Goal: Task Accomplishment & Management: Manage account settings

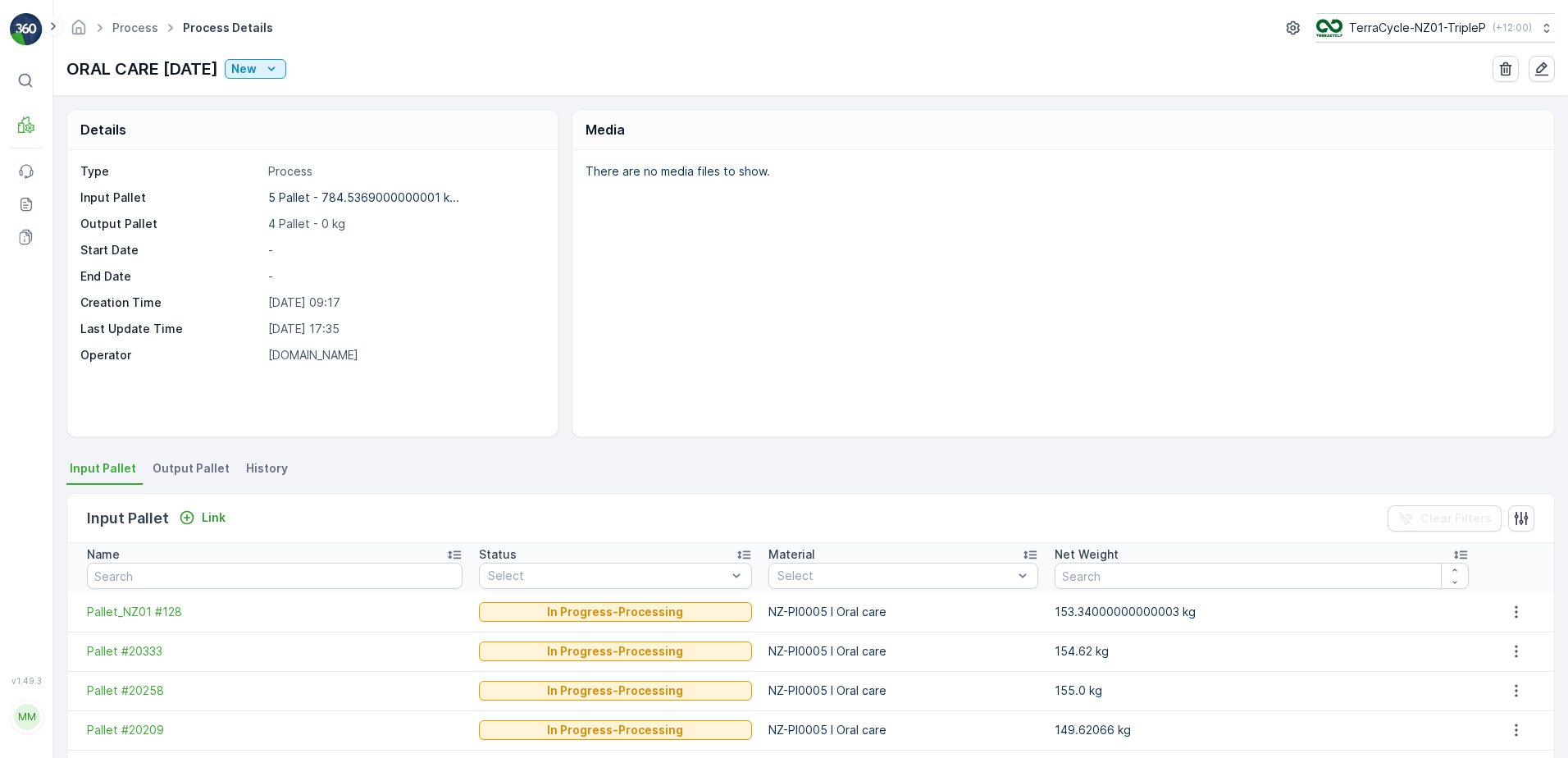
click at [179, 465] on span "Output Pallet" at bounding box center [191, 468] width 77 height 17
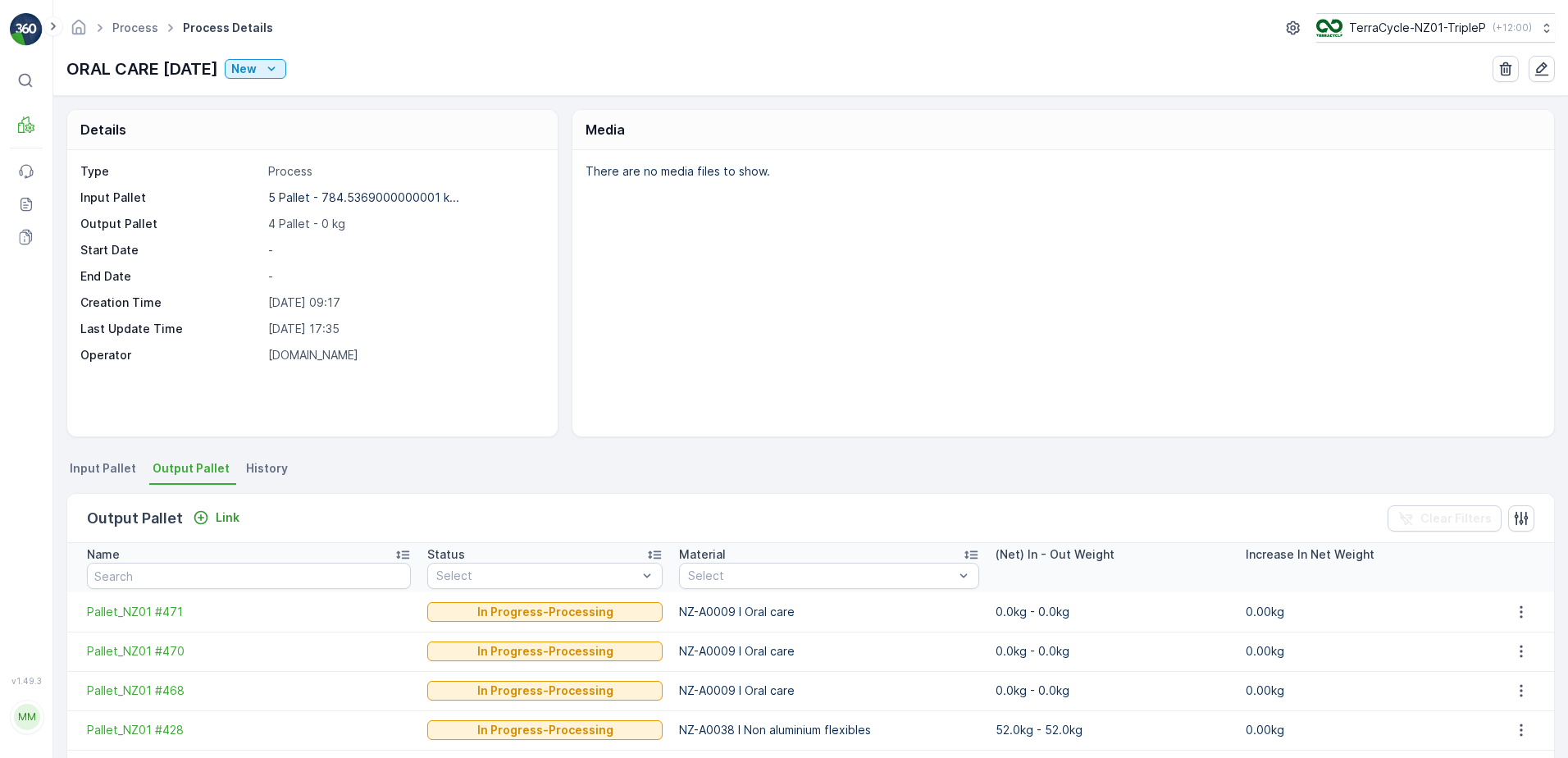
click at [94, 481] on li "Input Pallet" at bounding box center [105, 471] width 76 height 28
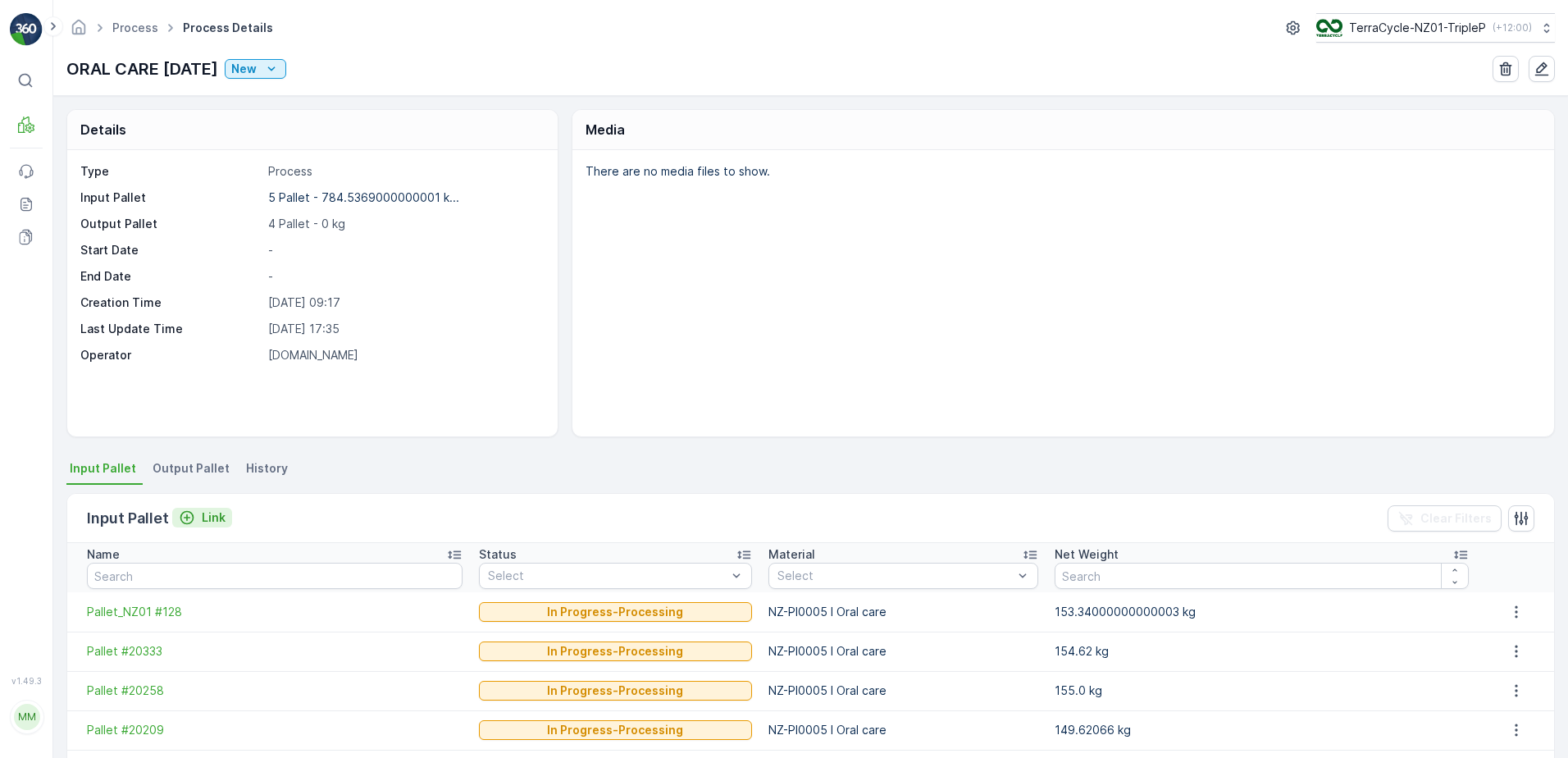
click at [216, 515] on p "Link" at bounding box center [213, 517] width 24 height 17
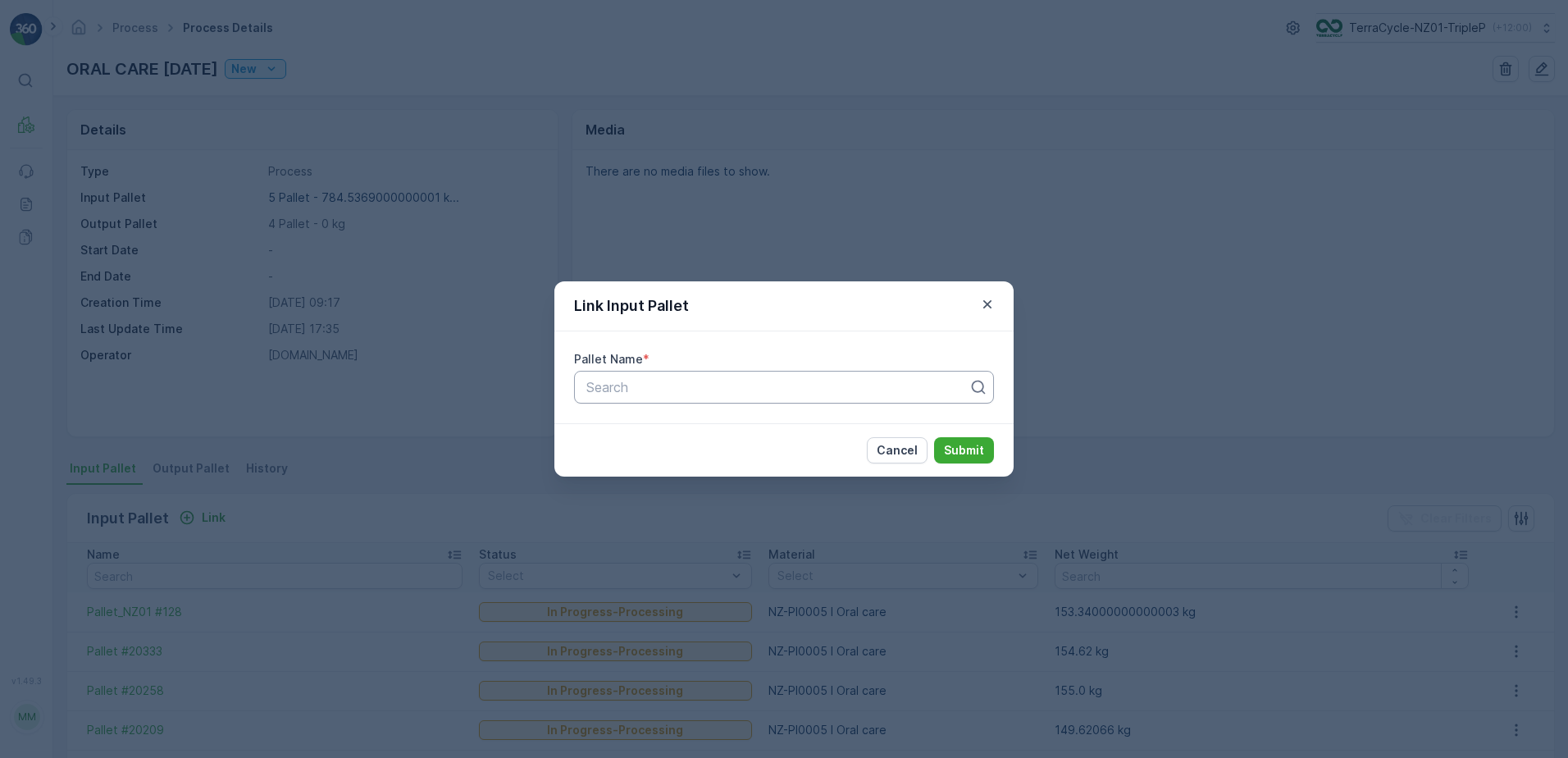
click at [747, 382] on div at bounding box center [777, 386] width 386 height 15
type input "20726"
click at [805, 436] on div "Pallet #20726" at bounding box center [784, 428] width 420 height 28
click at [949, 455] on p "Submit" at bounding box center [965, 450] width 40 height 17
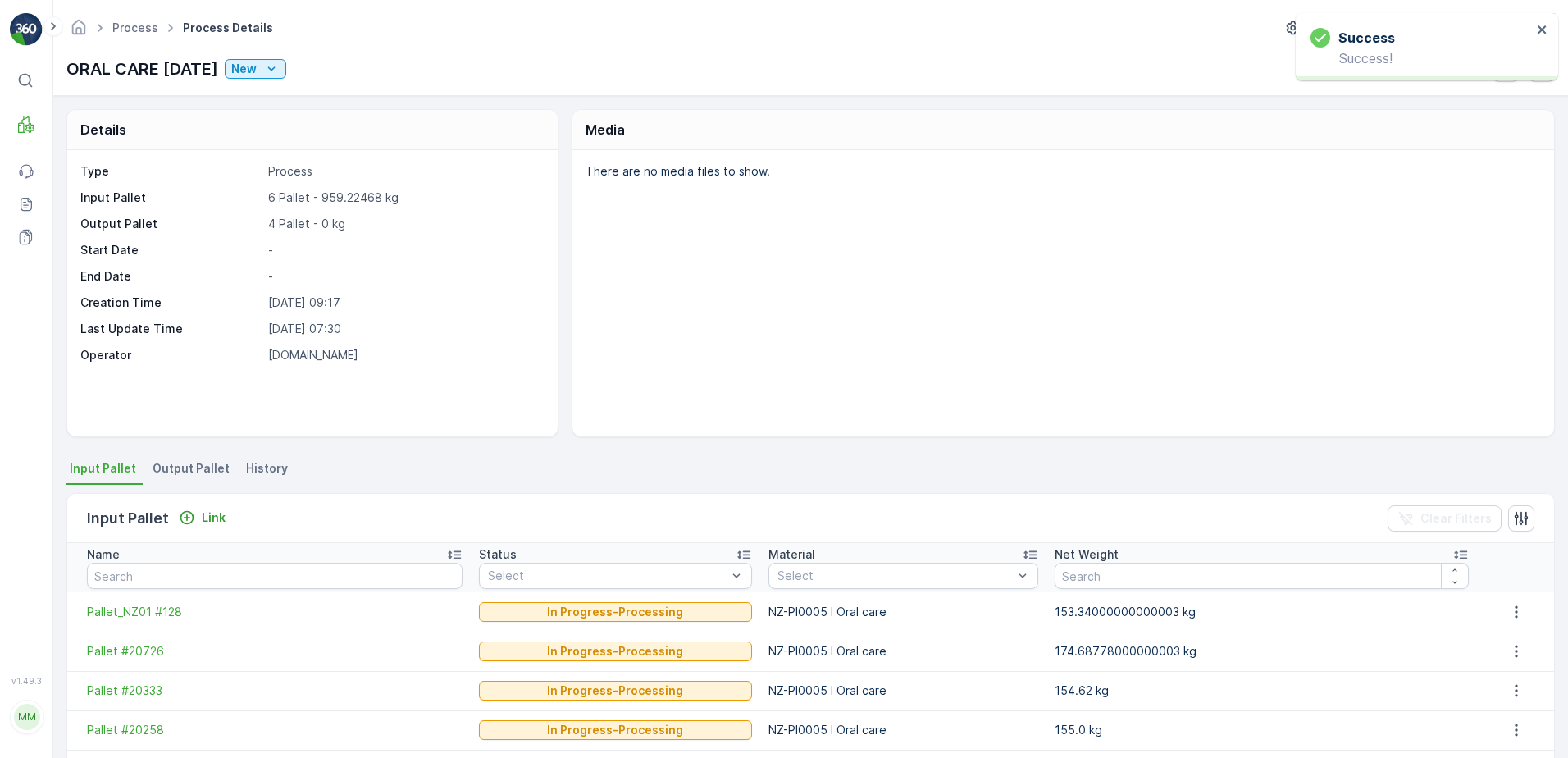
click at [155, 475] on span "Output Pallet" at bounding box center [191, 468] width 77 height 17
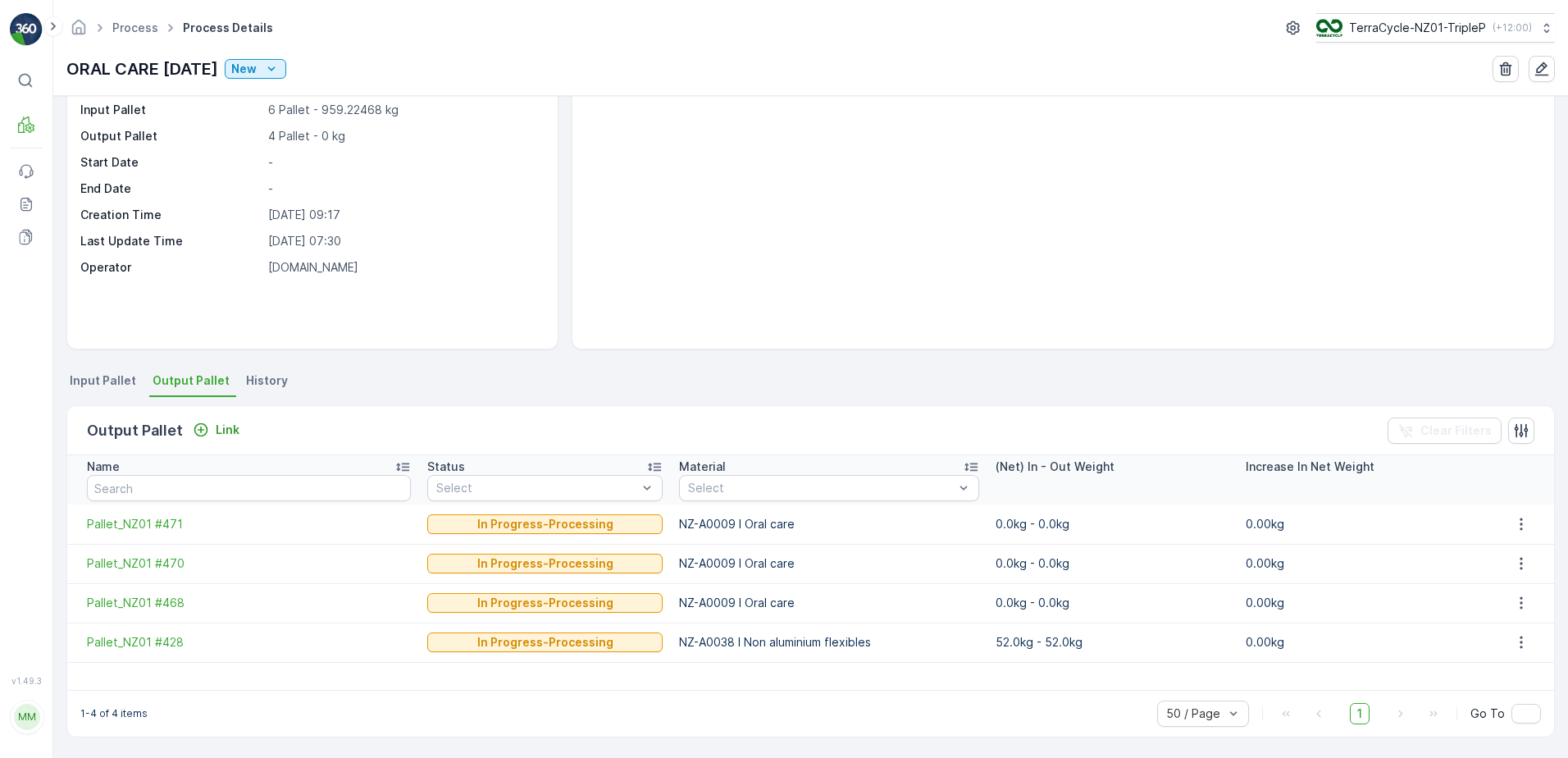
scroll to position [89, 0]
click at [216, 422] on p "Link" at bounding box center [228, 429] width 24 height 17
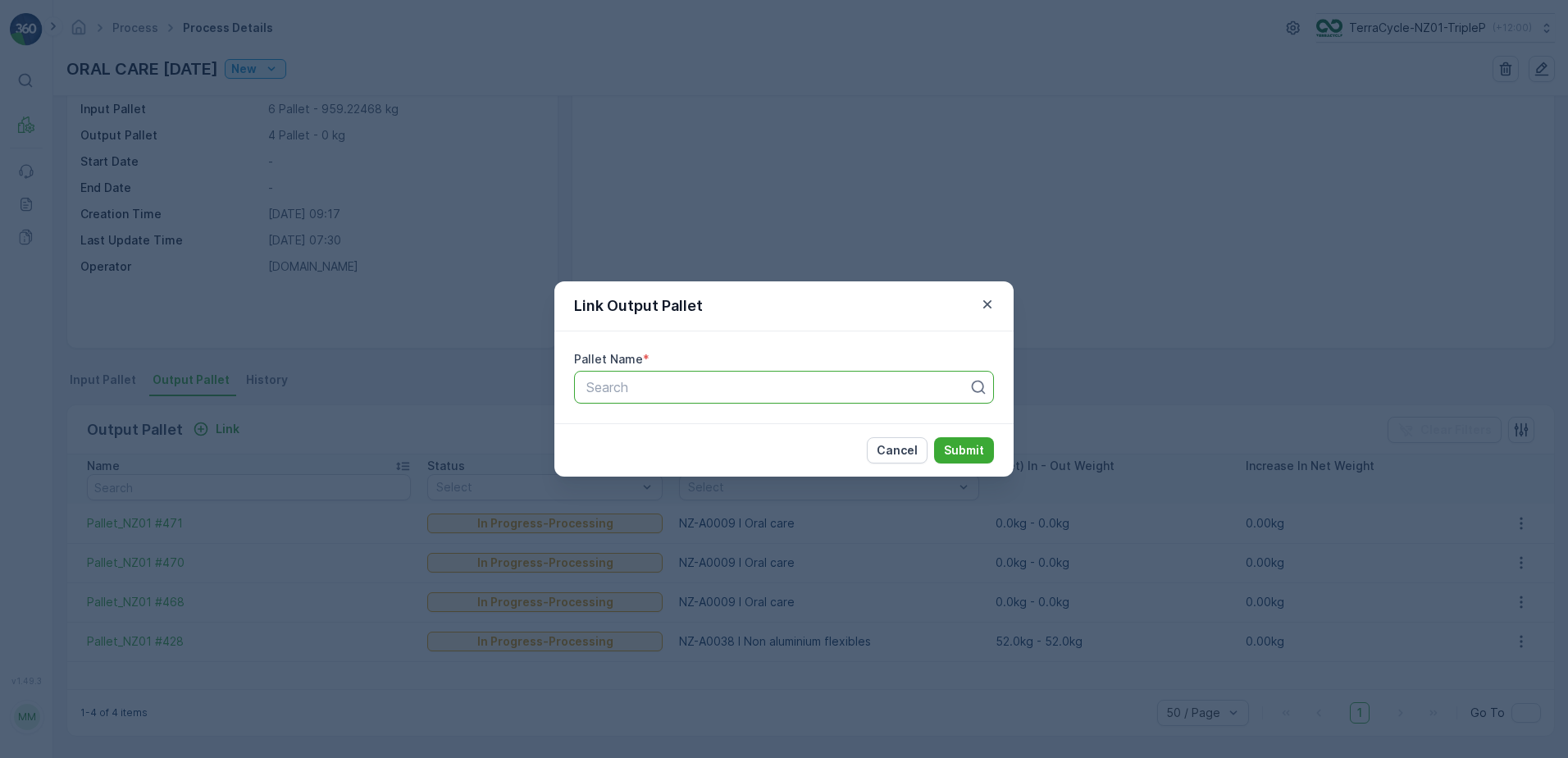
click at [729, 388] on div at bounding box center [777, 386] width 386 height 15
type input "472"
click at [735, 463] on div "Pallet_NZ01 #472" at bounding box center [784, 455] width 420 height 28
click at [957, 461] on button "Submit" at bounding box center [964, 451] width 60 height 26
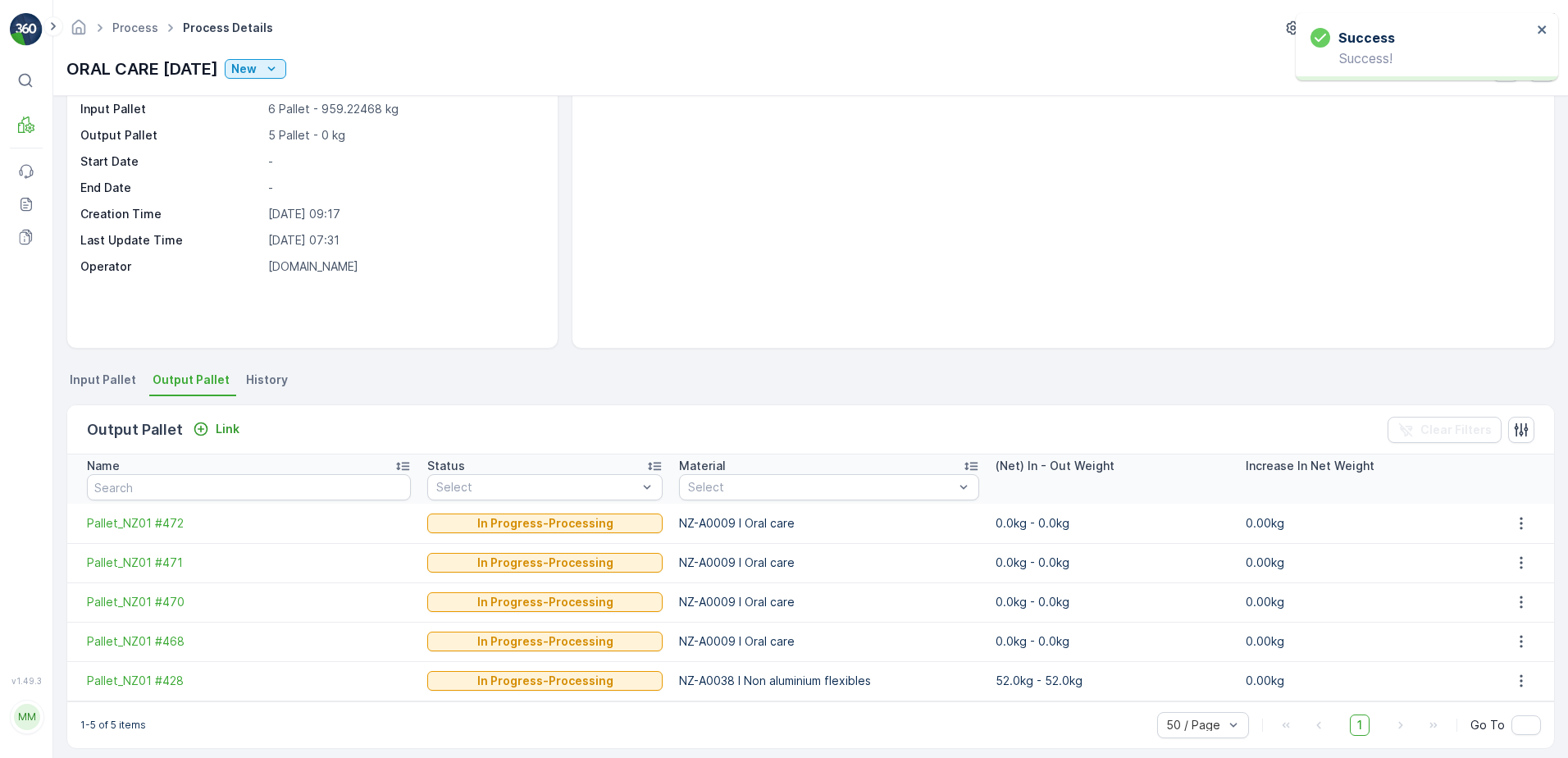
drag, startPoint x: 957, startPoint y: 461, endPoint x: 834, endPoint y: 391, distance: 141.5
click at [834, 391] on ul "Input Pallet Output Pallet History" at bounding box center [811, 382] width 1488 height 28
click at [193, 435] on icon "Link" at bounding box center [200, 429] width 17 height 17
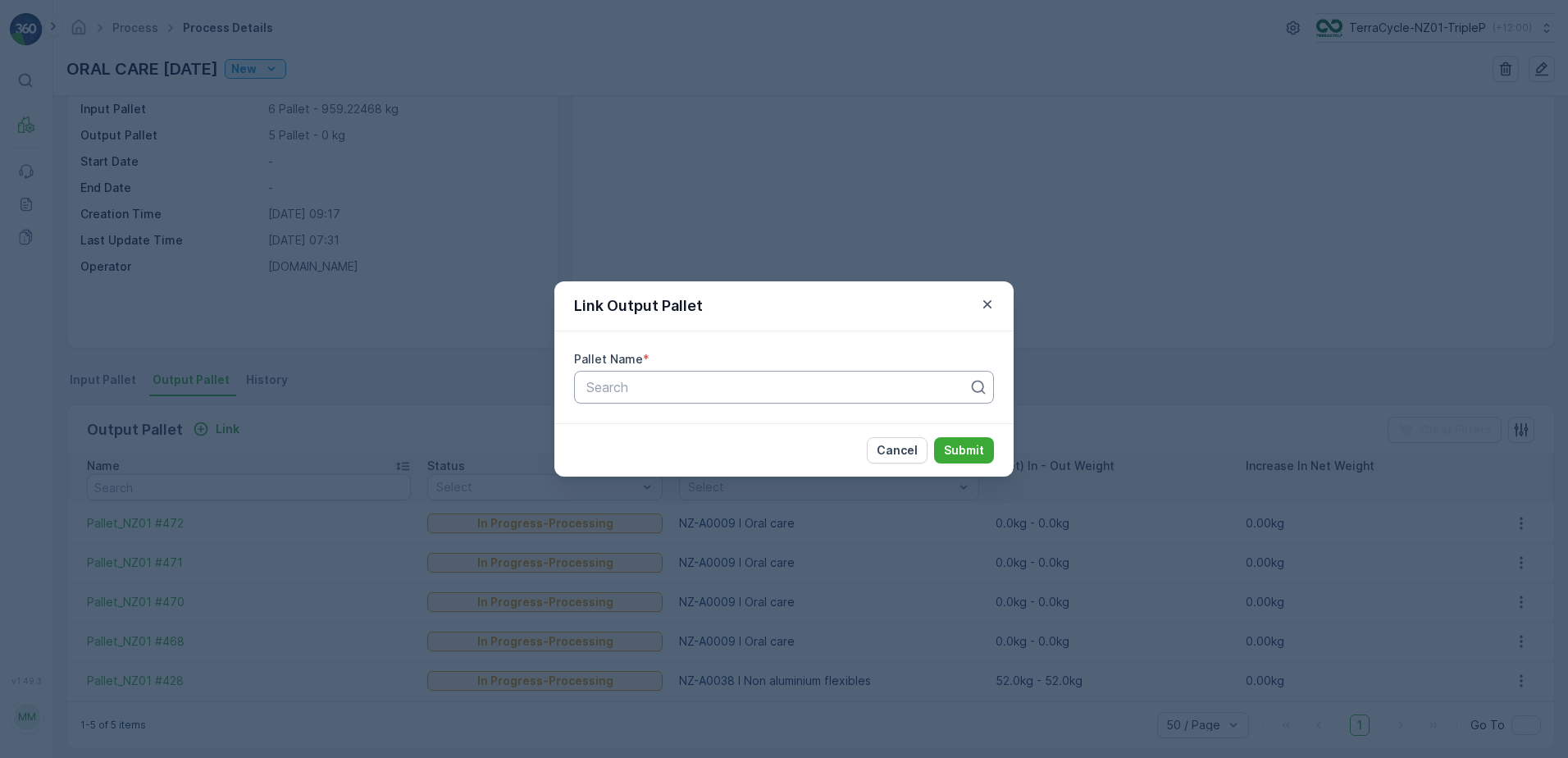
click at [661, 384] on div at bounding box center [777, 386] width 386 height 15
type input "469"
click at [710, 451] on div "Pallet_NZ01 #469" at bounding box center [784, 455] width 401 height 15
click at [973, 449] on p "Submit" at bounding box center [965, 450] width 40 height 17
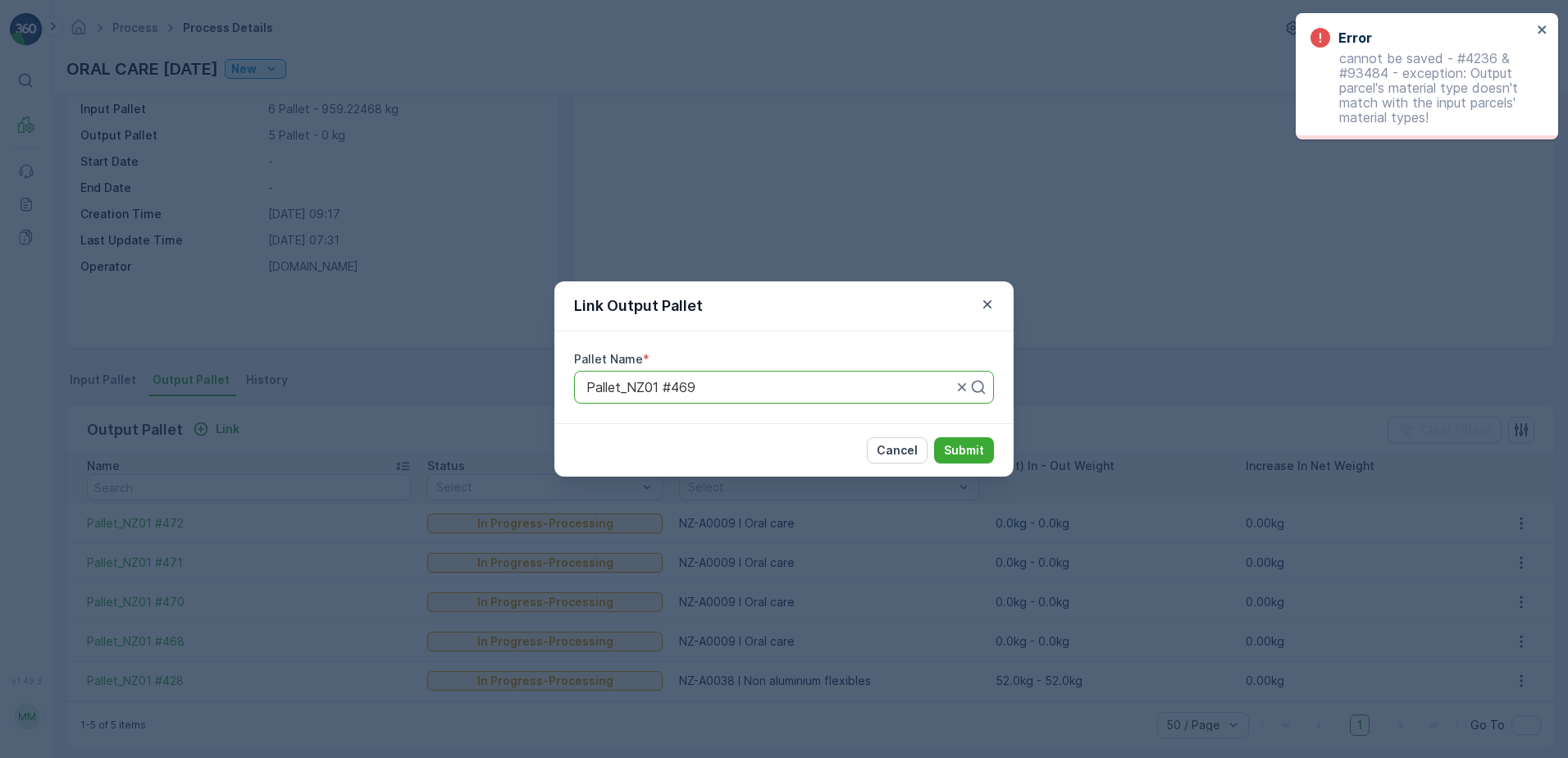
click at [1060, 319] on div "Link Output Pallet Pallet Name * Pallet_NZ01 #469 Cancel Submit" at bounding box center [784, 379] width 1568 height 758
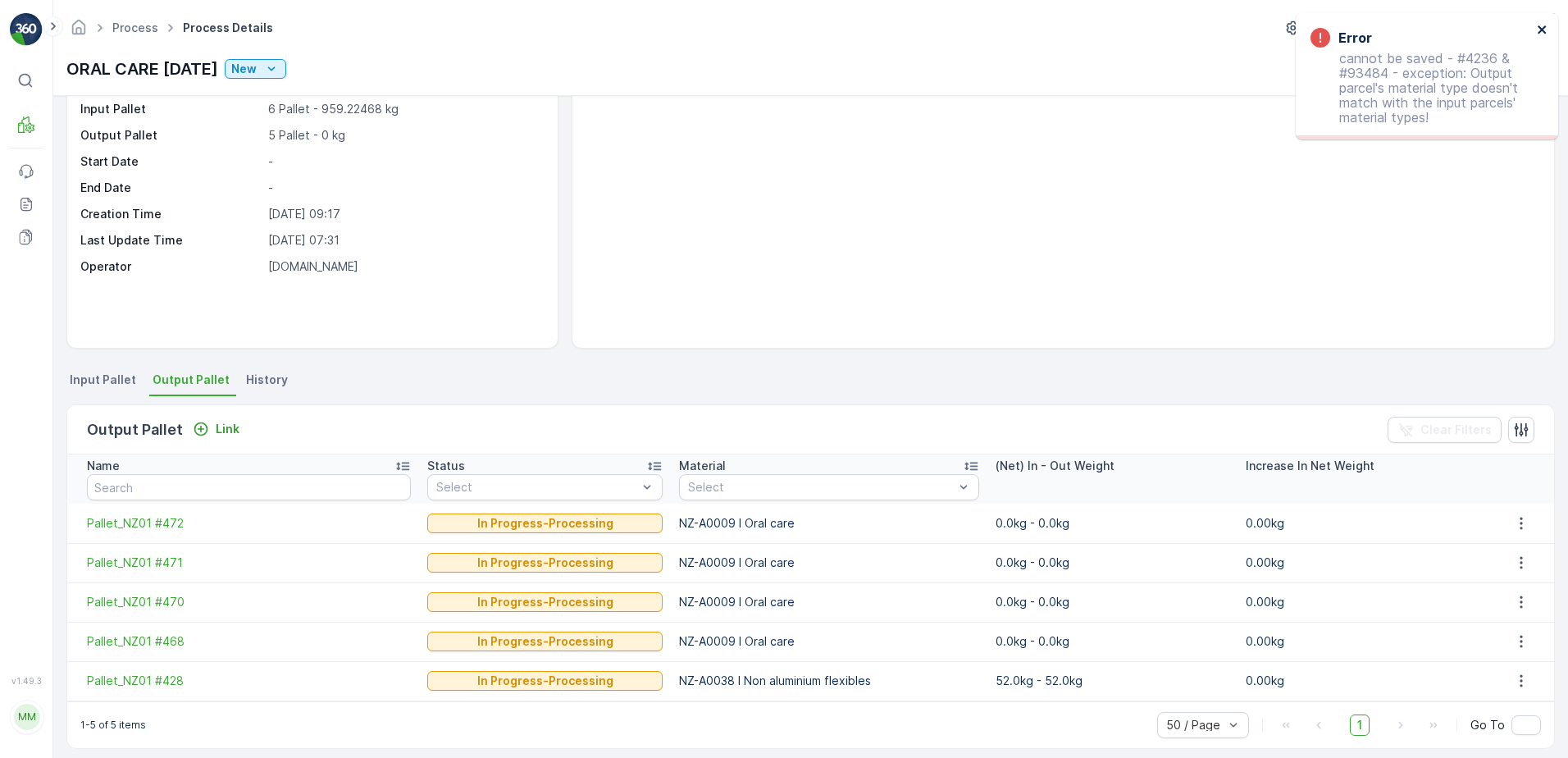
click at [1537, 30] on icon "close" at bounding box center [1543, 29] width 11 height 13
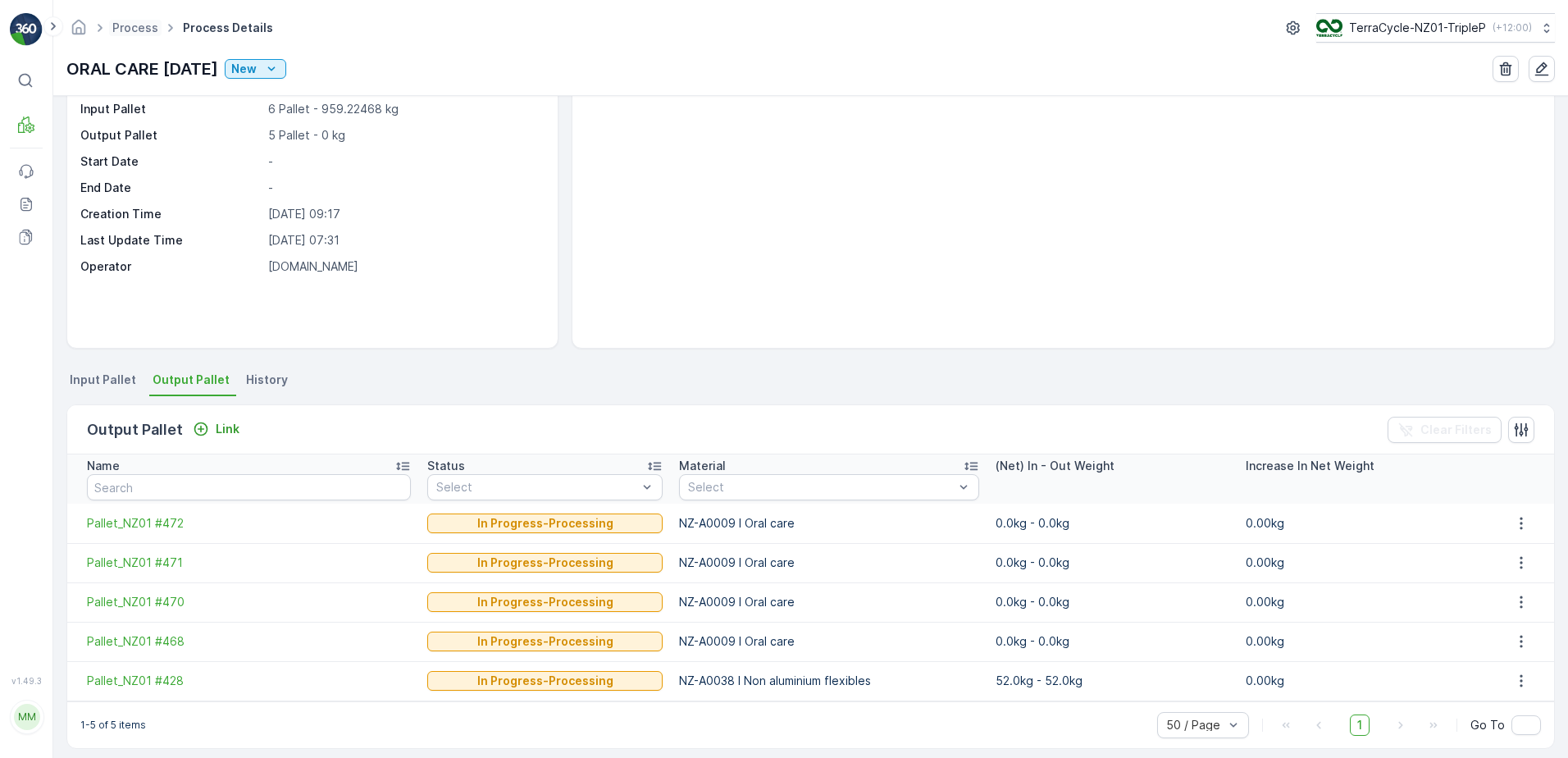
click at [140, 19] on span "Process" at bounding box center [135, 27] width 53 height 17
click at [148, 31] on link "Process" at bounding box center [135, 27] width 46 height 14
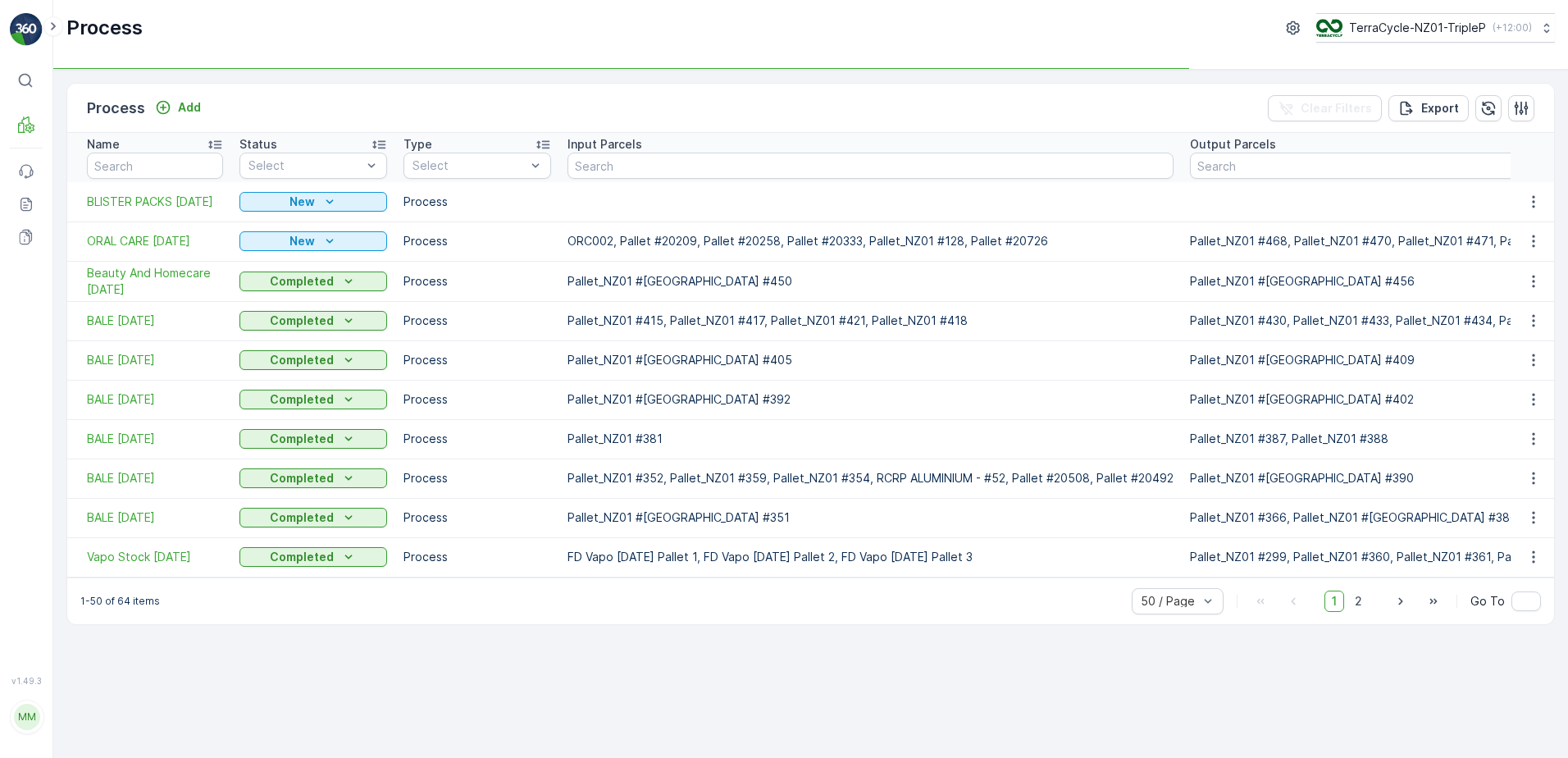
click at [141, 31] on p "Process" at bounding box center [105, 28] width 76 height 26
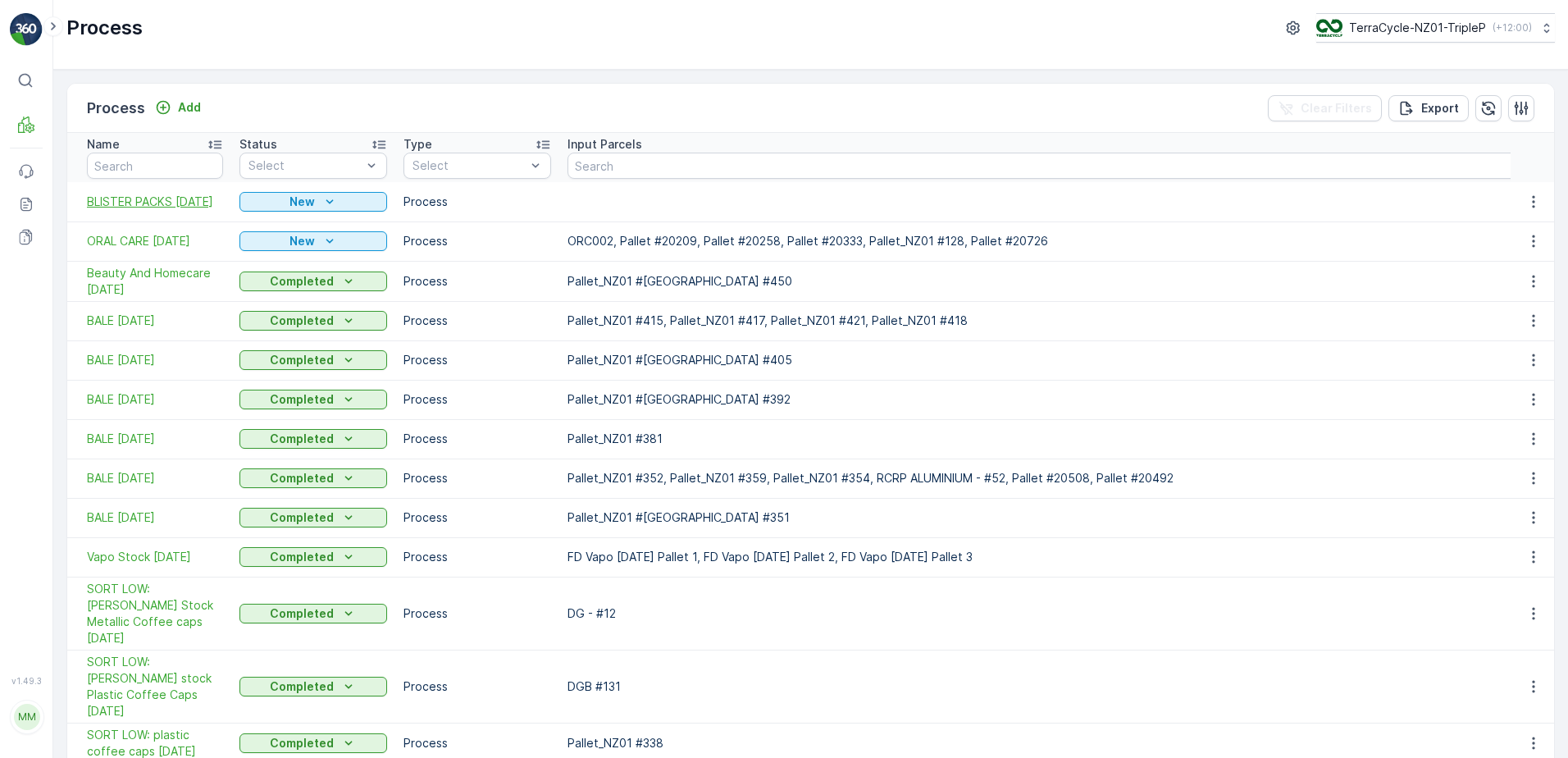
click at [191, 204] on span "BLISTER PACKS 8/09/2025" at bounding box center [155, 201] width 136 height 17
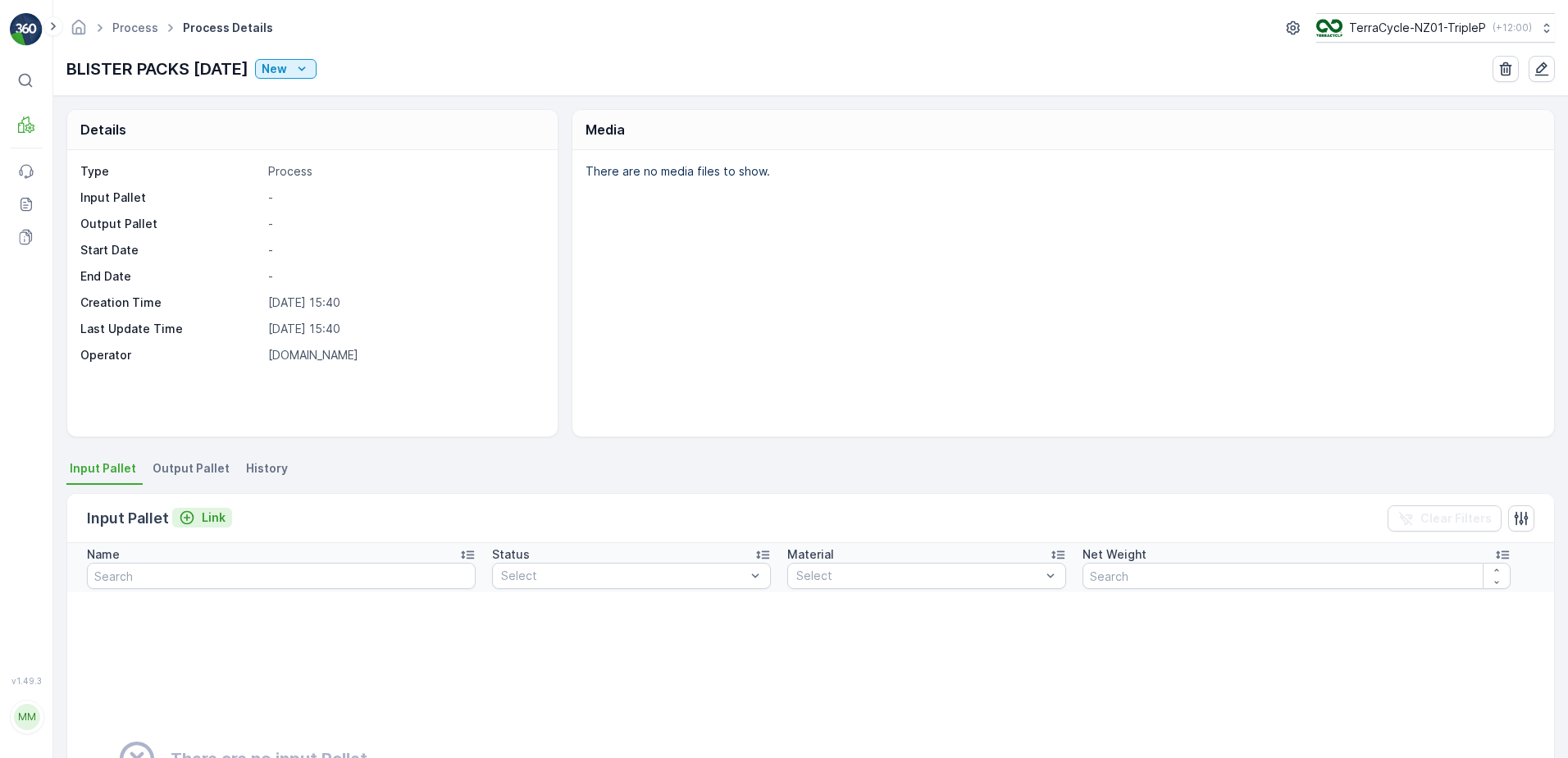
click at [220, 513] on p "Link" at bounding box center [213, 517] width 24 height 17
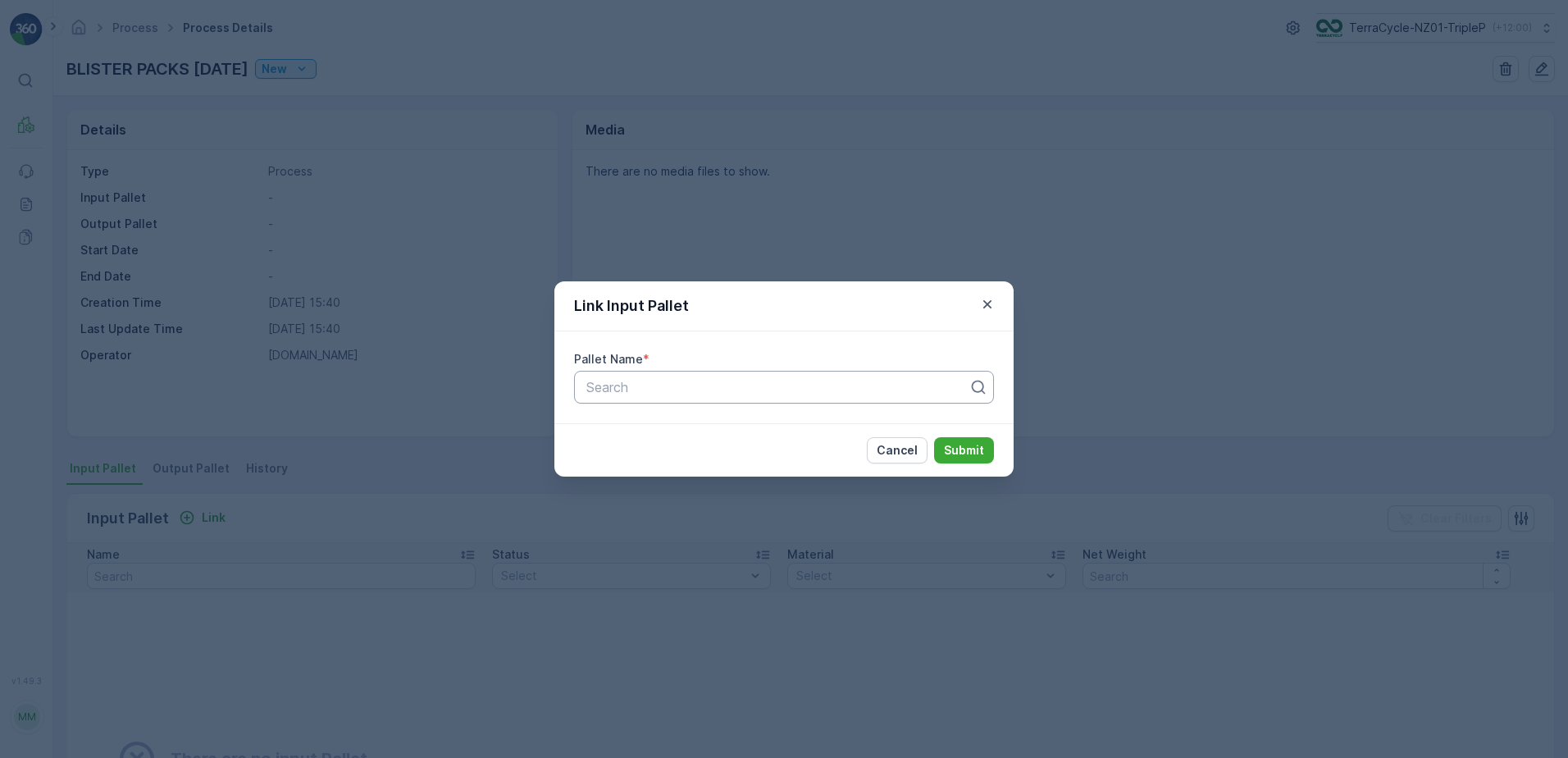
click at [658, 381] on div at bounding box center [777, 386] width 386 height 15
type input "20277"
click at [679, 431] on div "Pallet #20277" at bounding box center [784, 427] width 401 height 15
click at [966, 451] on p "Submit" at bounding box center [965, 450] width 40 height 17
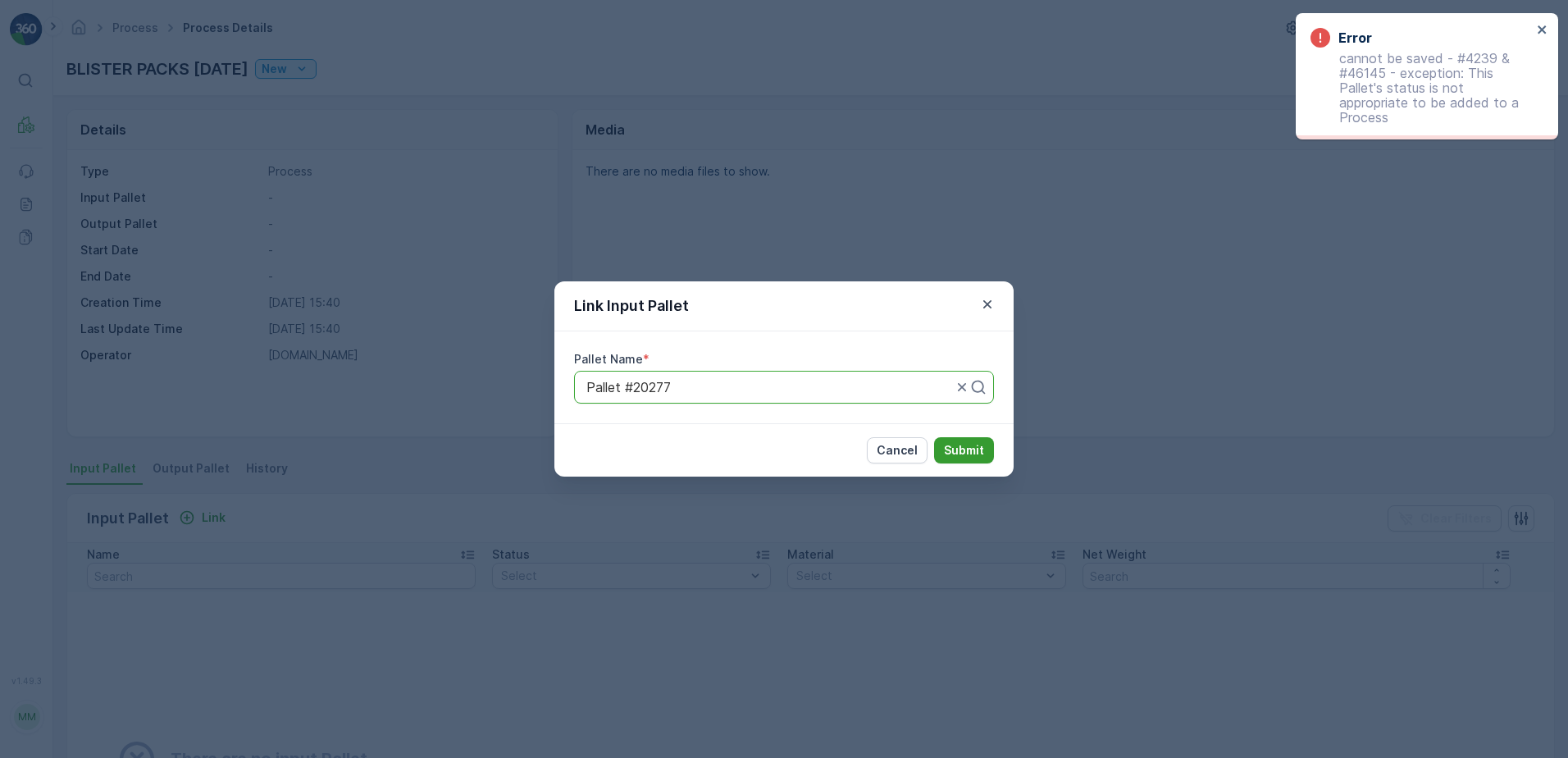
click at [945, 444] on p "Submit" at bounding box center [965, 450] width 40 height 17
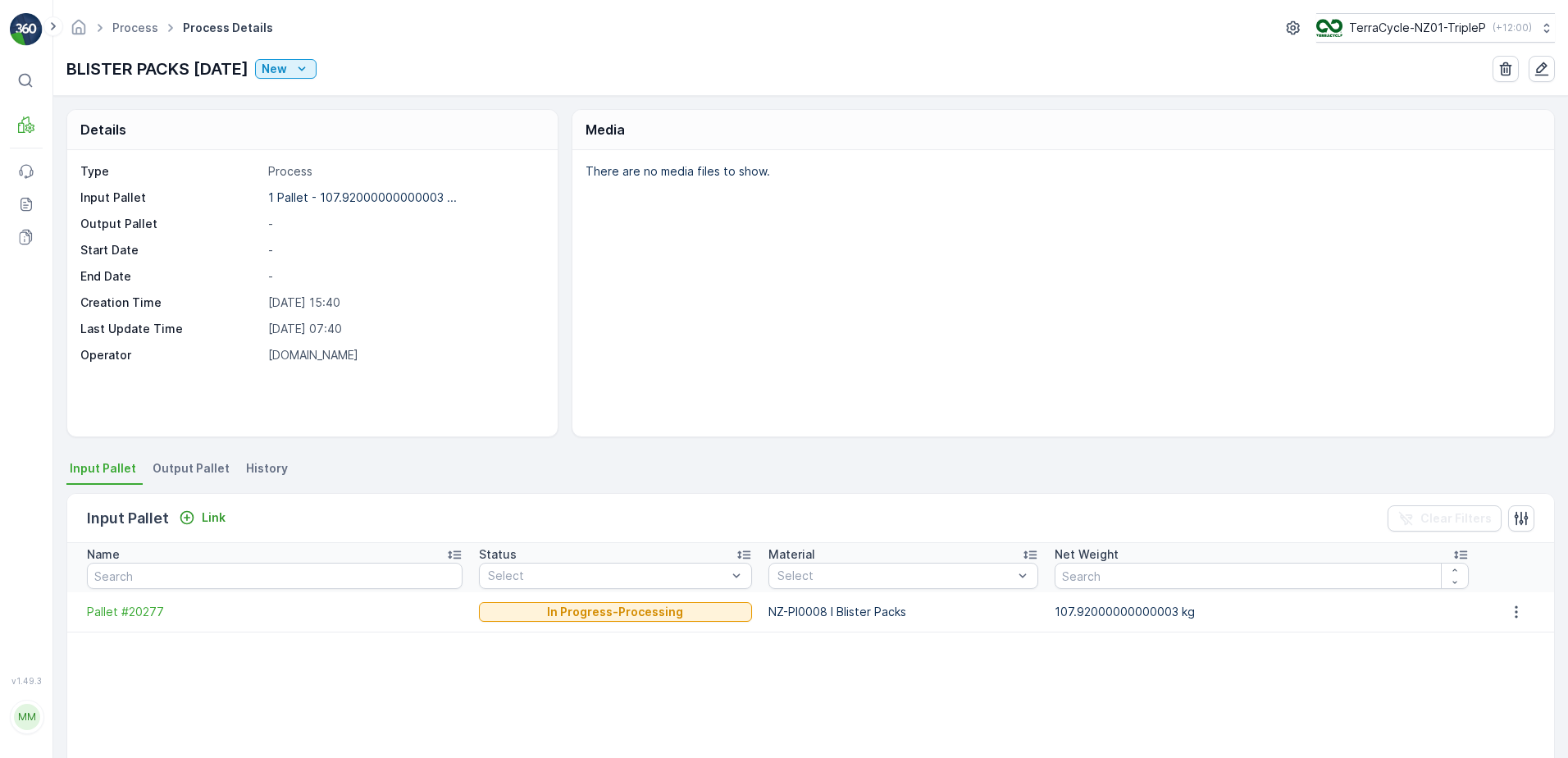
click at [210, 464] on span "Output Pallet" at bounding box center [191, 468] width 77 height 17
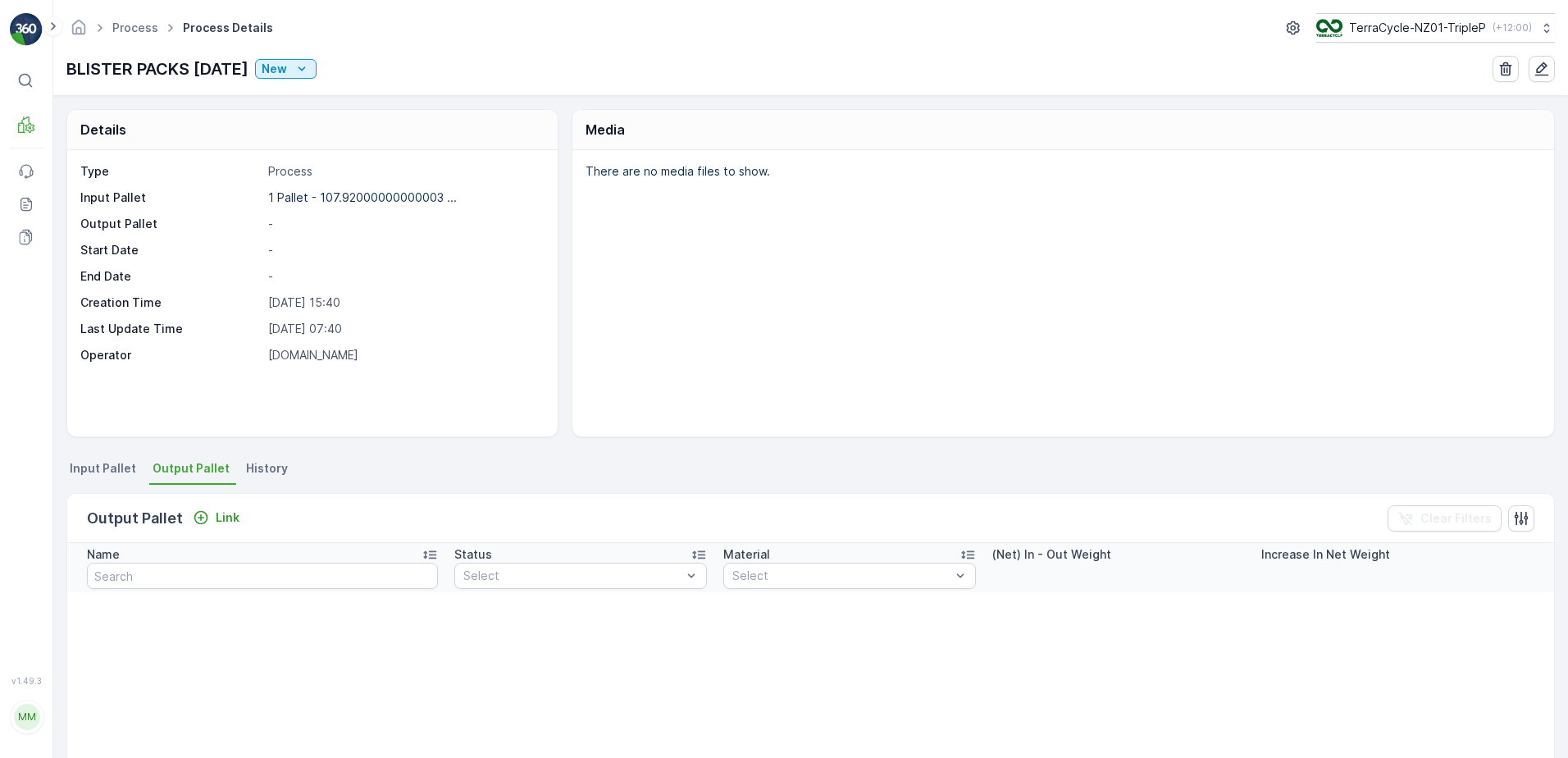
click at [221, 504] on div "Output Pallet Link Clear Filters" at bounding box center [811, 518] width 1487 height 49
click at [229, 512] on p "Link" at bounding box center [228, 517] width 24 height 17
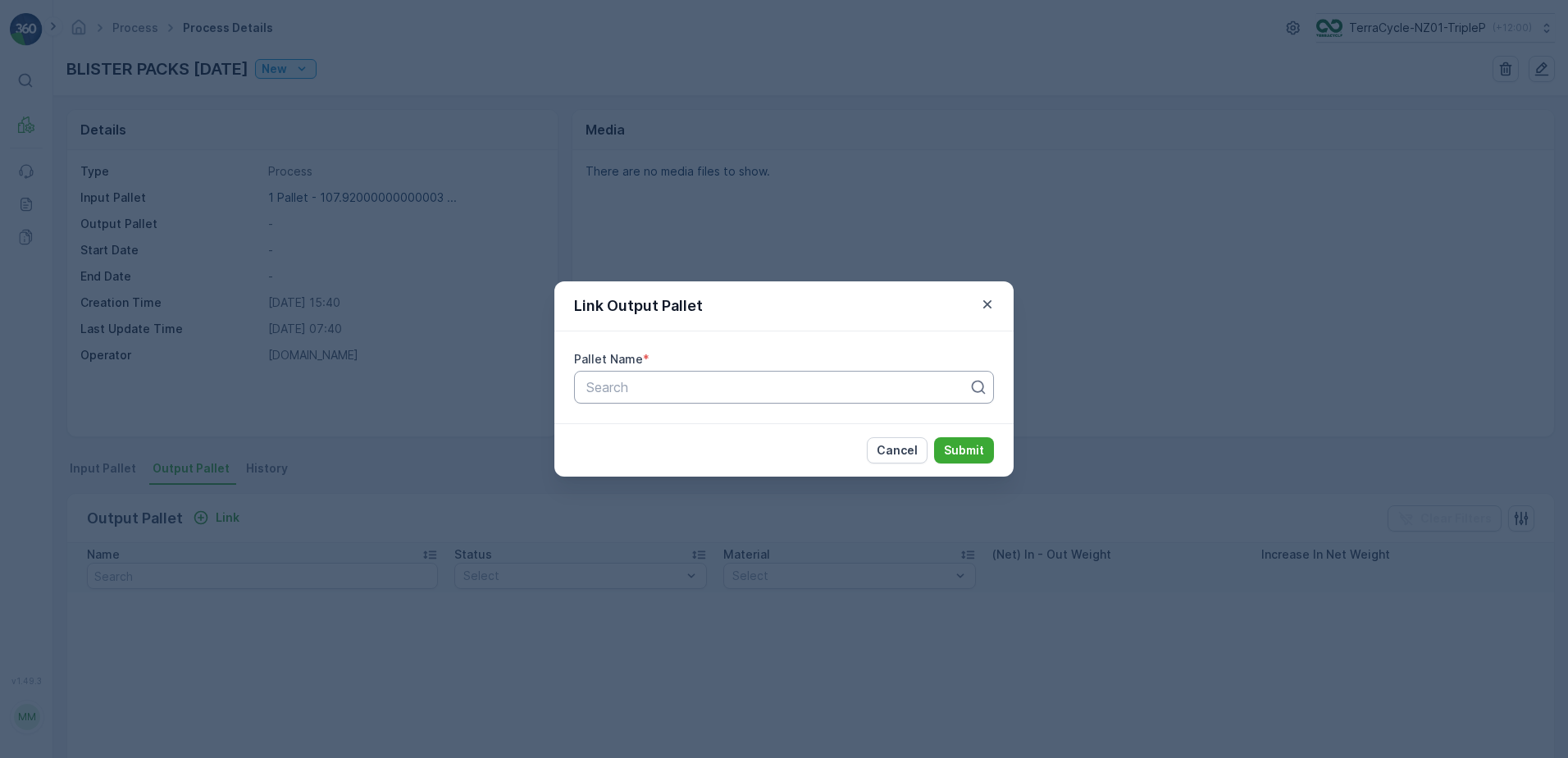
click at [734, 388] on div at bounding box center [777, 386] width 386 height 15
type input "473"
click at [709, 460] on div "Pallet_NZ01 #473" at bounding box center [784, 455] width 401 height 15
click at [973, 451] on p "Submit" at bounding box center [965, 450] width 40 height 17
click at [884, 456] on p "Cancel" at bounding box center [897, 450] width 41 height 17
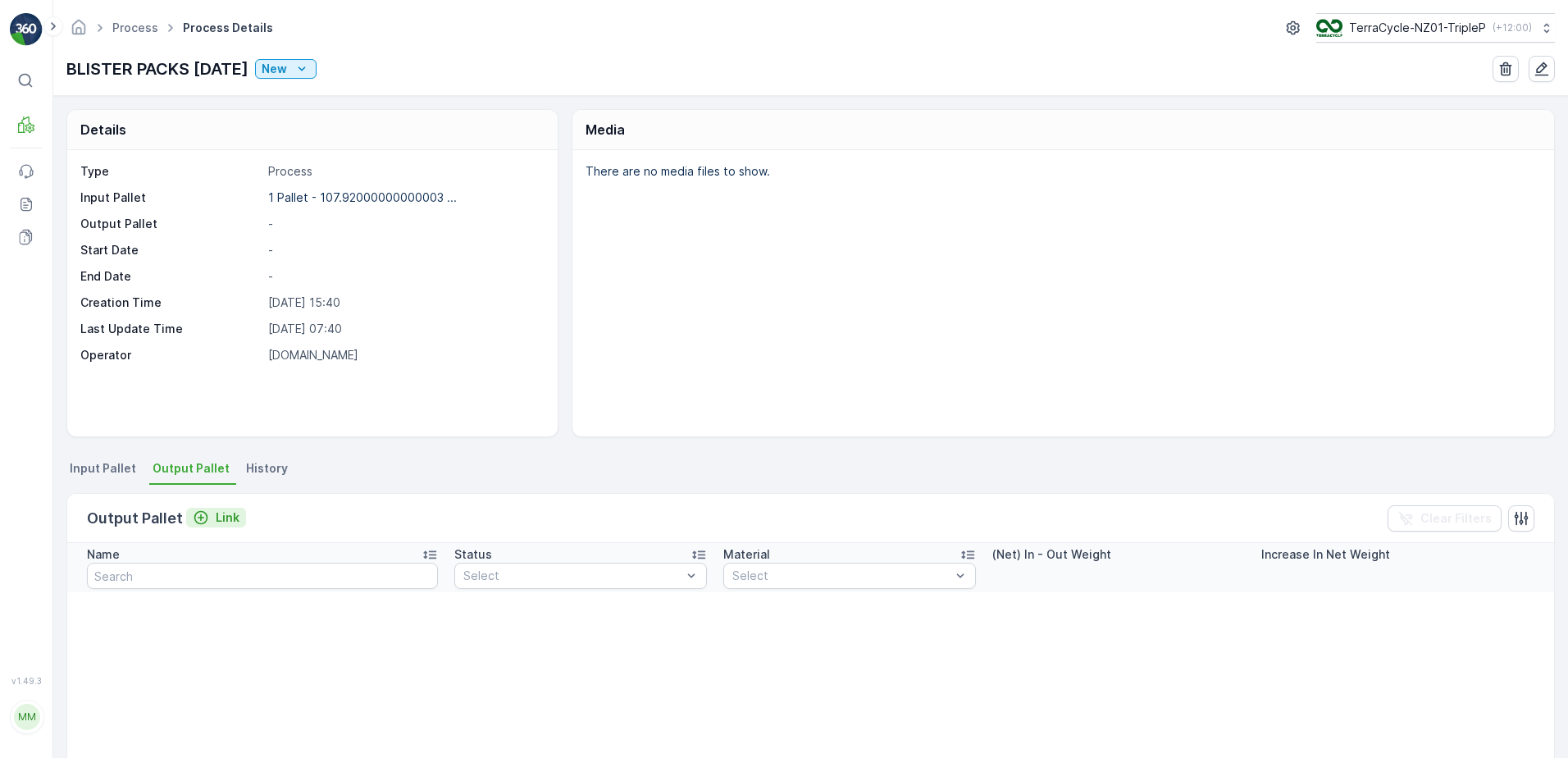
click at [215, 506] on div "Output Pallet Link Clear Filters" at bounding box center [811, 518] width 1487 height 49
click at [220, 516] on p "Link" at bounding box center [228, 517] width 24 height 17
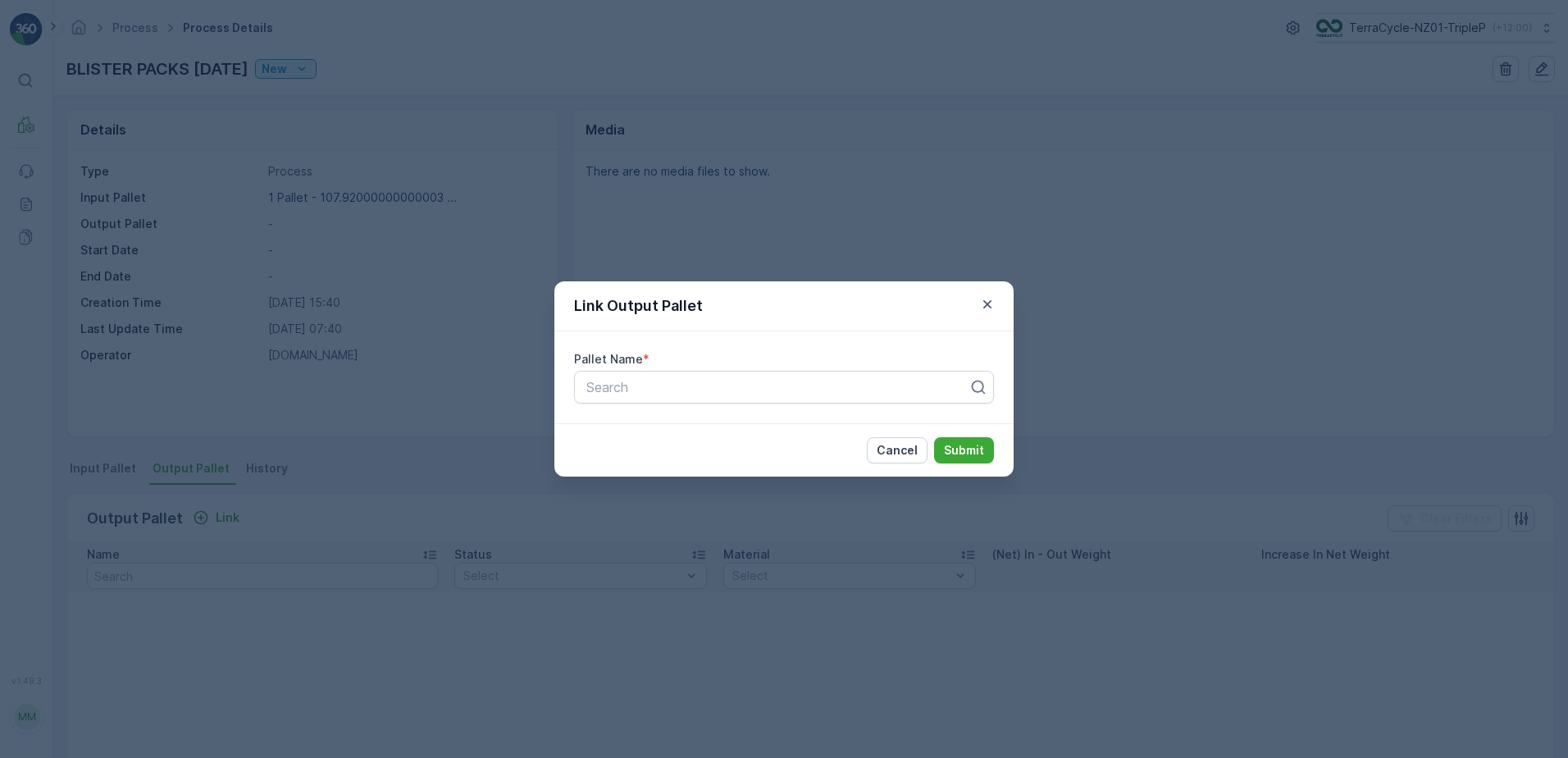
click at [719, 406] on div "Pallet Name * Search" at bounding box center [784, 377] width 459 height 92
click at [715, 401] on div "Search" at bounding box center [784, 386] width 420 height 32
type input "473"
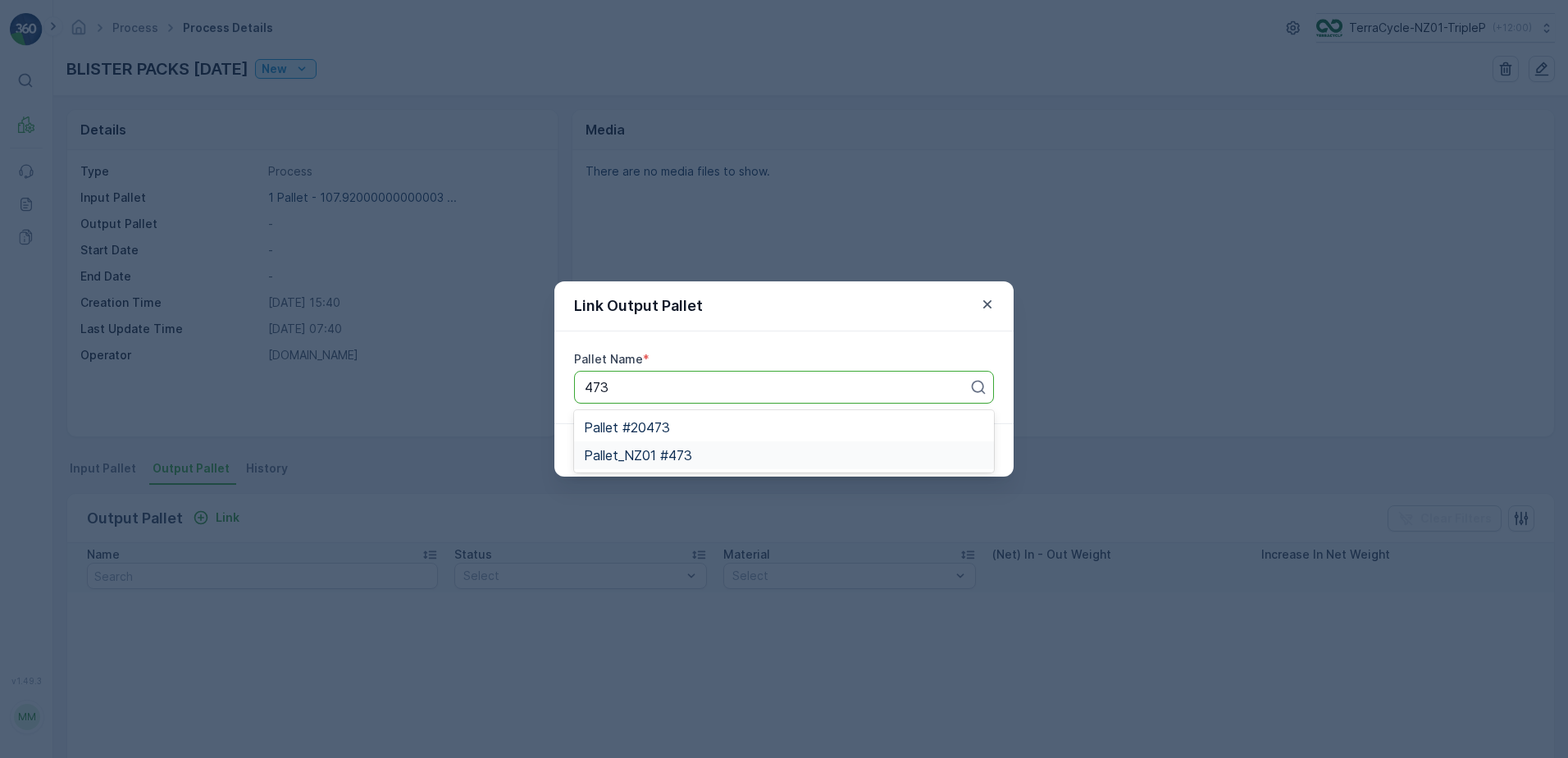
click at [741, 451] on div "Pallet_NZ01 #473" at bounding box center [784, 455] width 401 height 15
click at [980, 454] on p "Submit" at bounding box center [965, 450] width 40 height 17
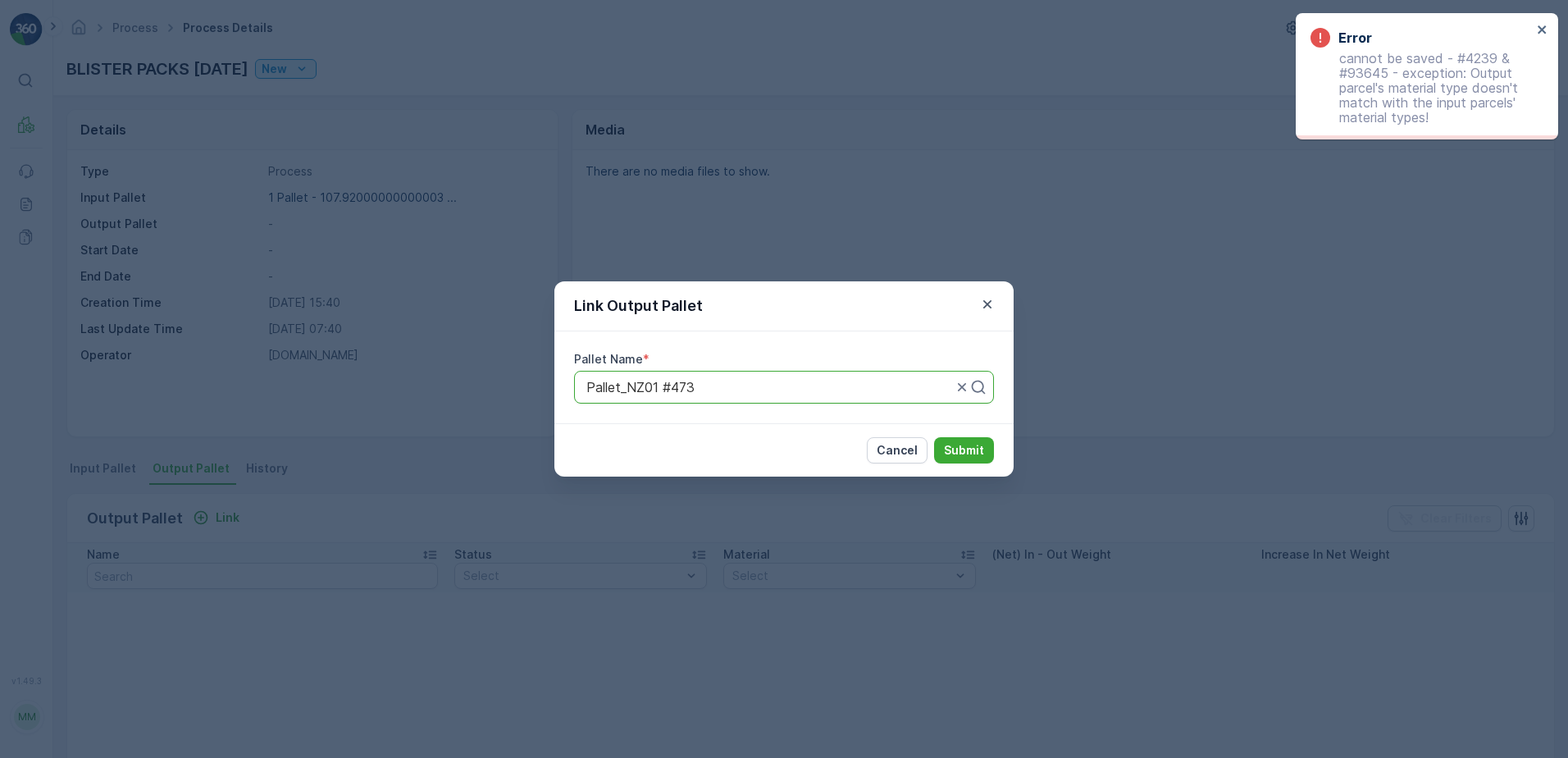
click at [1218, 260] on div "Link Output Pallet Pallet Name * Pallet_NZ01 #473 Cancel Submit" at bounding box center [784, 379] width 1568 height 758
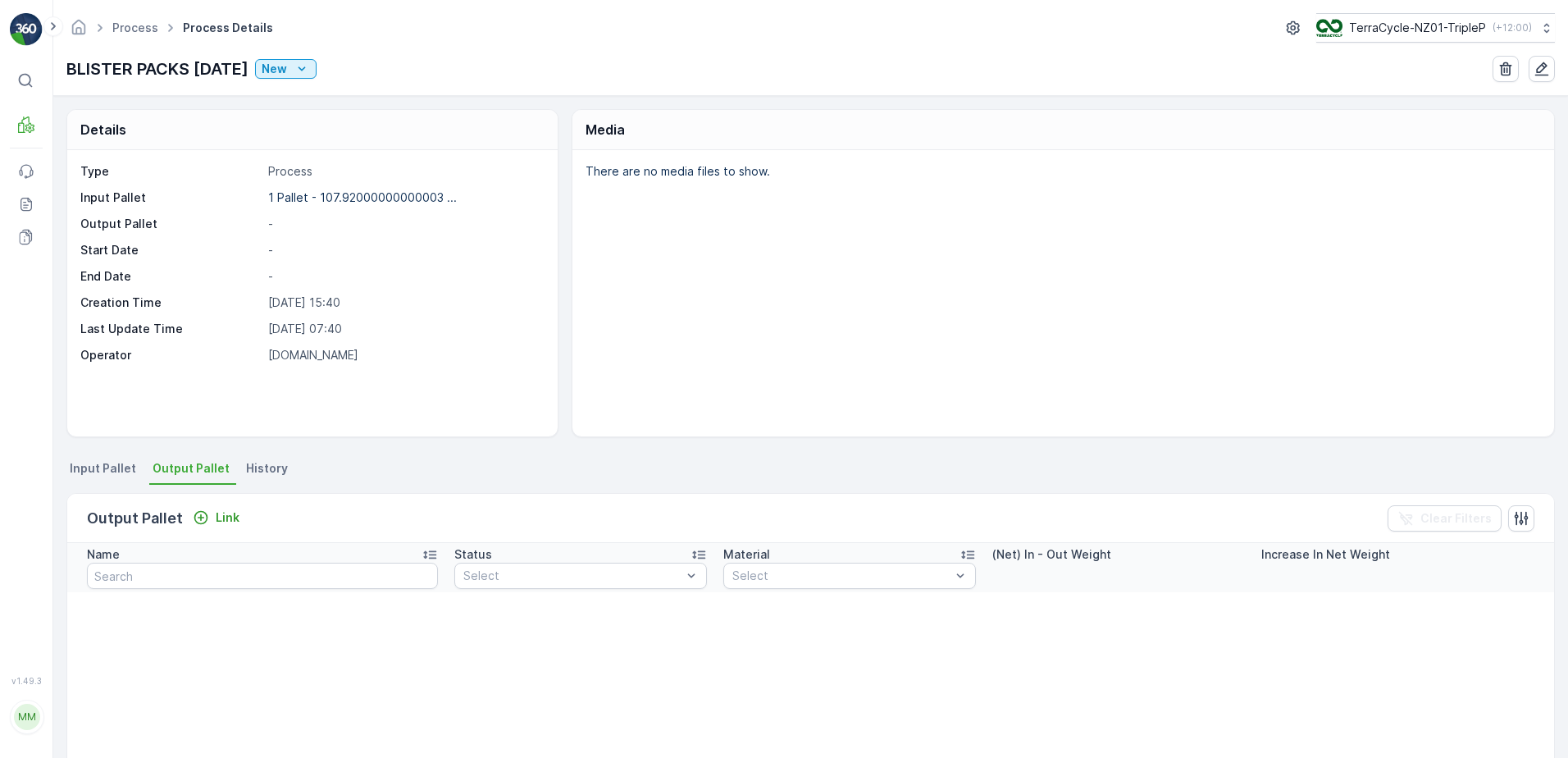
drag, startPoint x: 69, startPoint y: 69, endPoint x: 278, endPoint y: 80, distance: 209.3
click at [249, 80] on p "BLISTER PACKS 8/09/2025" at bounding box center [157, 69] width 182 height 25
copy p "BLISTER PACKS 8/09/2025"
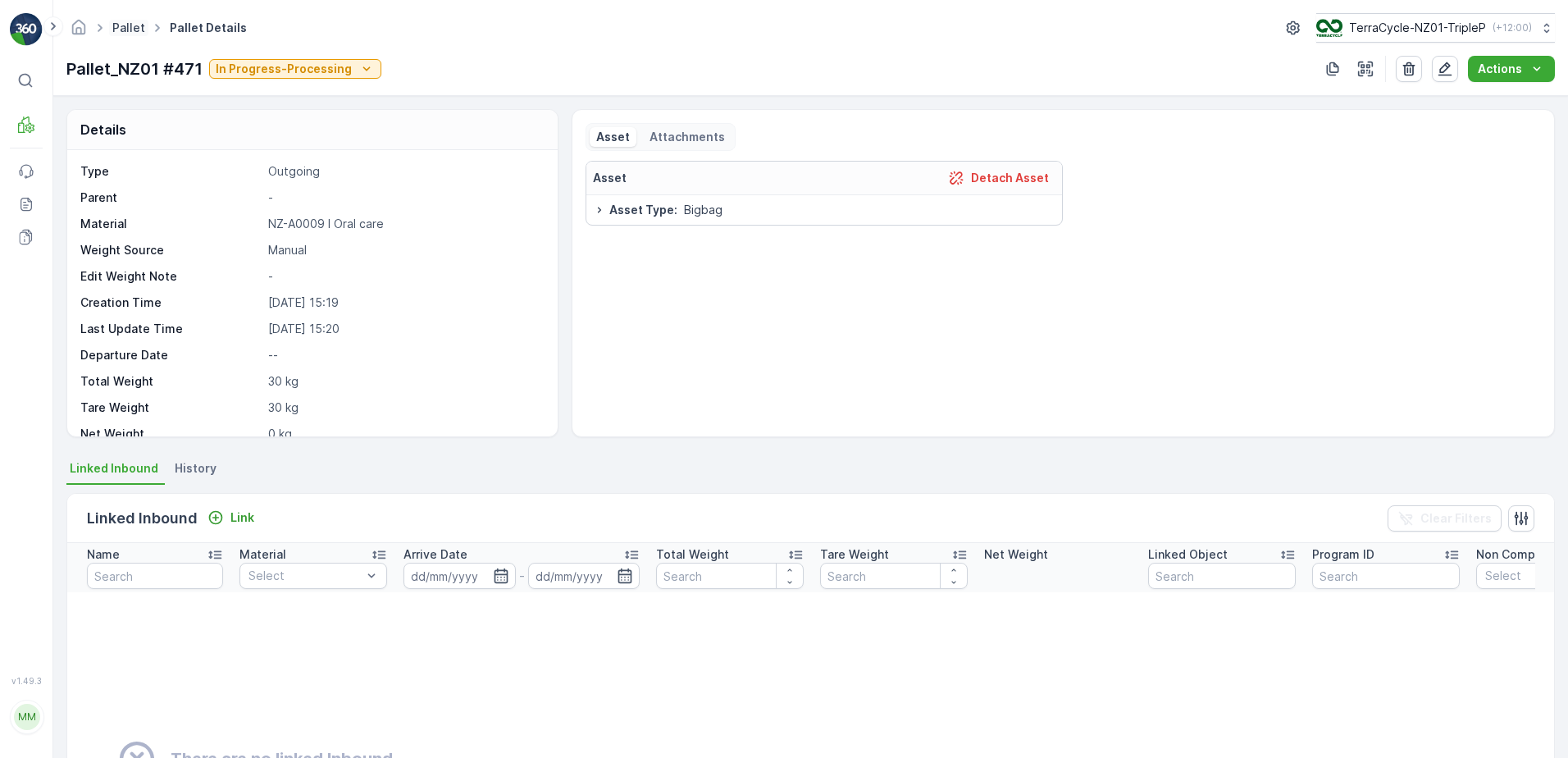
click at [126, 27] on link "Pallet" at bounding box center [128, 27] width 33 height 14
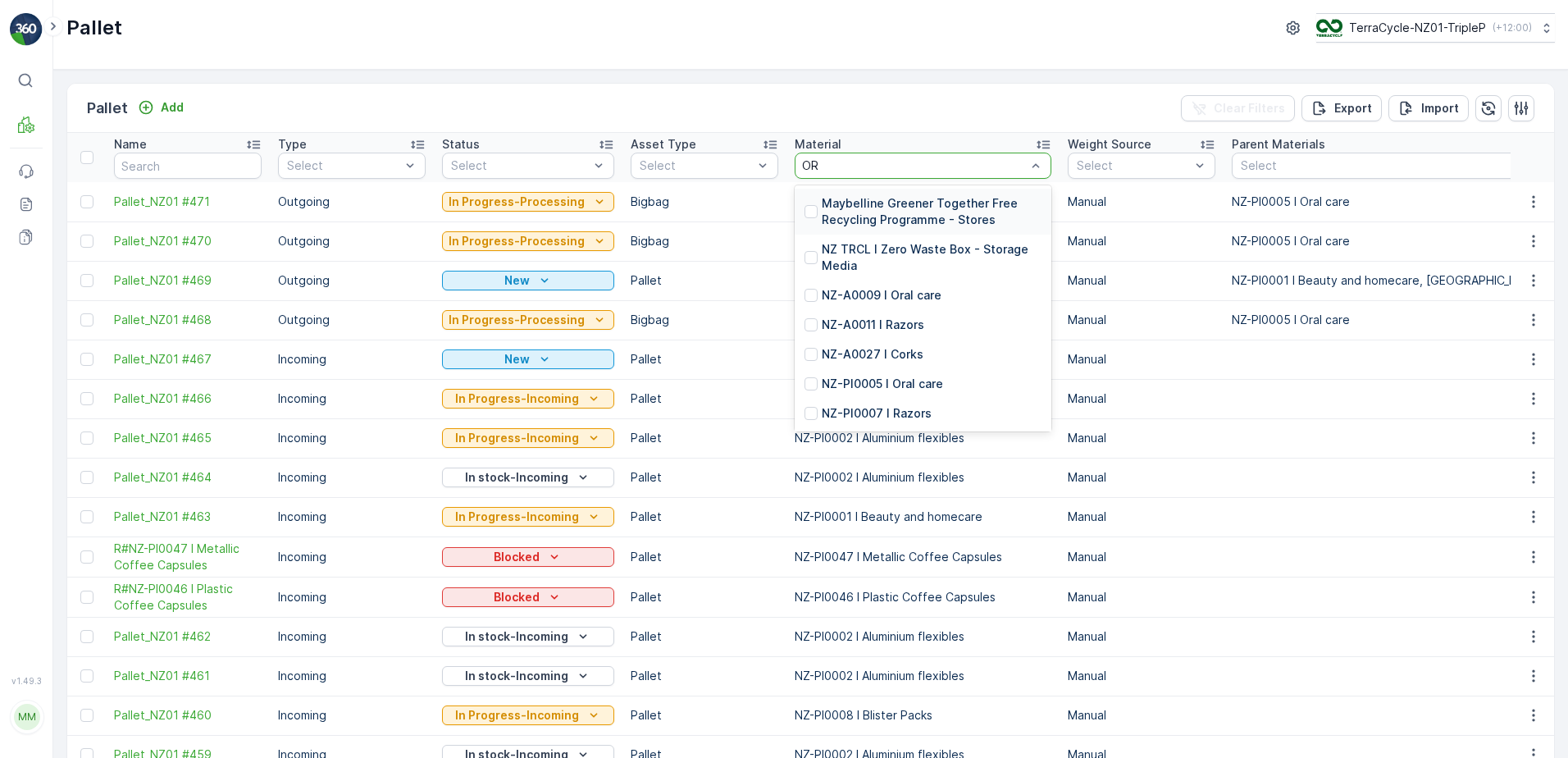
type input "ORA"
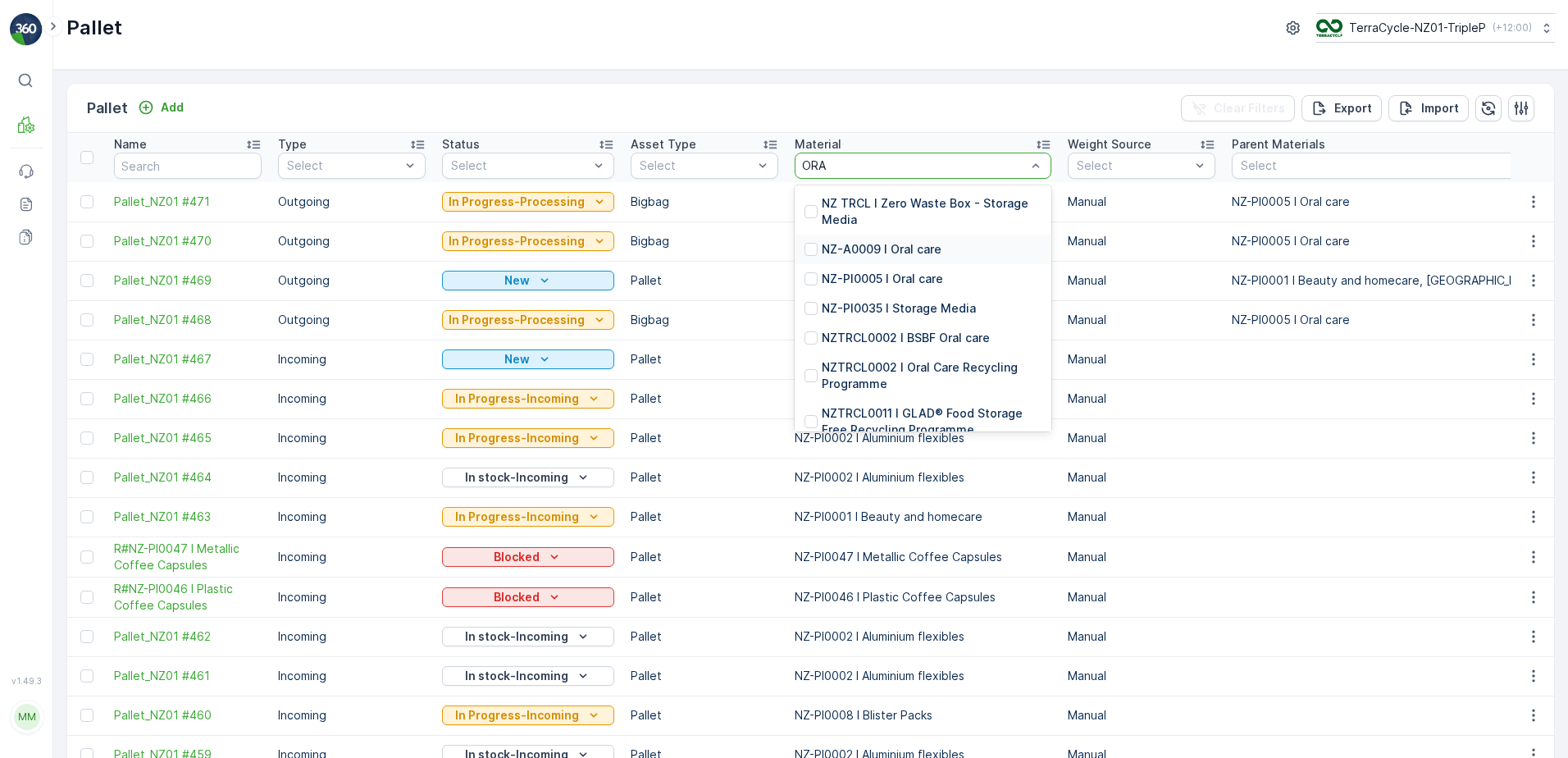
click at [894, 241] on div "NZ-A0009 I Oral care" at bounding box center [923, 249] width 257 height 30
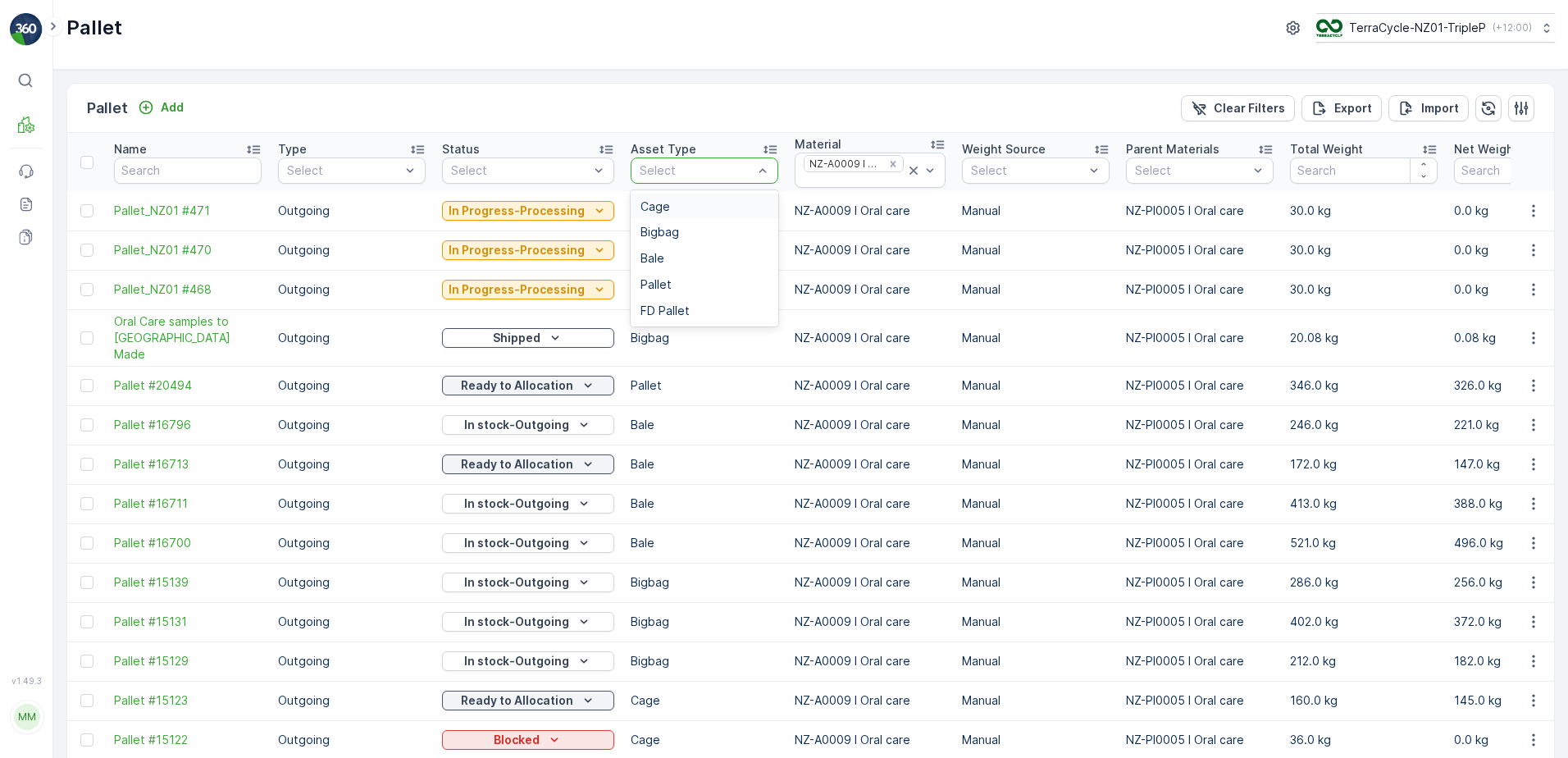
click at [673, 180] on div "Select" at bounding box center [705, 170] width 148 height 26
click at [672, 279] on div "Pallet" at bounding box center [705, 284] width 128 height 13
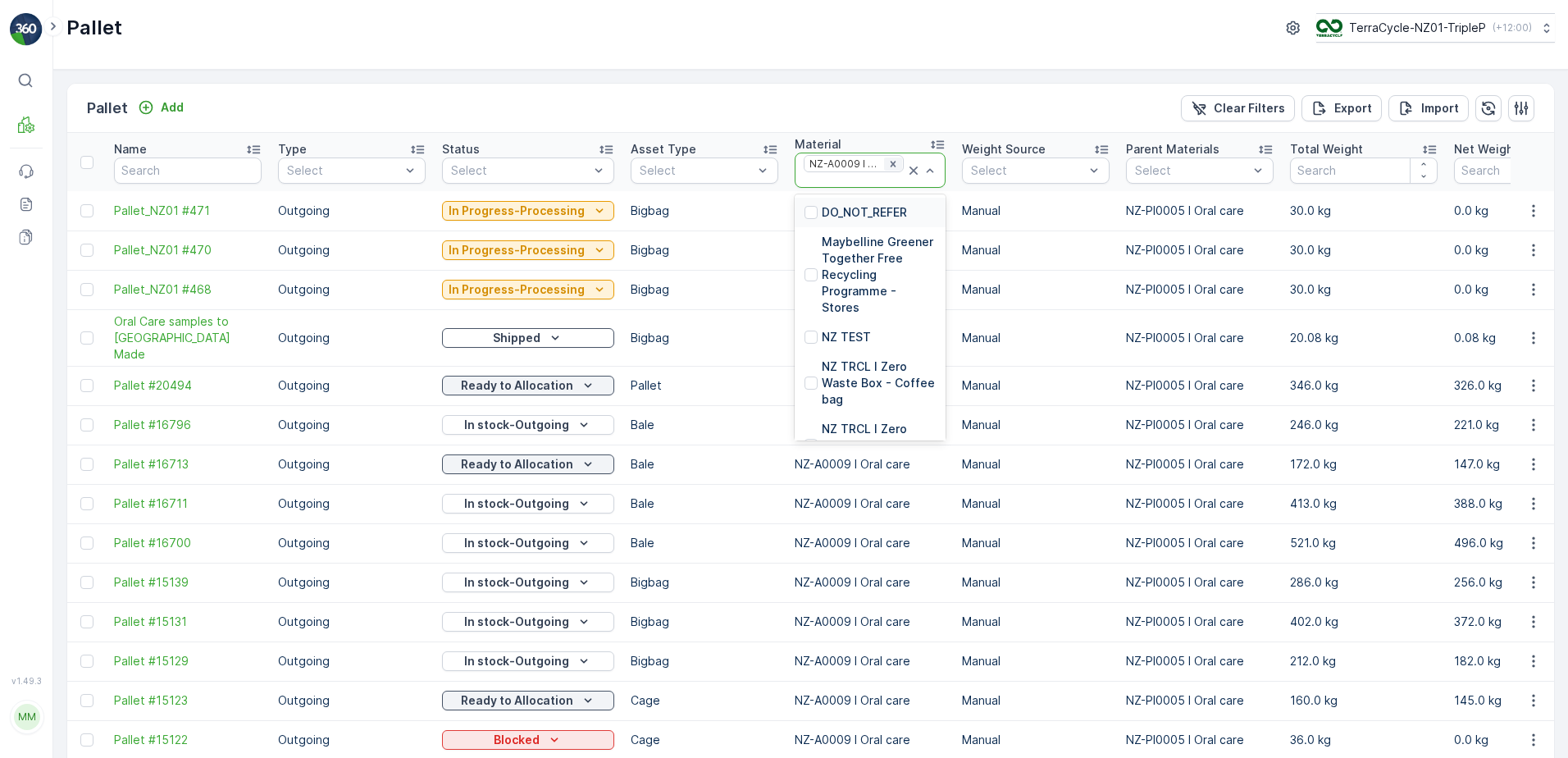
click at [887, 161] on icon "Remove NZ-A0009 I Oral care" at bounding box center [892, 163] width 11 height 11
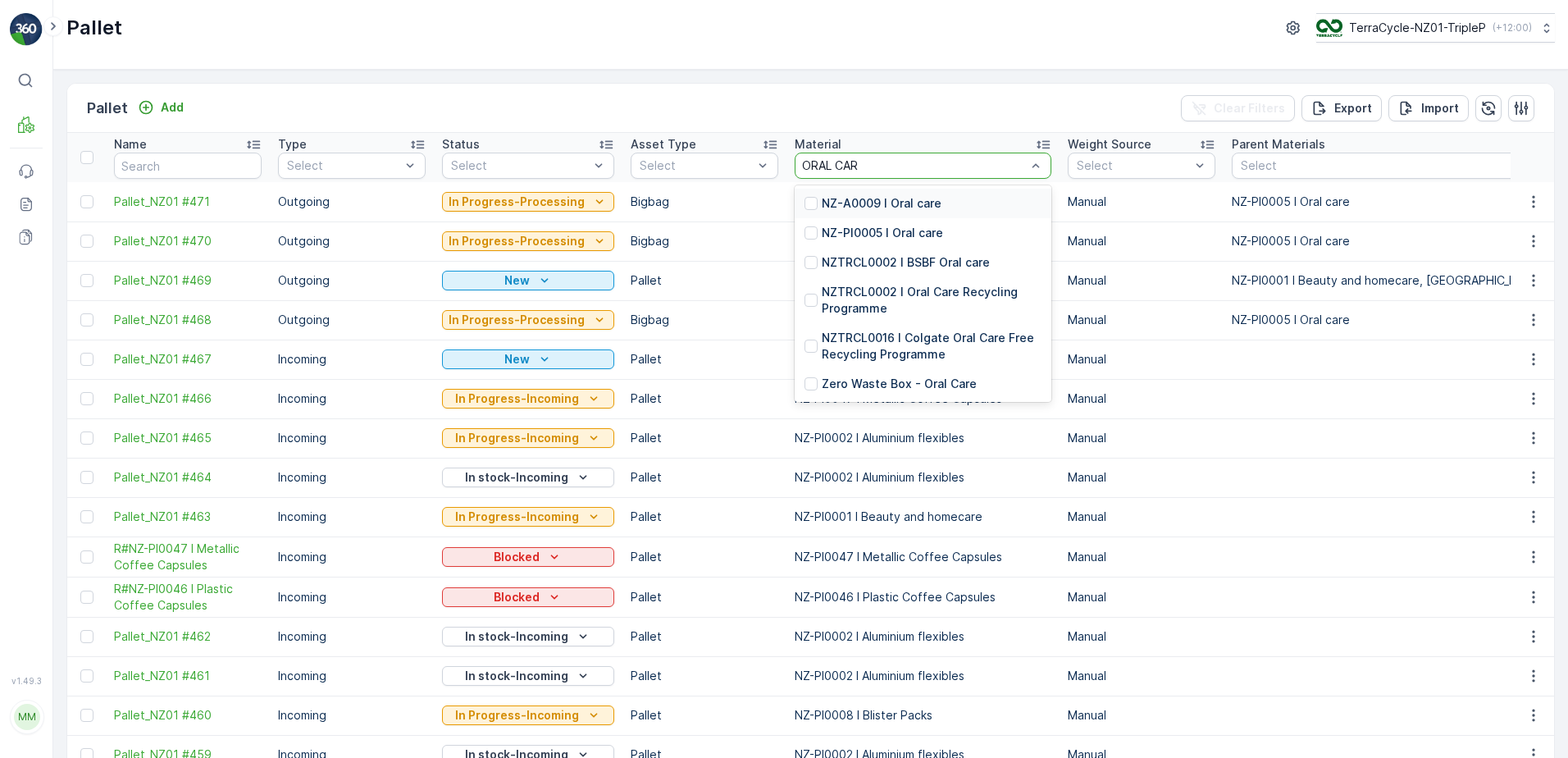
type input "ORAL CARE"
click at [926, 225] on p "NZ-PI0005 I Oral care" at bounding box center [882, 233] width 121 height 17
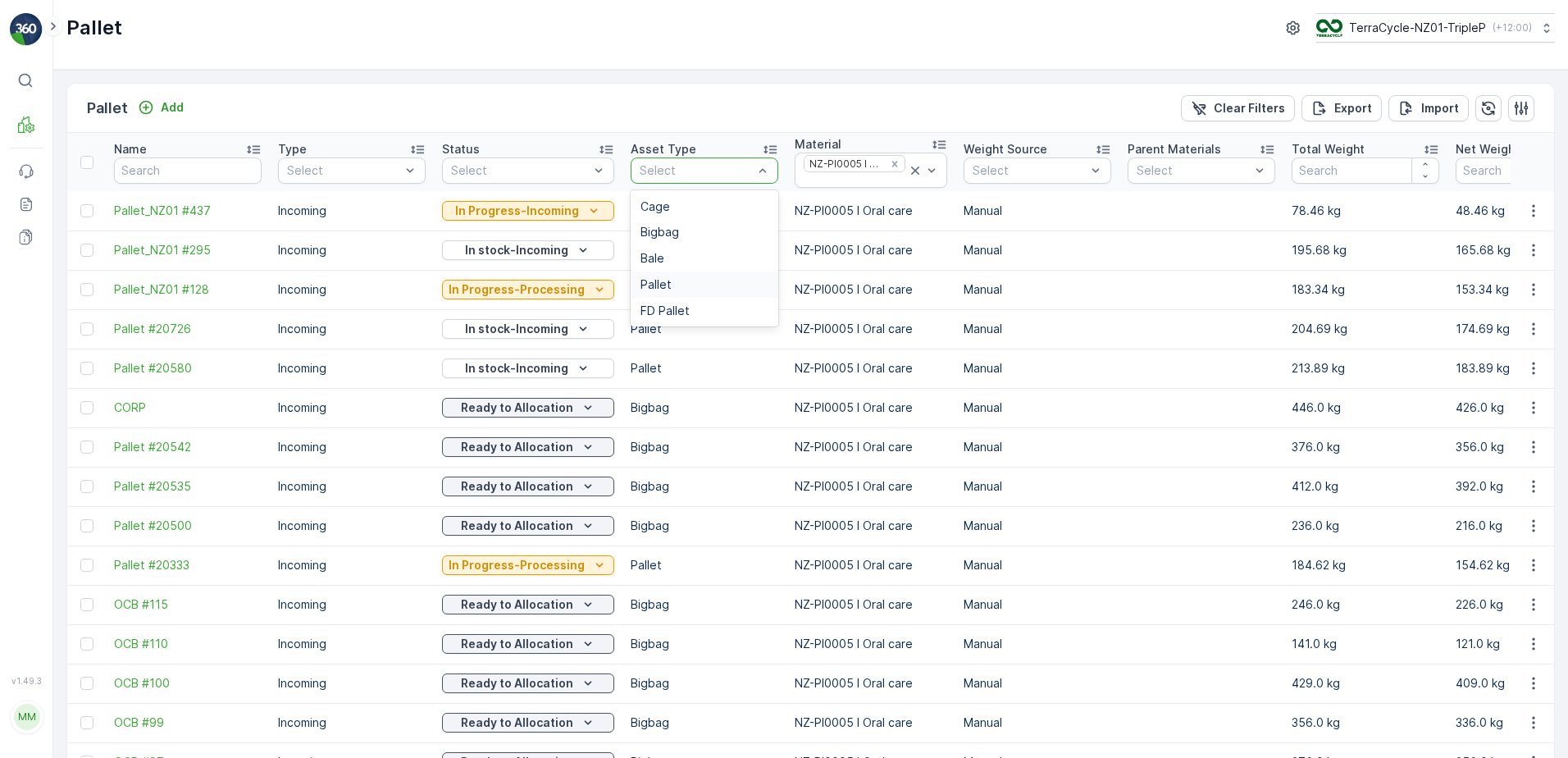
click at [666, 278] on div "Pallet" at bounding box center [705, 284] width 128 height 13
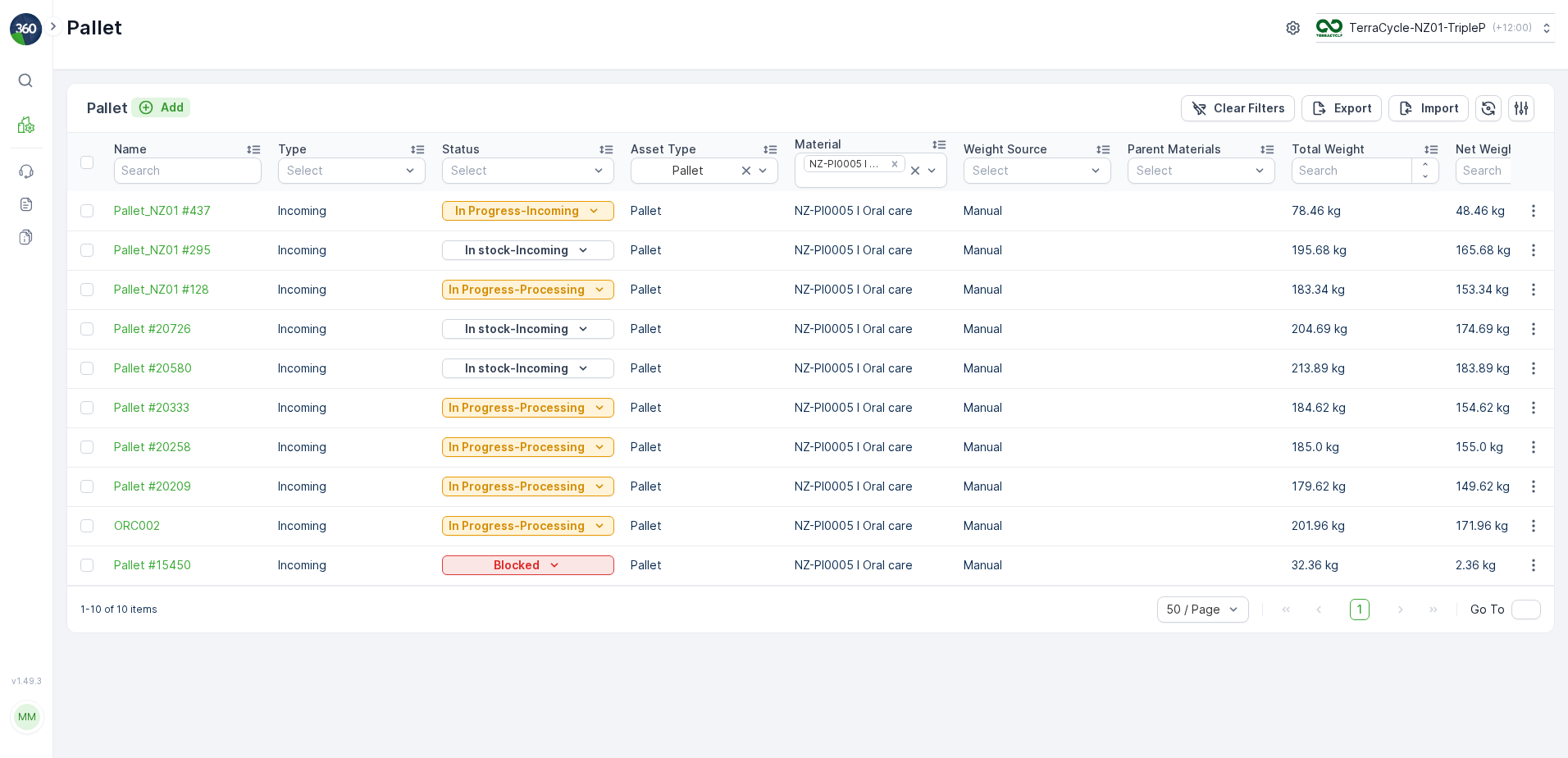
click at [183, 113] on button "Add" at bounding box center [160, 107] width 59 height 19
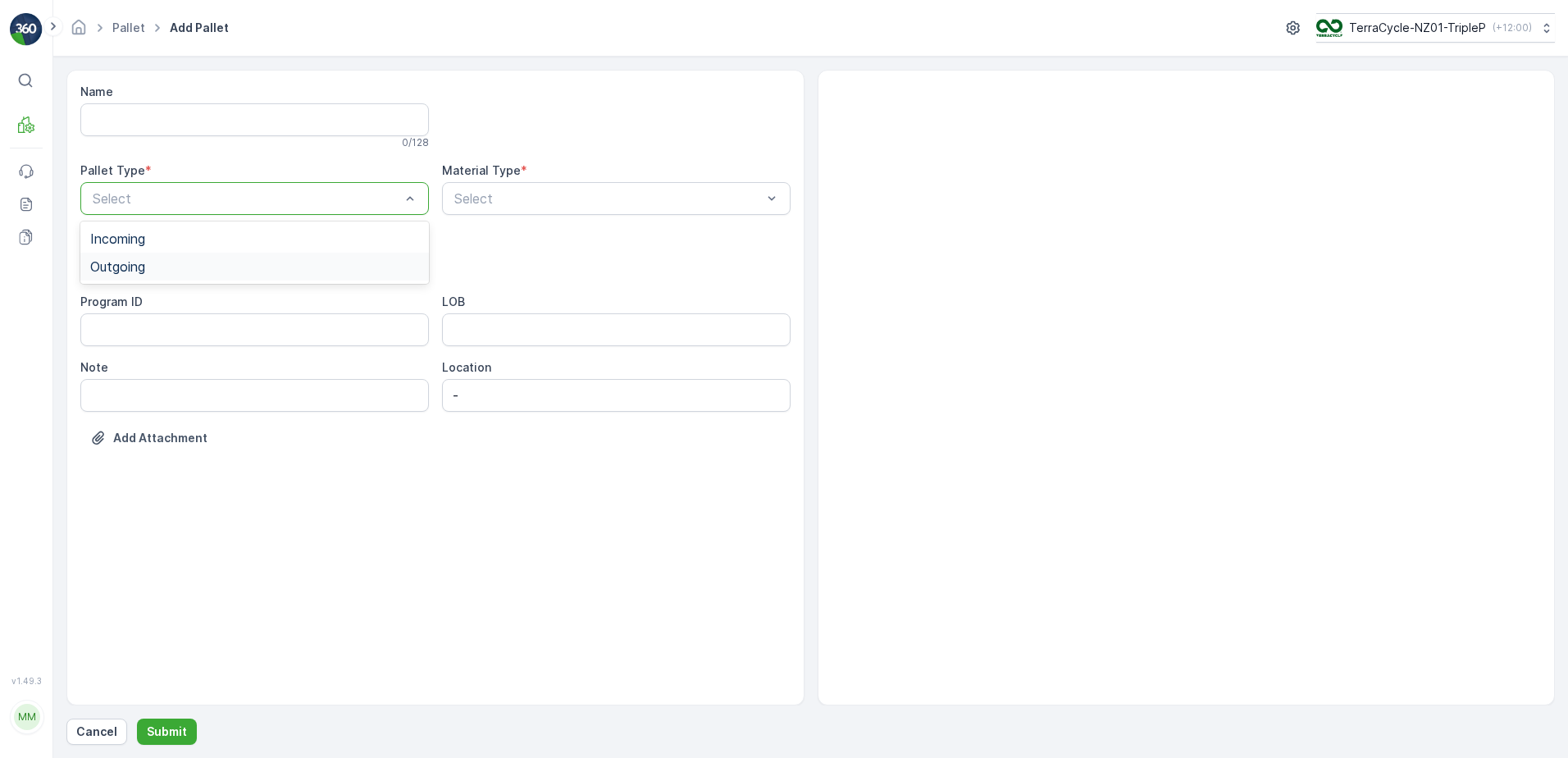
click at [155, 278] on div "Outgoing" at bounding box center [254, 267] width 349 height 28
drag, startPoint x: 153, startPoint y: 325, endPoint x: 407, endPoint y: 277, distance: 258.5
click at [154, 325] on div "Bigbag" at bounding box center [255, 332] width 329 height 15
click at [608, 199] on div at bounding box center [608, 199] width 311 height 15
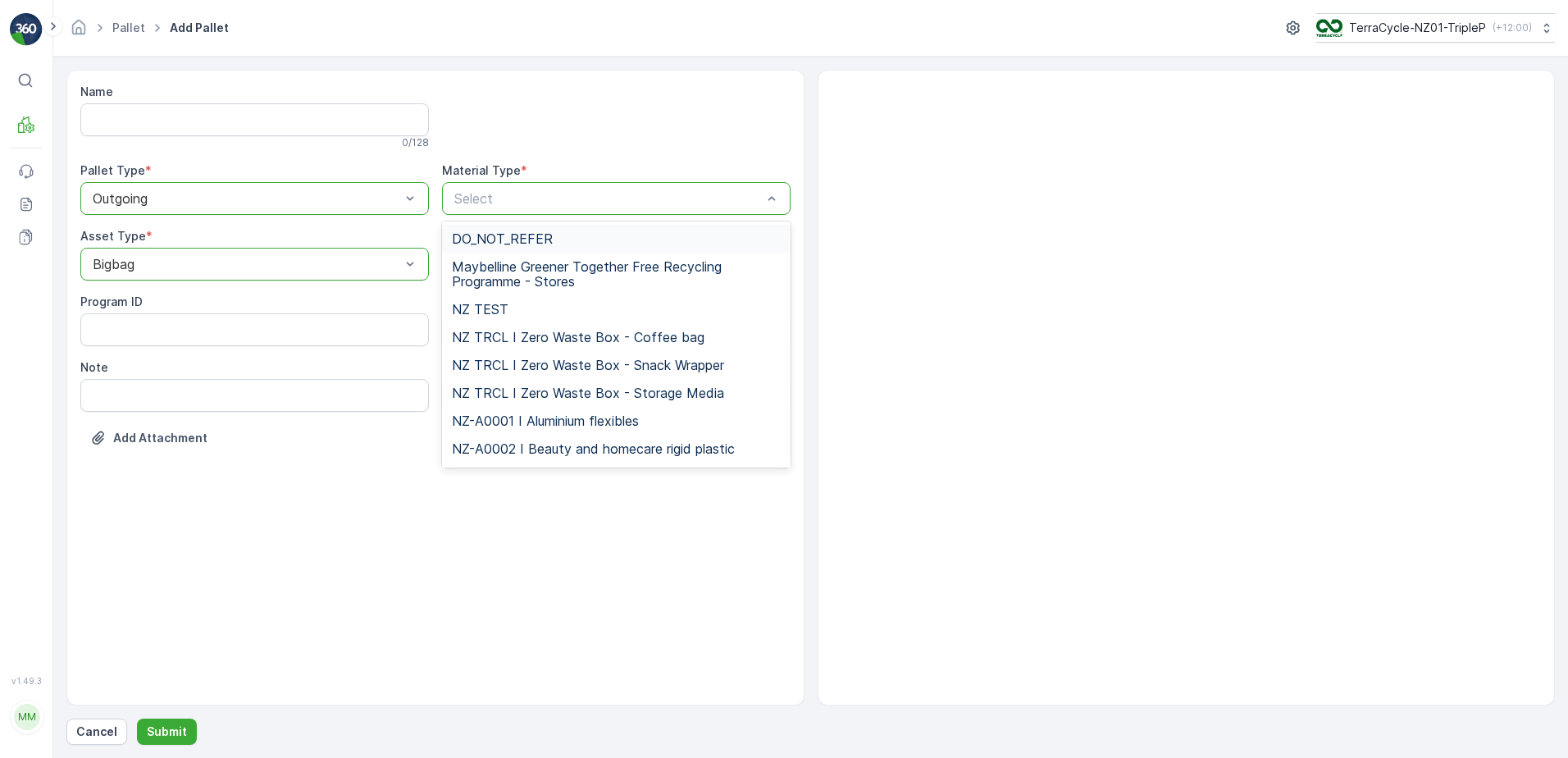
click at [608, 199] on div at bounding box center [608, 199] width 311 height 15
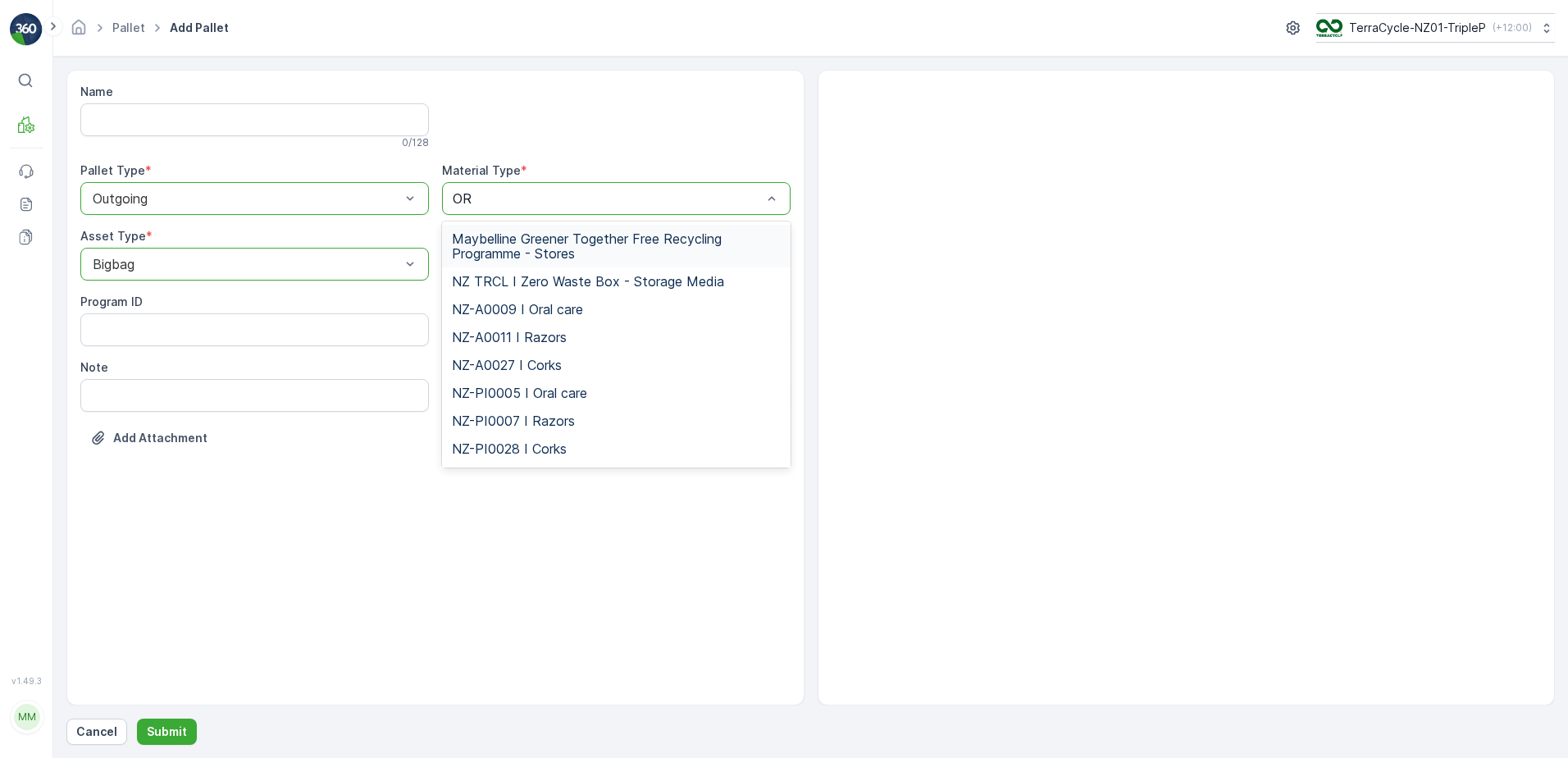
type input "ORA"
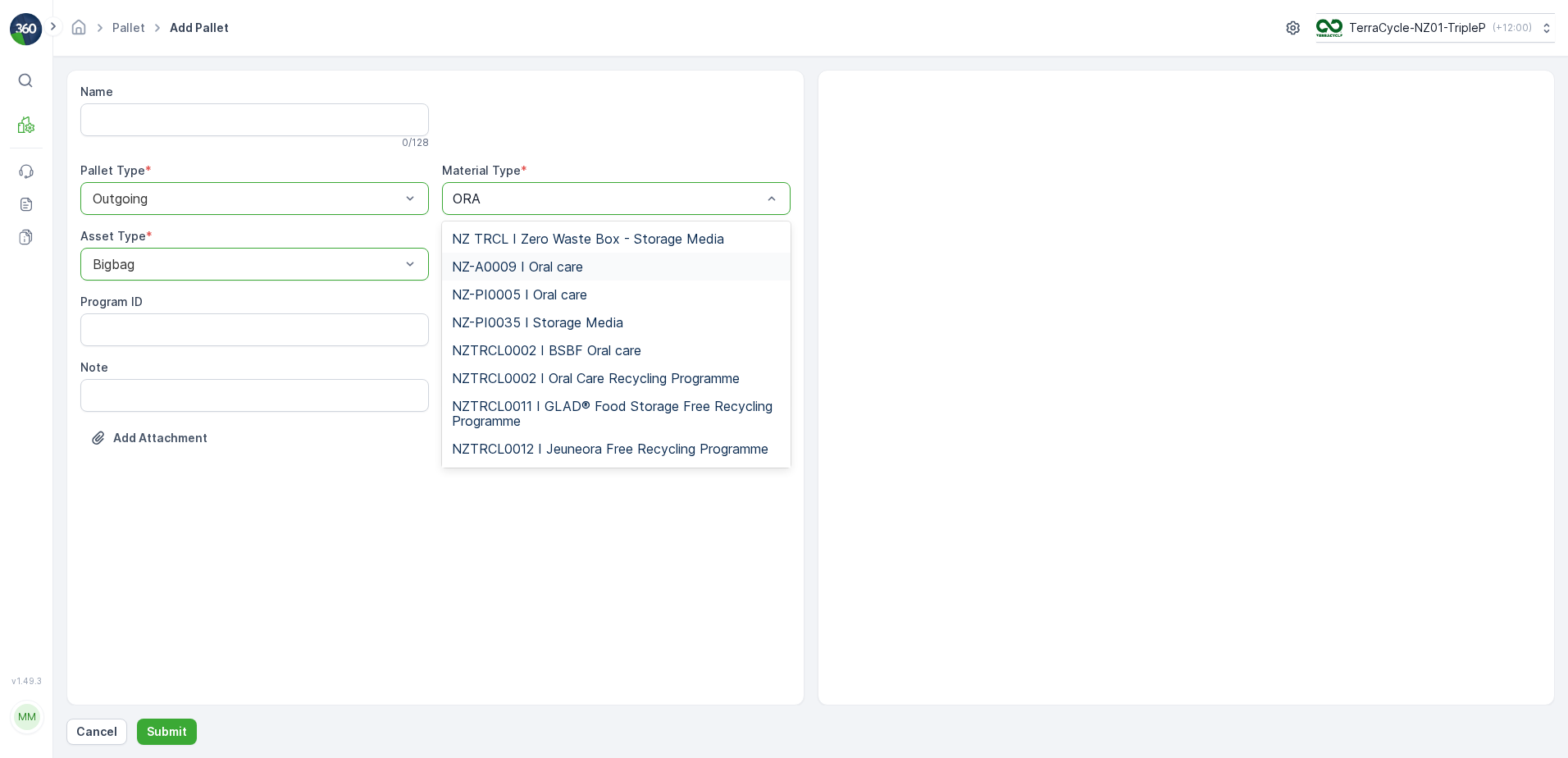
click at [583, 268] on span "NZ-A0009 I Oral care" at bounding box center [517, 266] width 131 height 15
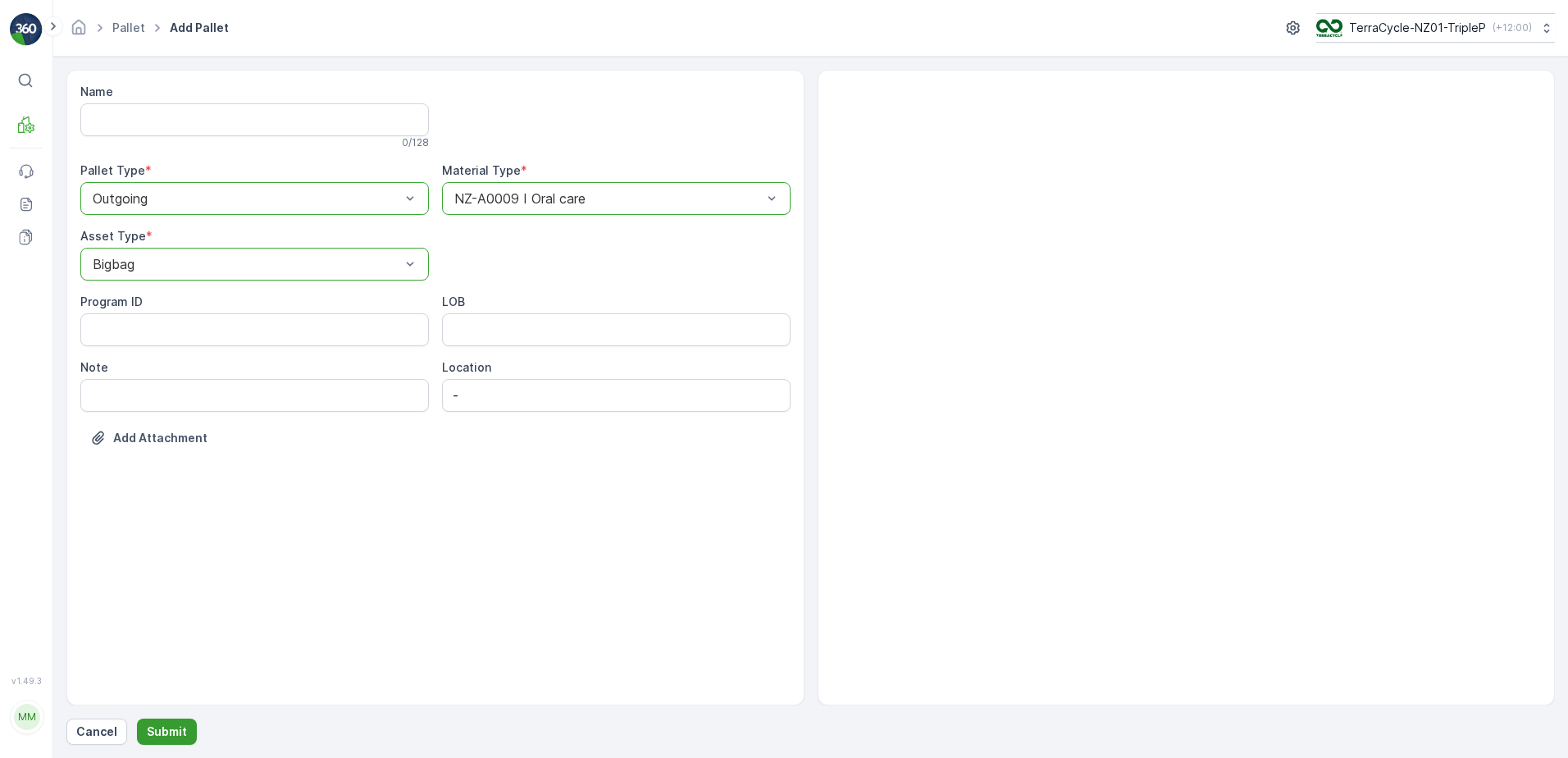
click at [161, 728] on p "Submit" at bounding box center [167, 731] width 40 height 17
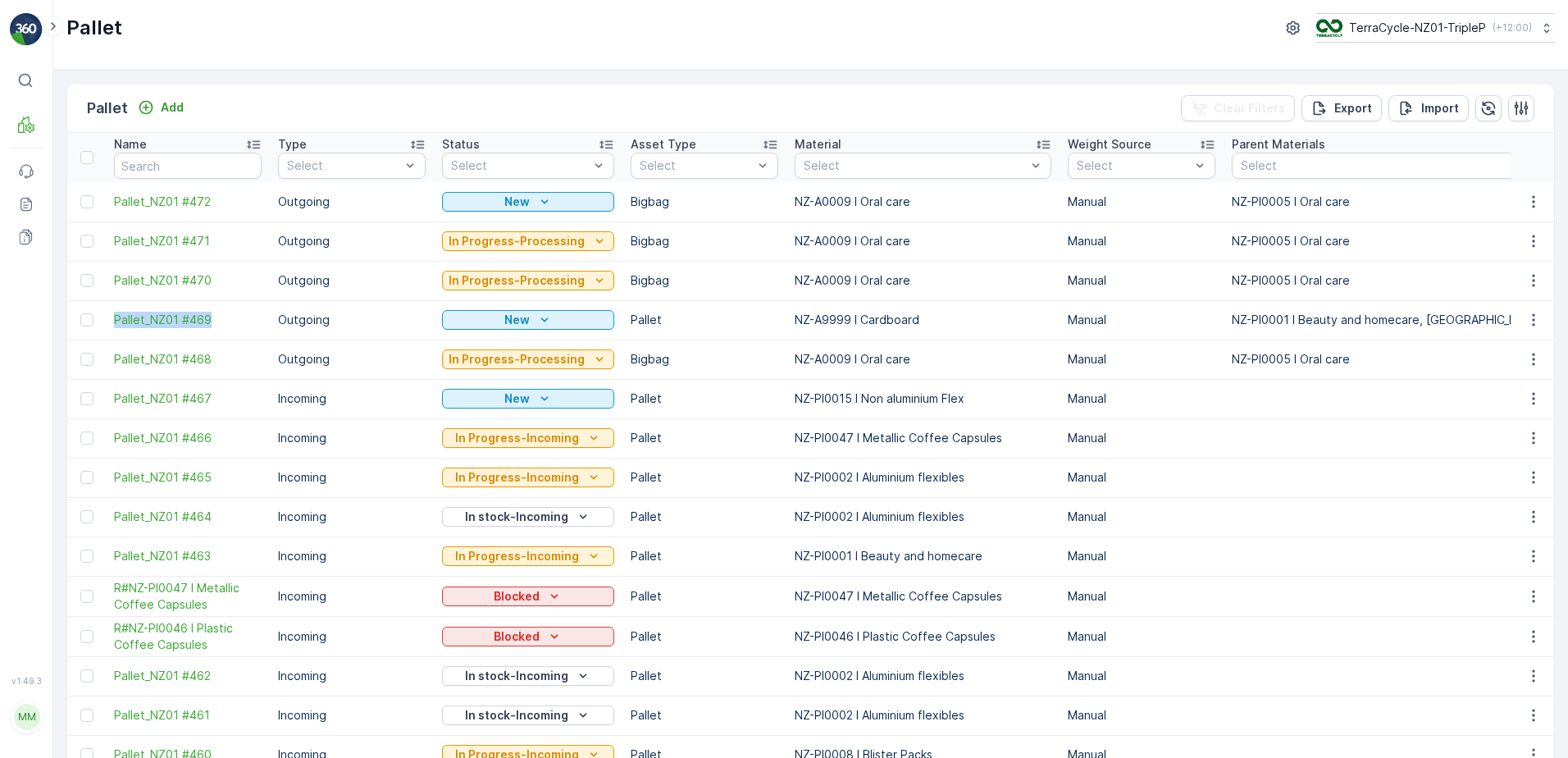
drag, startPoint x: 111, startPoint y: 317, endPoint x: 209, endPoint y: 331, distance: 99.0
click at [209, 331] on td "Pallet_NZ01 #469" at bounding box center [187, 320] width 164 height 40
copy span "Pallet_NZ01 #469"
drag, startPoint x: 870, startPoint y: 325, endPoint x: 932, endPoint y: 330, distance: 62.2
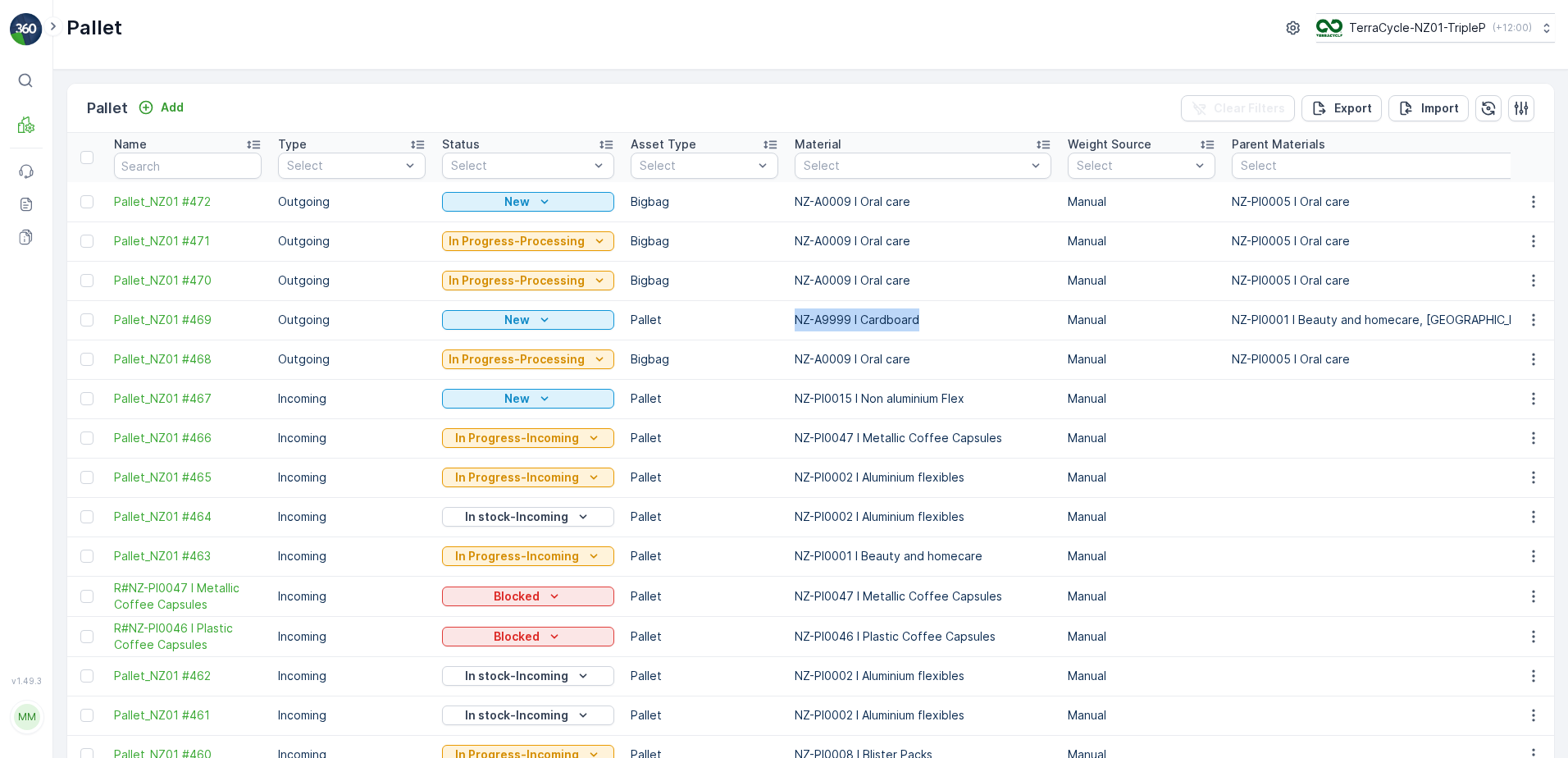
copy tr "NZ-A9999 I Cardboard"
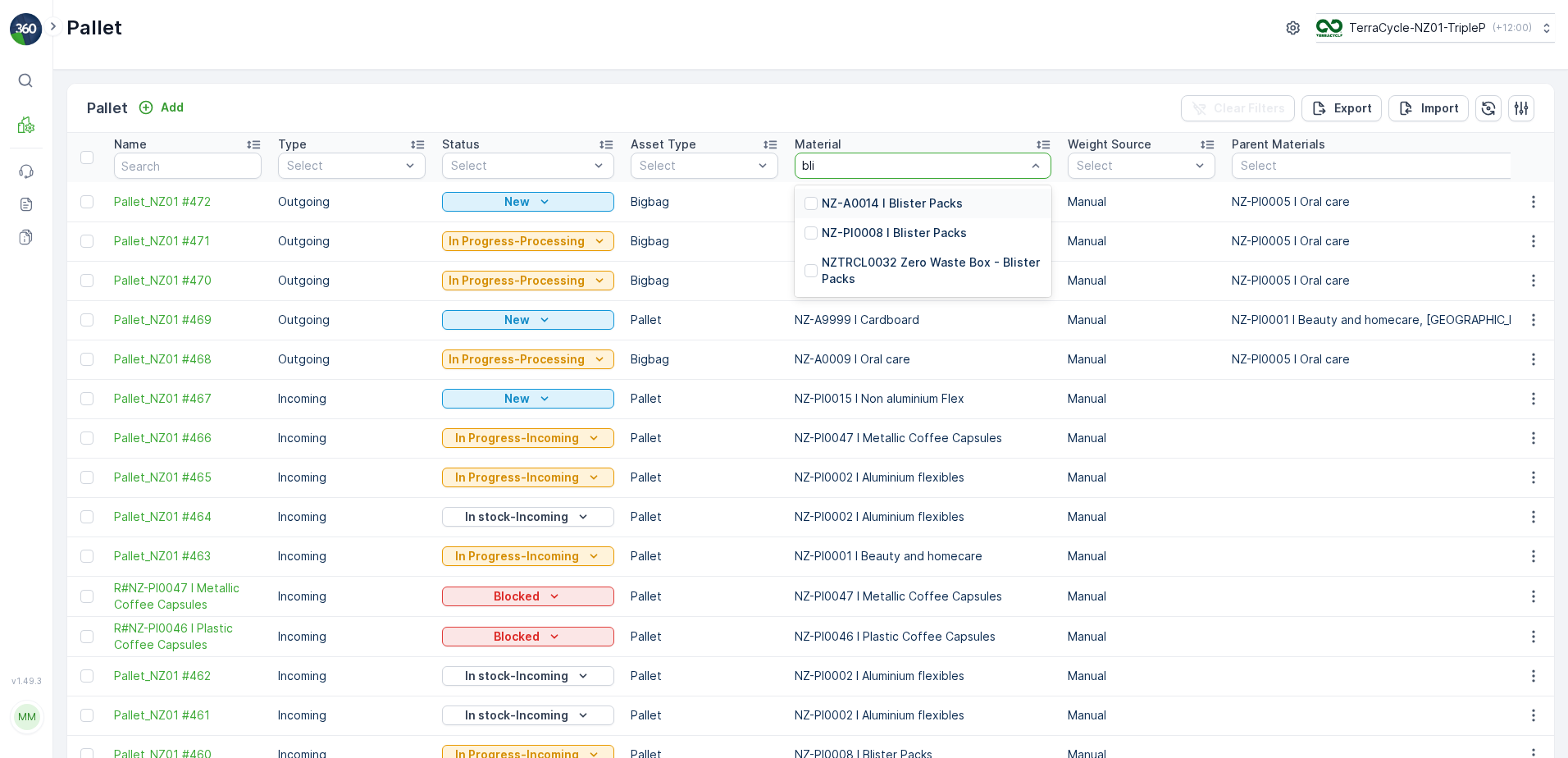
type input "blis"
click at [926, 227] on p "NZ-PI0008 I Blister Packs" at bounding box center [893, 233] width 145 height 17
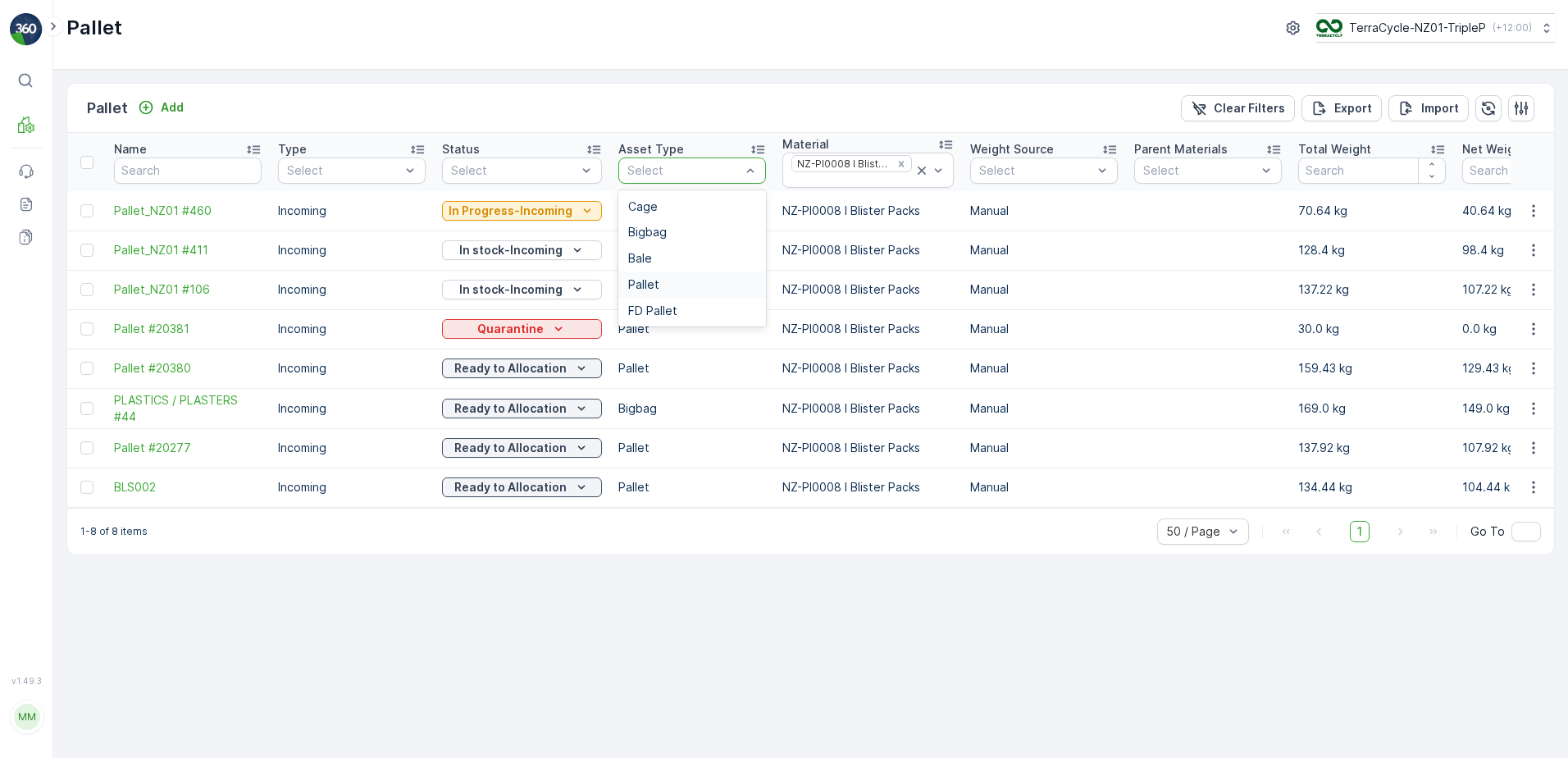
click at [660, 285] on div "Pallet" at bounding box center [692, 284] width 128 height 13
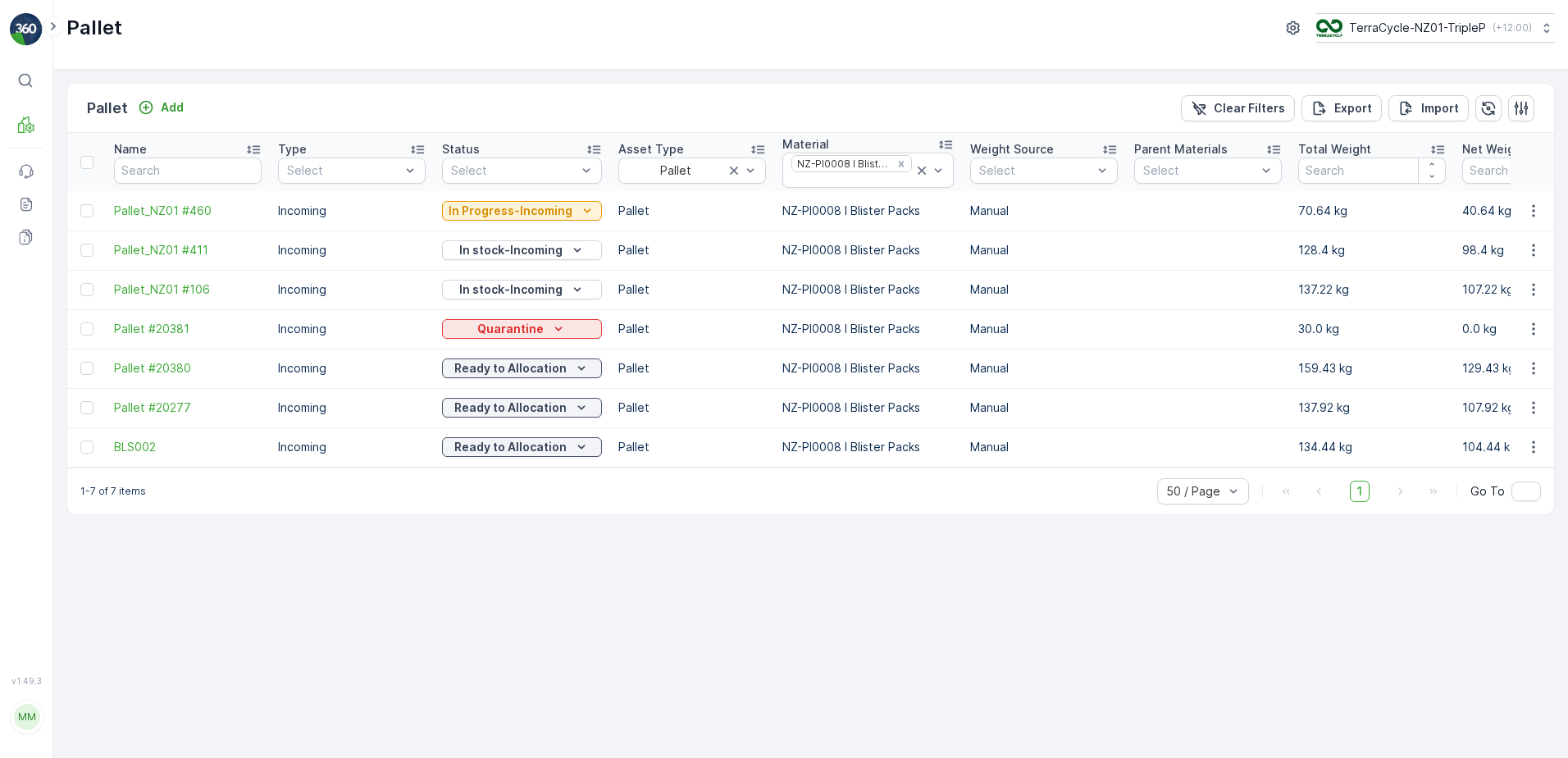
click at [332, 206] on td "Incoming" at bounding box center [351, 211] width 164 height 40
click at [338, 202] on div "Incoming" at bounding box center [352, 206] width 128 height 13
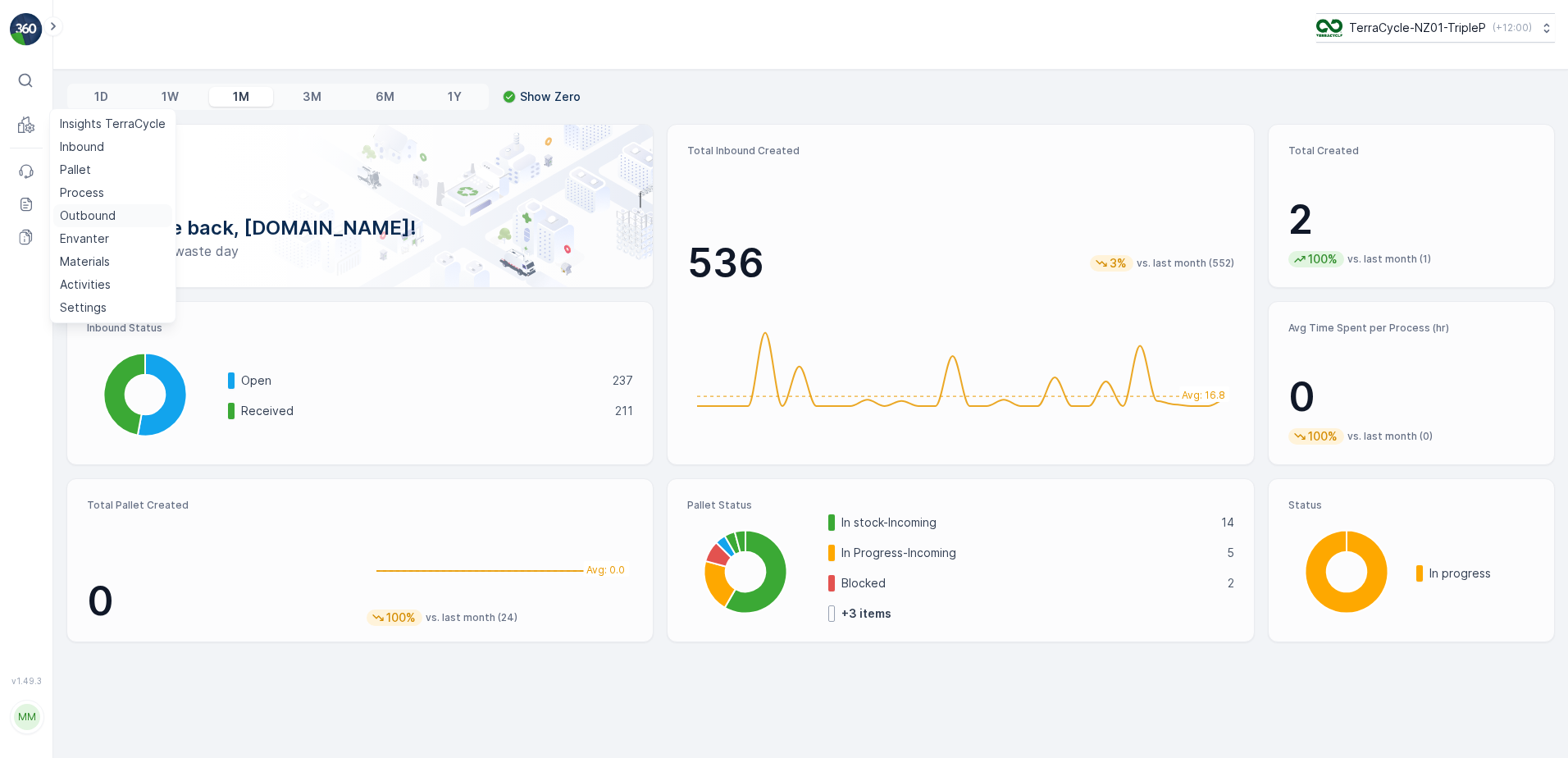
click at [105, 219] on p "Outbound" at bounding box center [87, 215] width 55 height 17
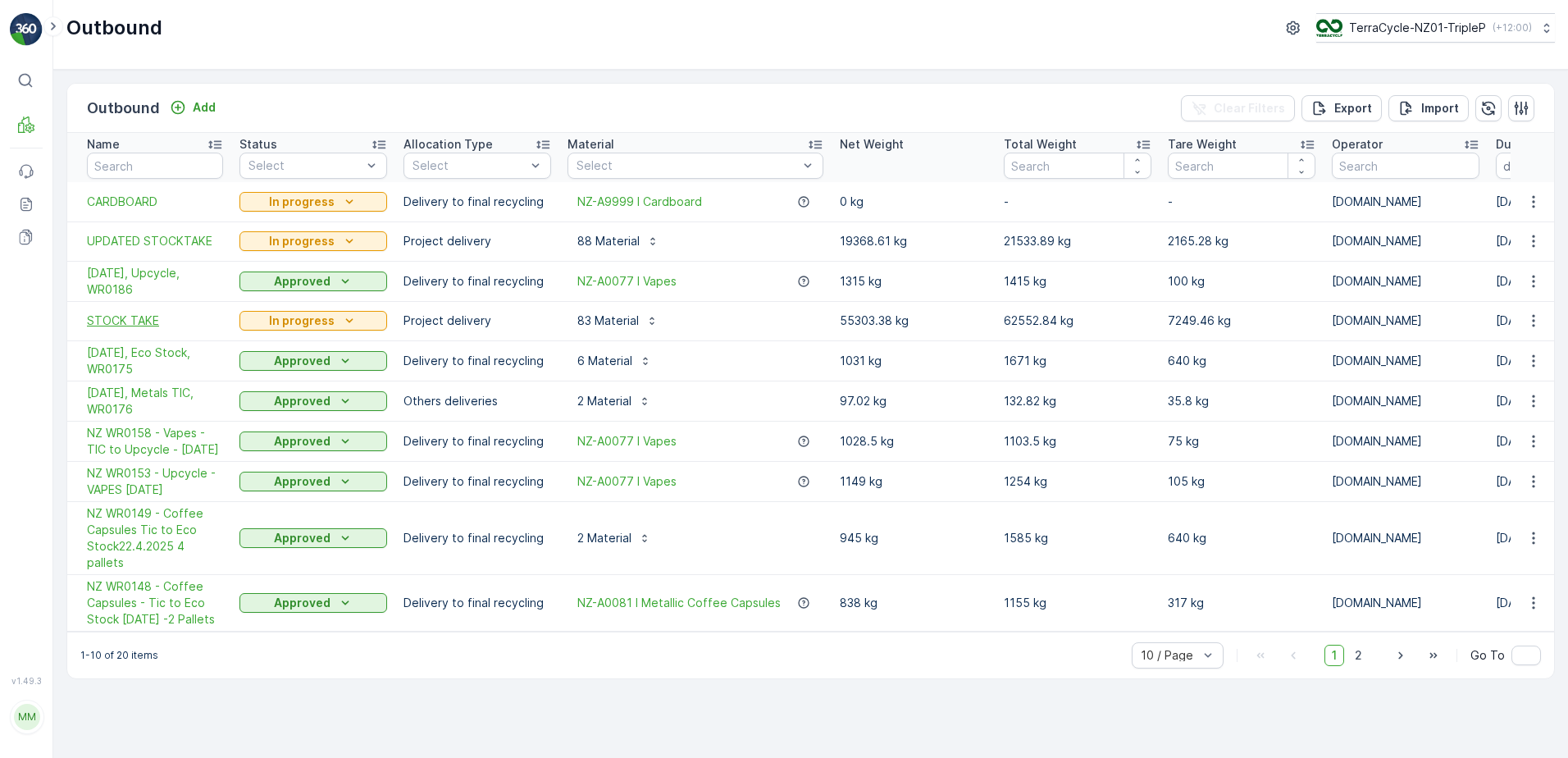
click at [204, 316] on span "STOCK TAKE" at bounding box center [155, 321] width 136 height 17
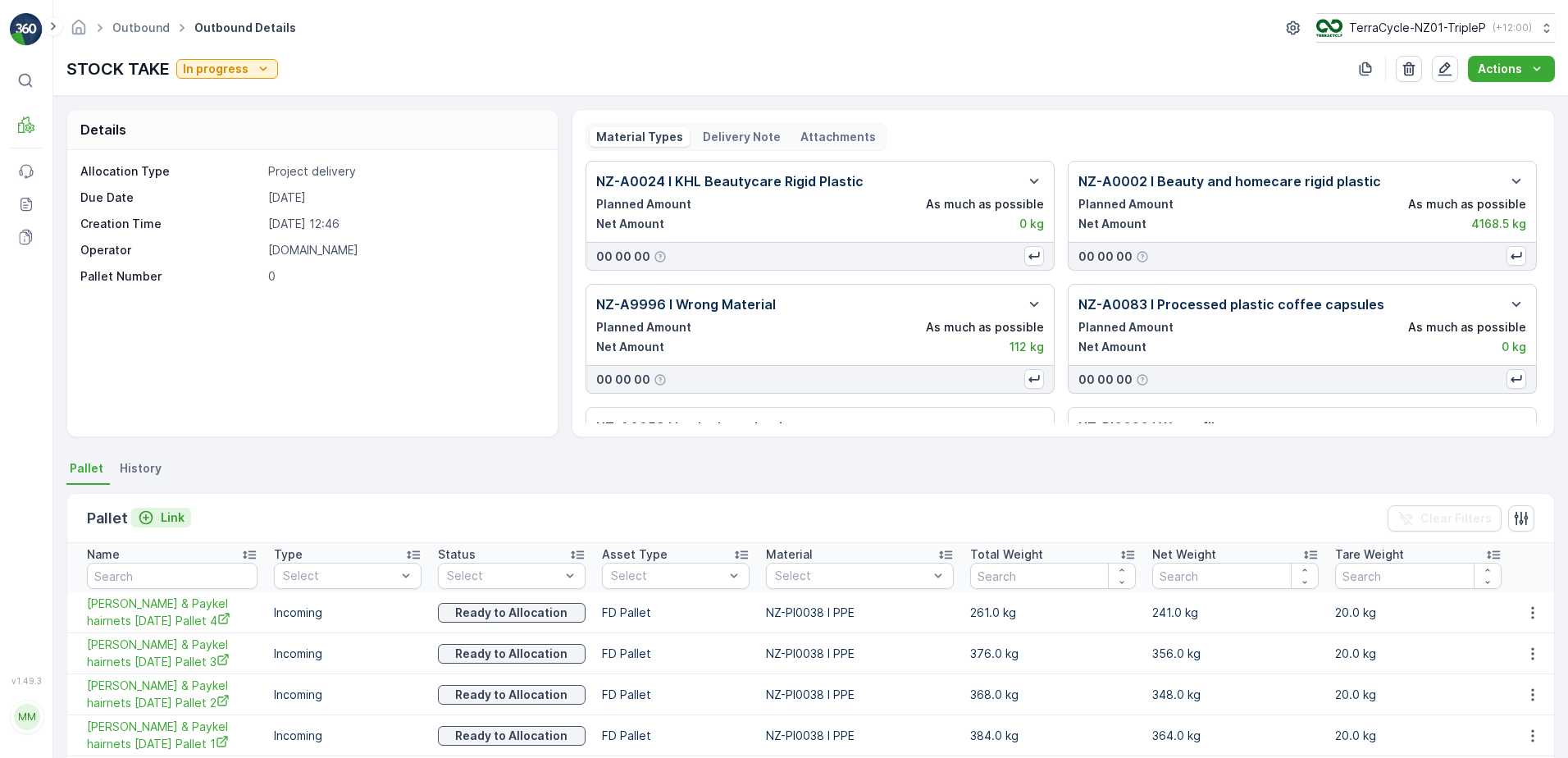
click at [168, 517] on p "Link" at bounding box center [172, 517] width 24 height 17
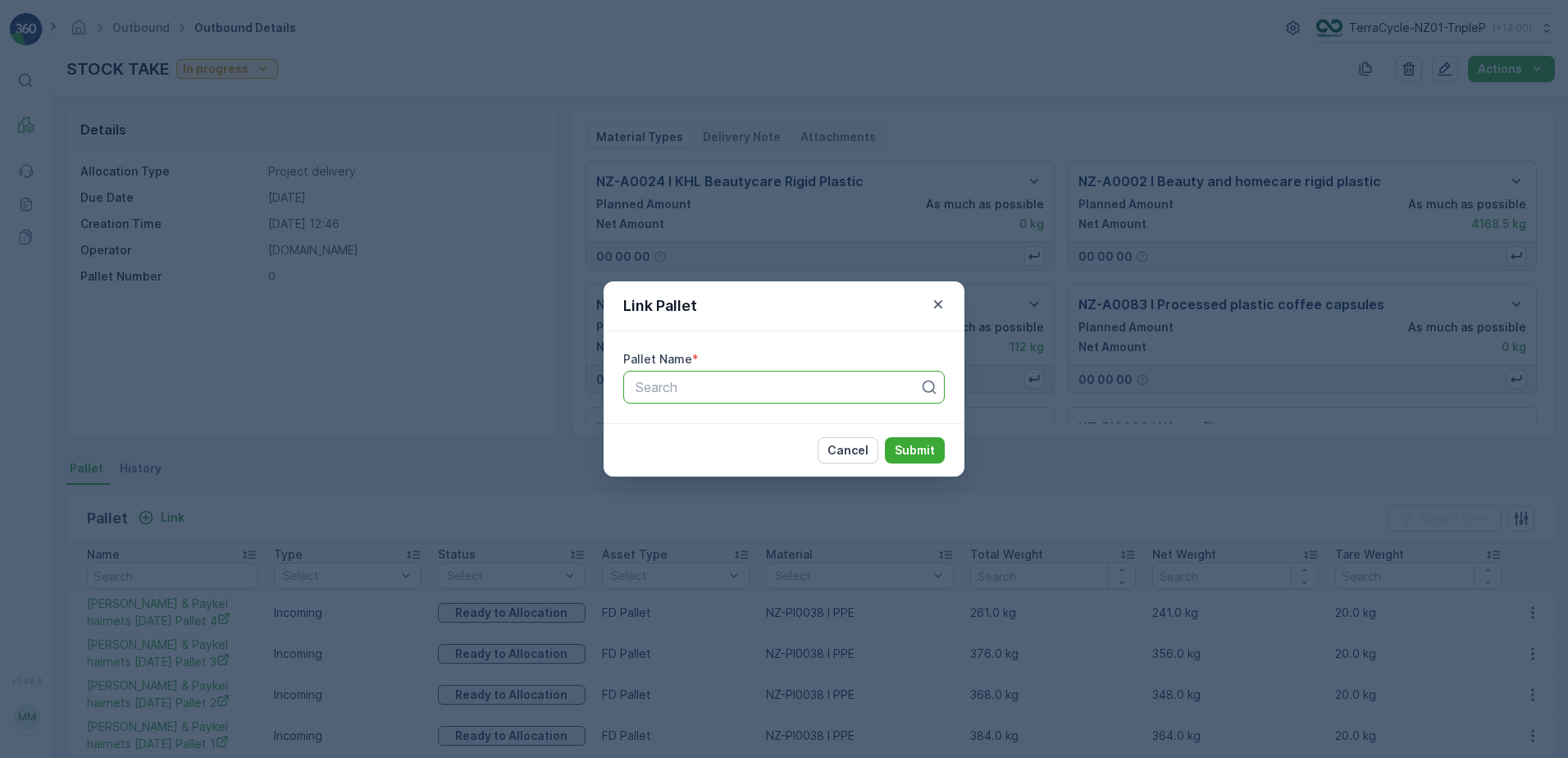
click at [734, 388] on div at bounding box center [777, 386] width 287 height 15
type input "20277"
click at [772, 514] on div "Link Pallet Pallet Name * Use Up and Down to choose options, press Enter to sel…" at bounding box center [784, 379] width 1568 height 758
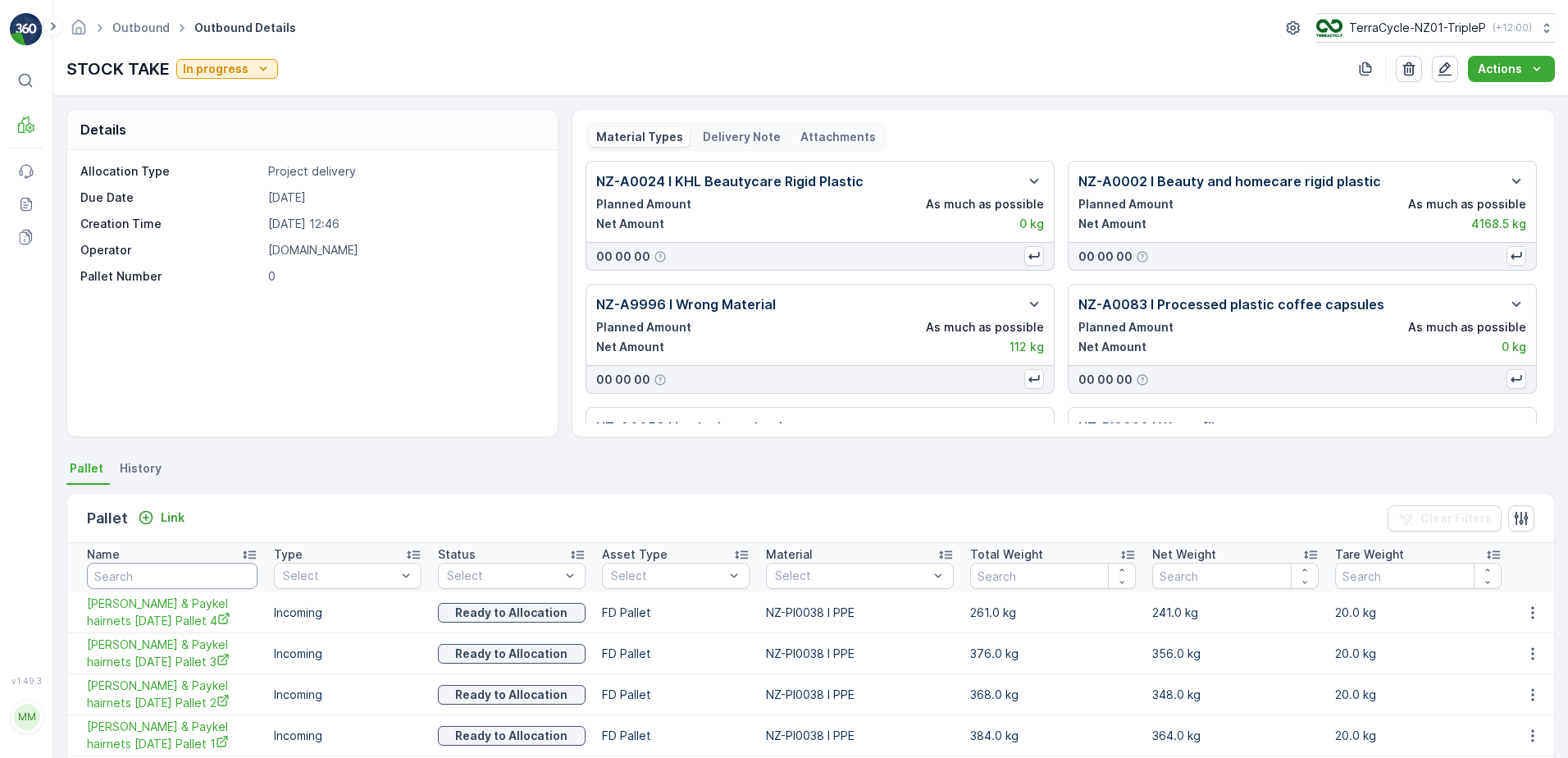
click at [216, 567] on input "text" at bounding box center [172, 575] width 170 height 26
type input "20277"
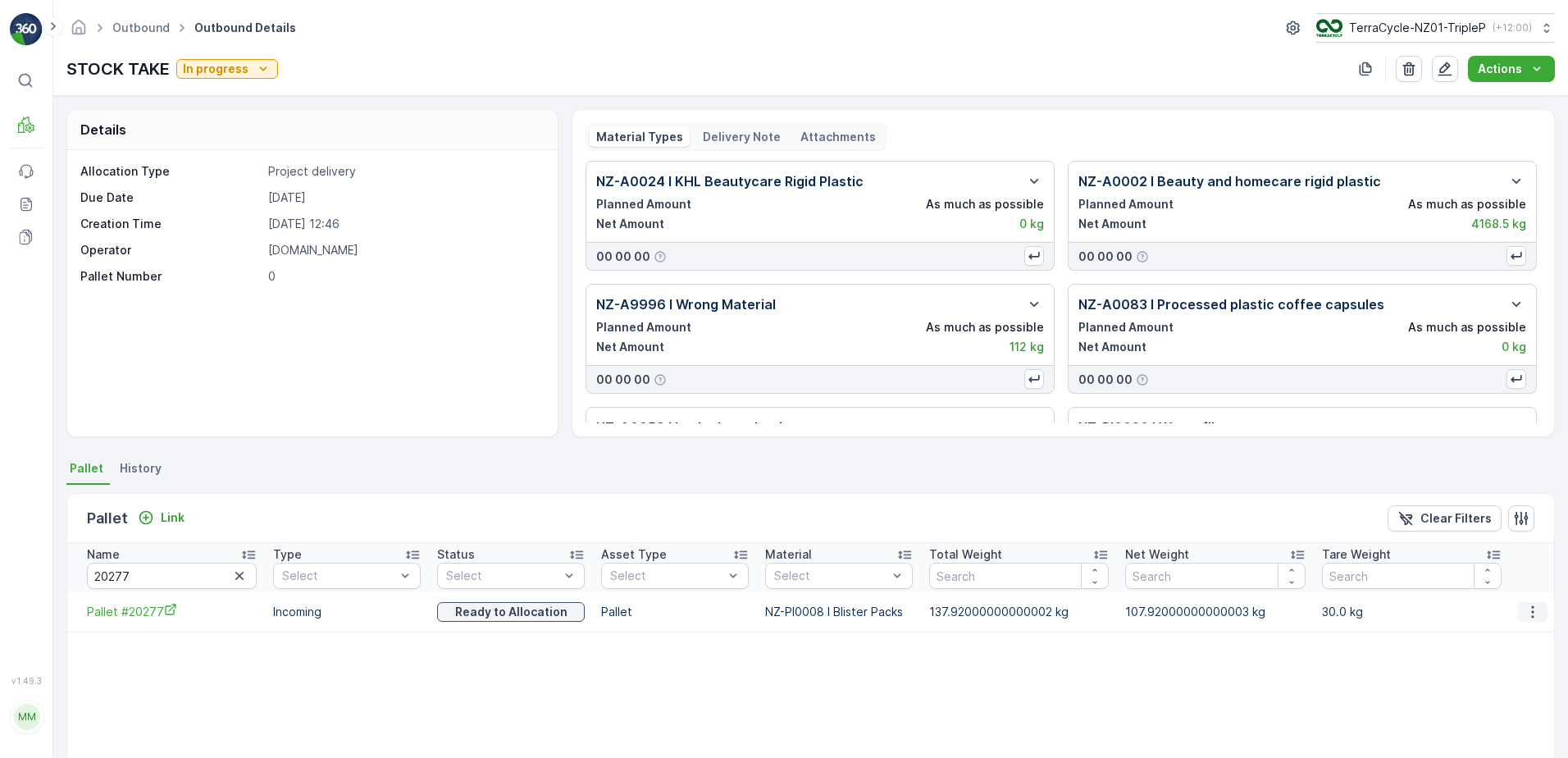
click at [1531, 617] on icon "button" at bounding box center [1532, 611] width 3 height 12
click at [1505, 661] on span "Unlink Pallet" at bounding box center [1499, 667] width 67 height 17
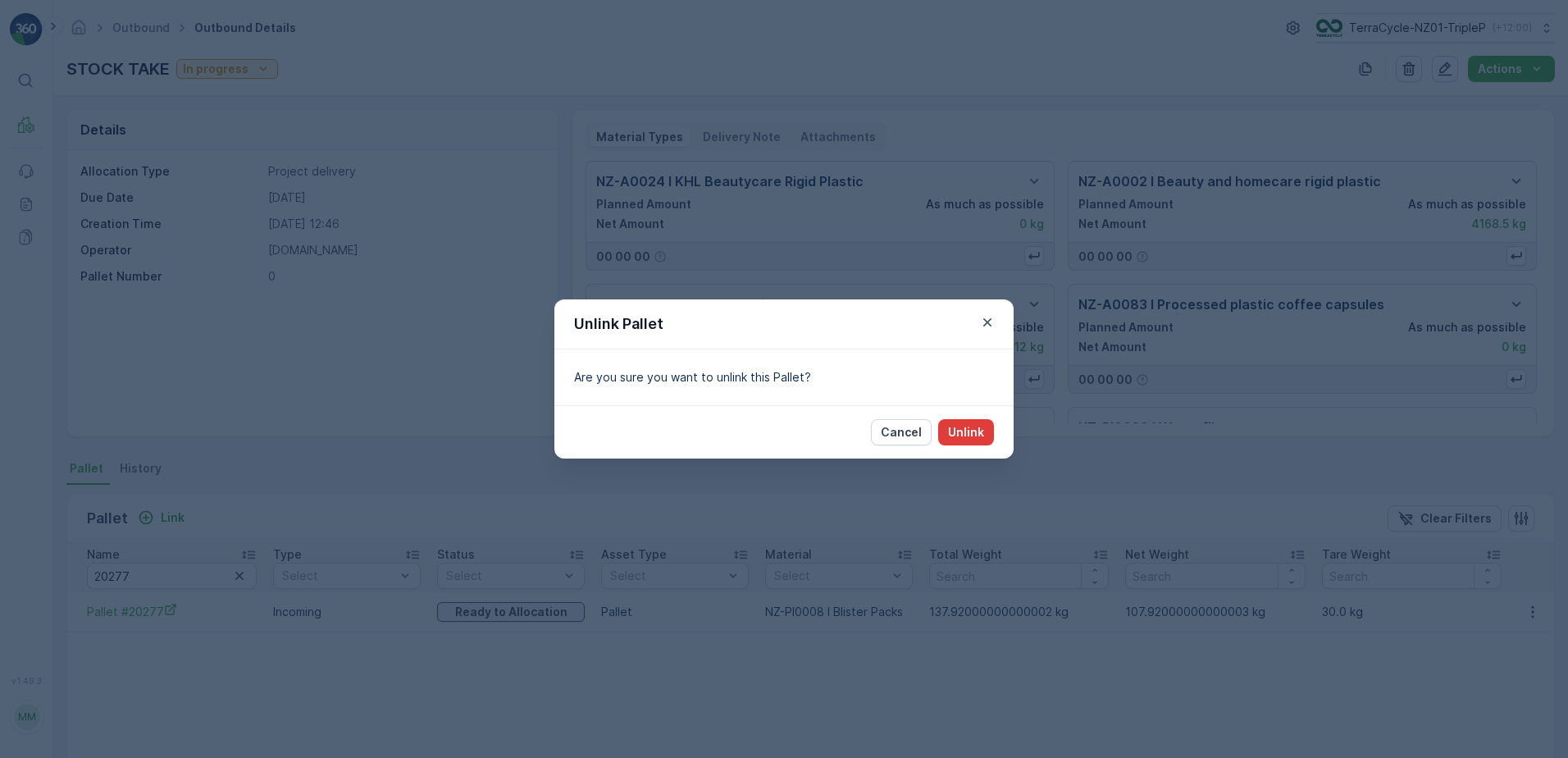
click at [984, 423] on button "Unlink" at bounding box center [965, 432] width 55 height 26
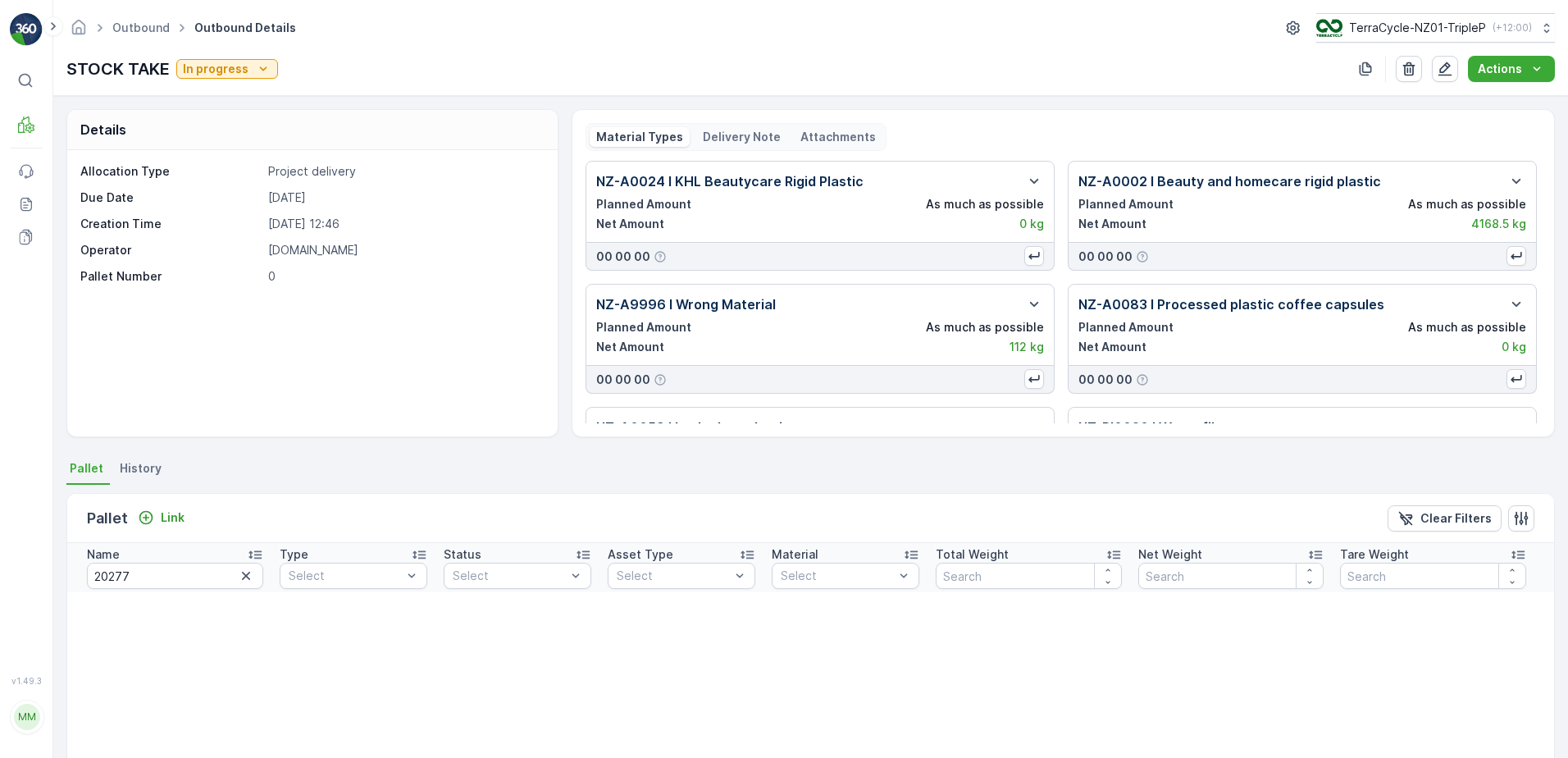
click at [169, 584] on input "20277" at bounding box center [175, 575] width 177 height 26
type input "20380"
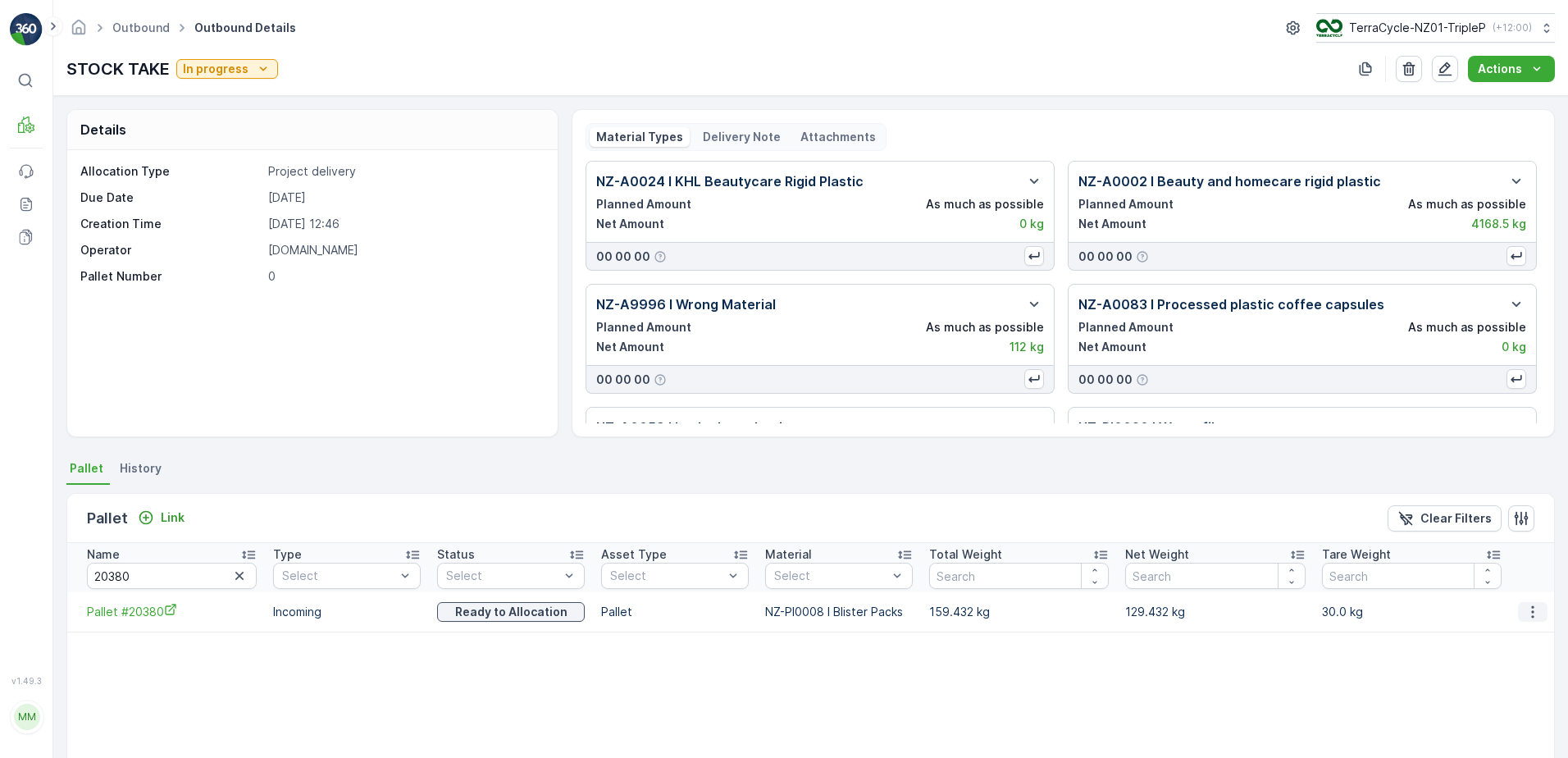
drag, startPoint x: 1526, startPoint y: 610, endPoint x: 1521, endPoint y: 616, distance: 7.8
click at [1526, 610] on icon "button" at bounding box center [1533, 611] width 17 height 17
click at [1490, 663] on span "Unlink Pallet" at bounding box center [1499, 667] width 67 height 17
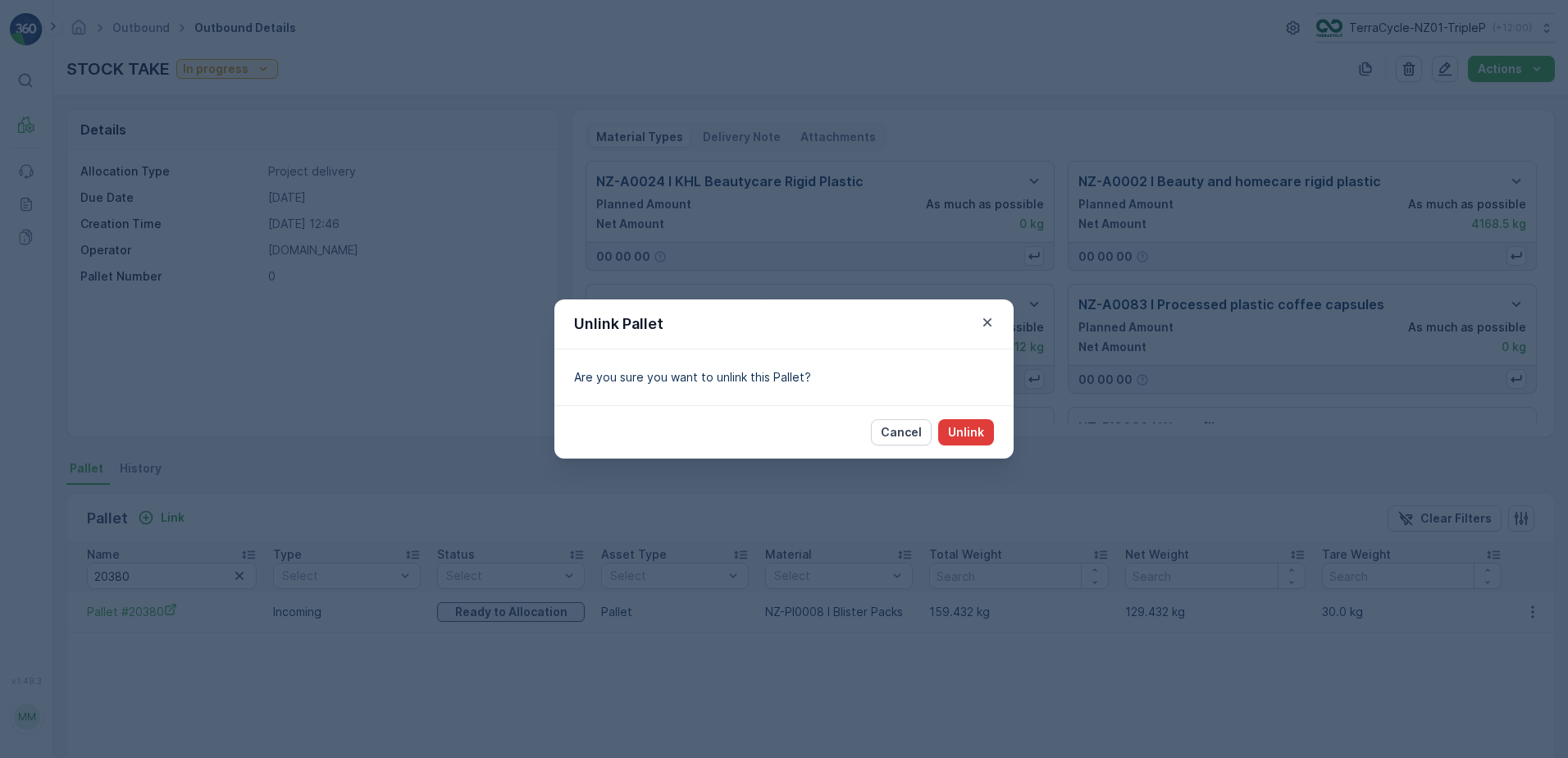
click at [974, 437] on p "Unlink" at bounding box center [965, 432] width 36 height 17
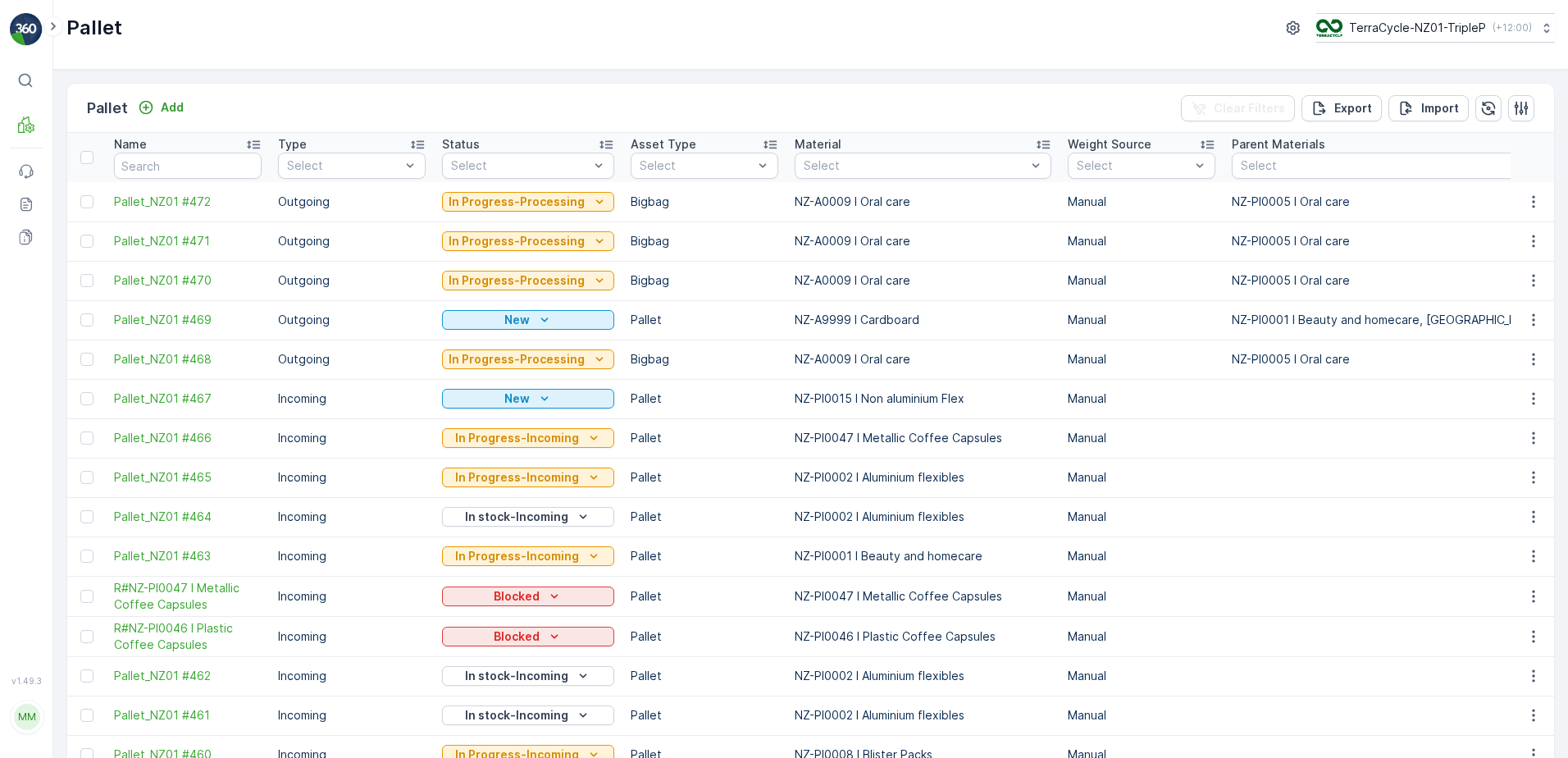
drag, startPoint x: 197, startPoint y: 179, endPoint x: 180, endPoint y: 167, distance: 20.8
click at [183, 170] on th "Name" at bounding box center [187, 157] width 164 height 49
click at [179, 167] on input "text" at bounding box center [188, 166] width 148 height 26
click at [175, 162] on input "text" at bounding box center [188, 166] width 148 height 26
click at [136, 171] on input "text" at bounding box center [188, 166] width 148 height 26
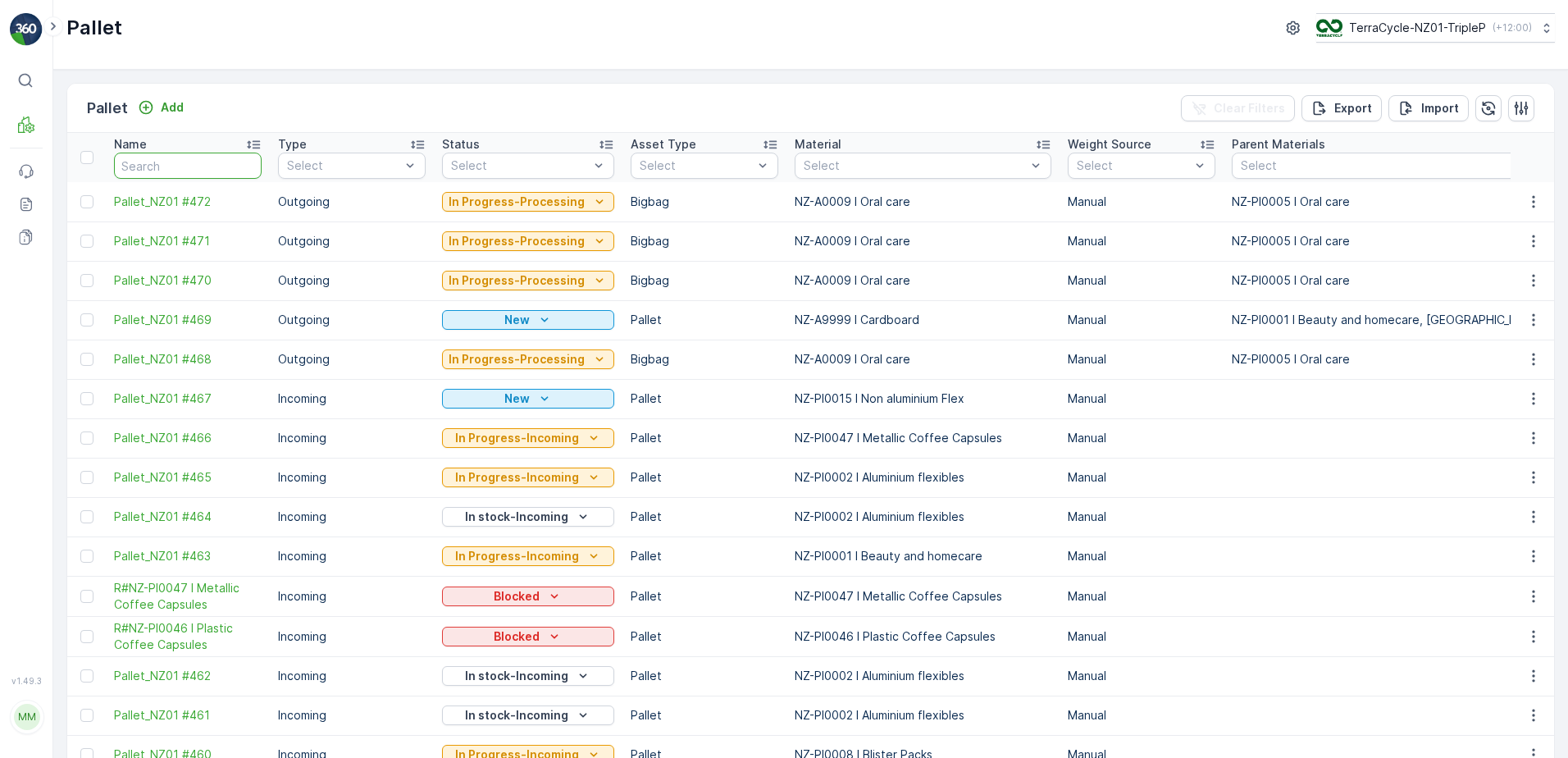
click at [136, 169] on input "text" at bounding box center [188, 166] width 148 height 26
type input "20277"
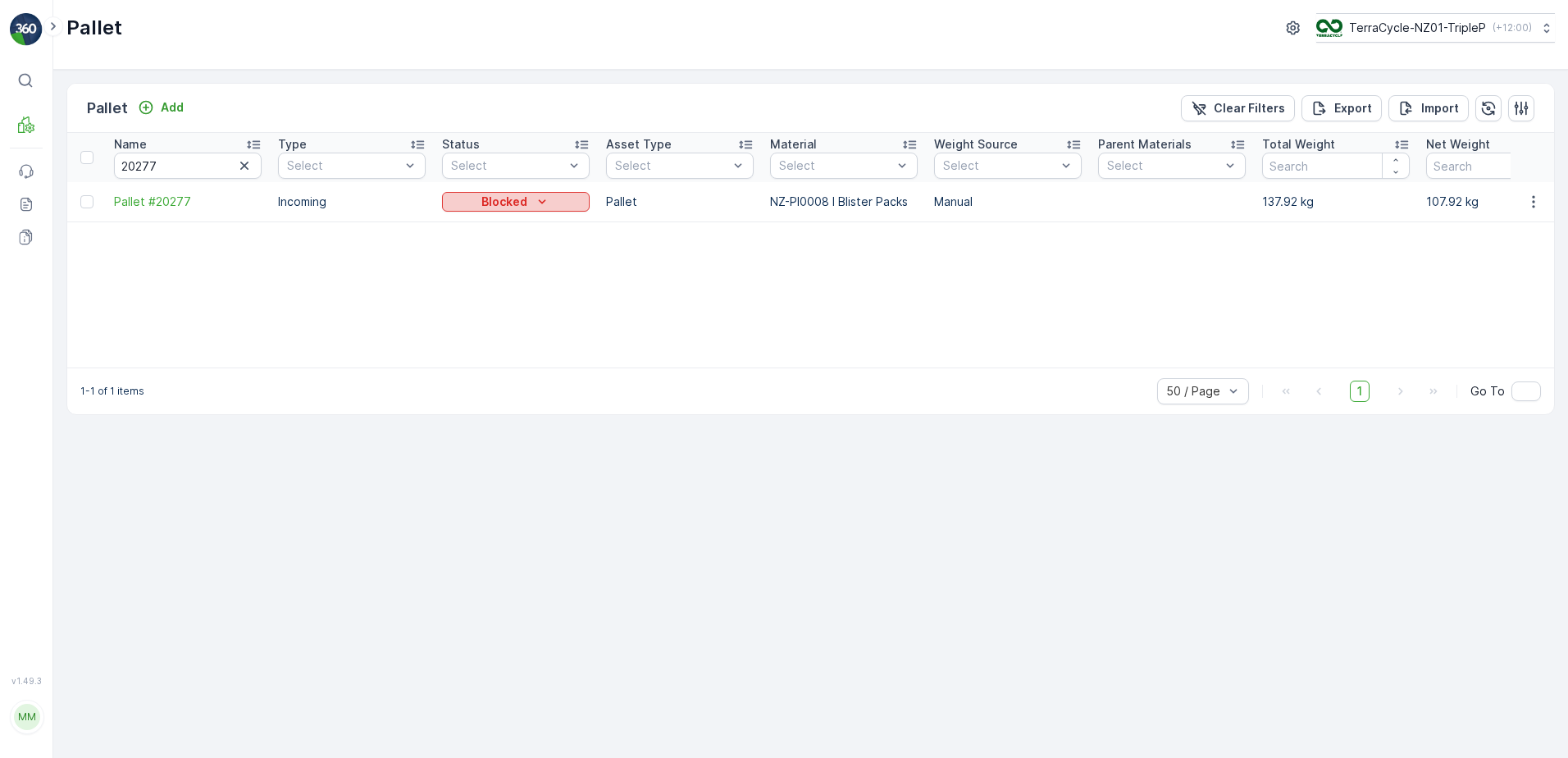
click at [456, 197] on div "Blocked" at bounding box center [516, 201] width 134 height 17
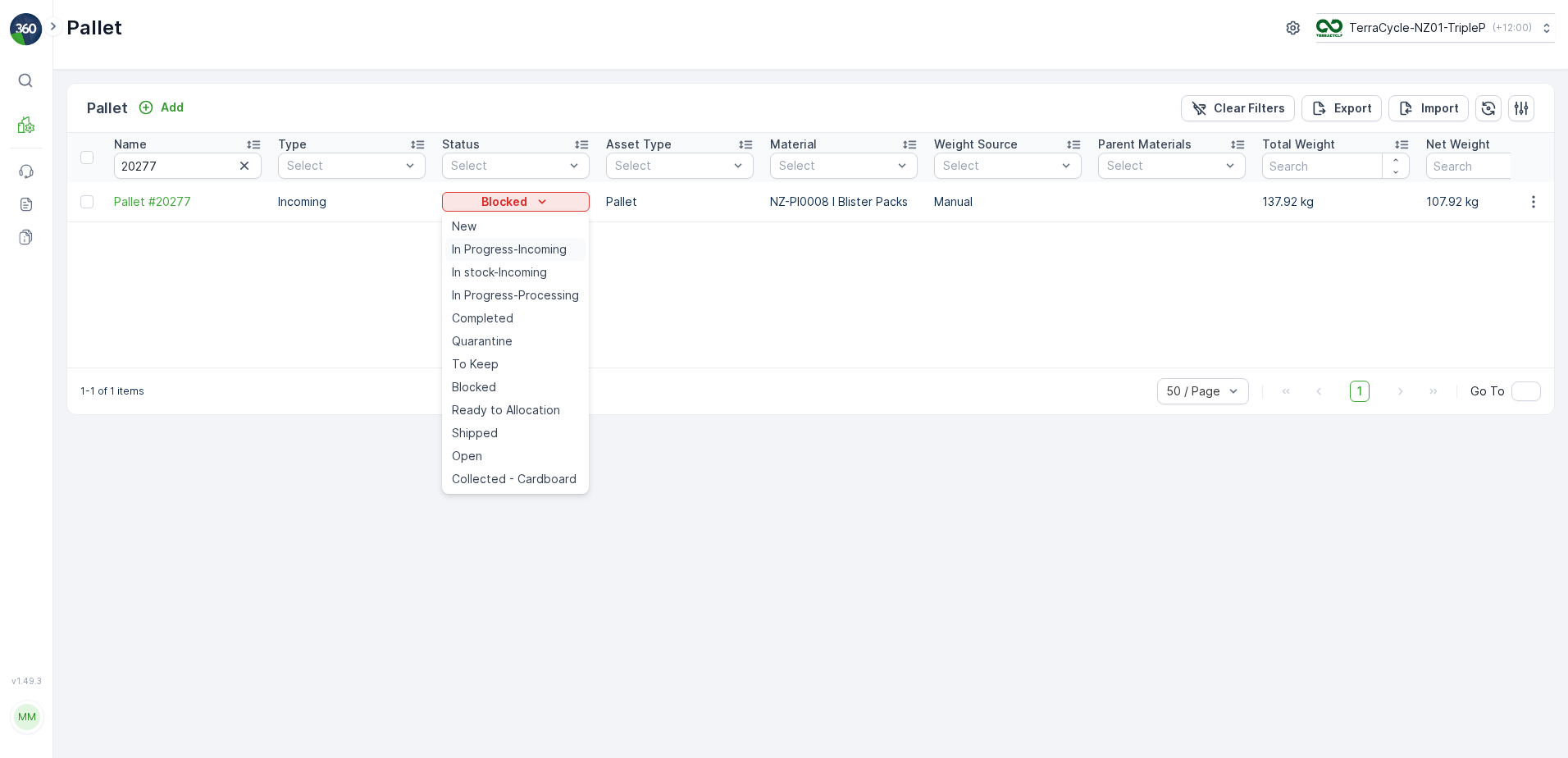
click at [476, 242] on span "In Progress-Incoming" at bounding box center [509, 249] width 115 height 17
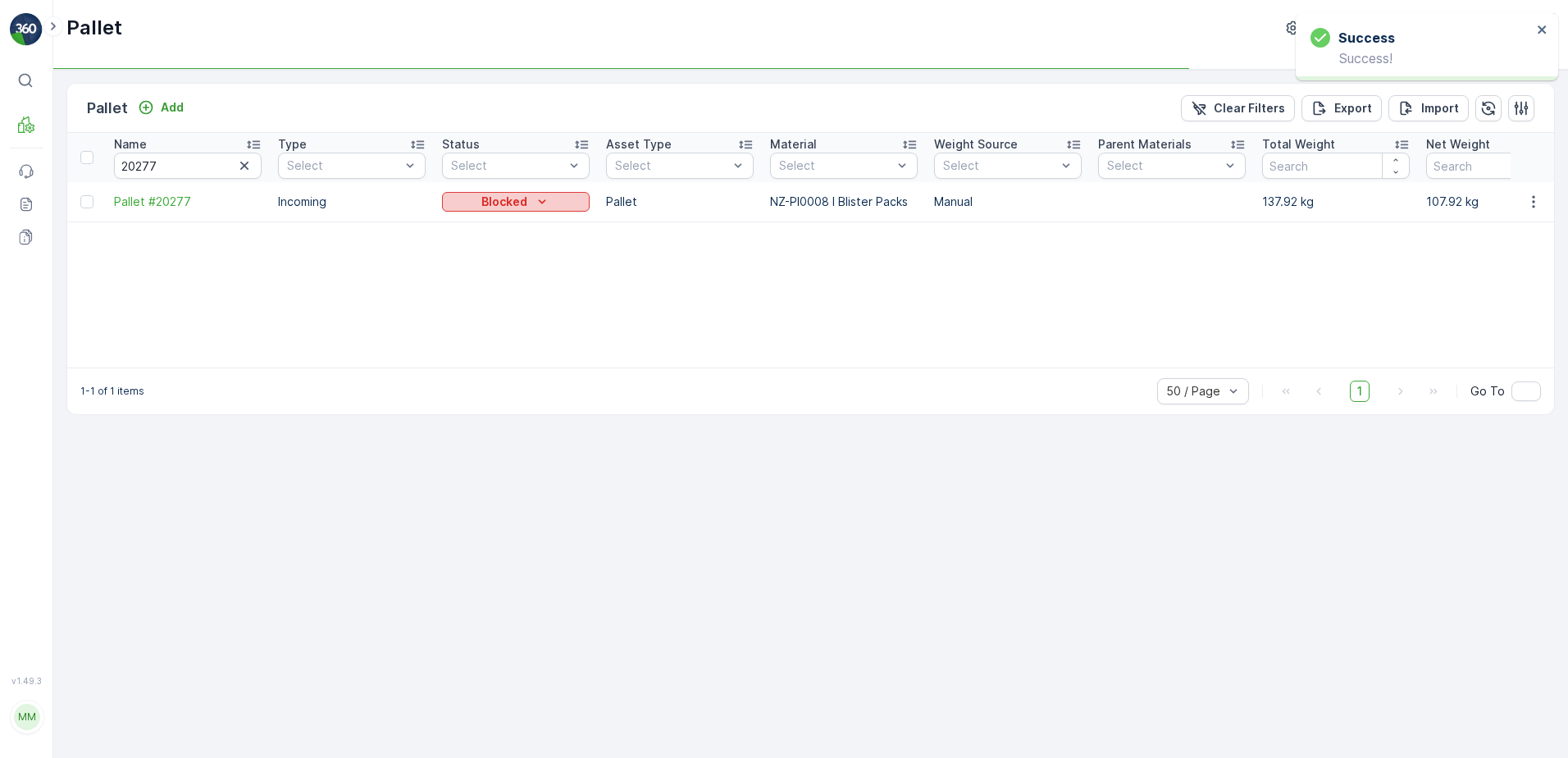
click at [499, 205] on p "Blocked" at bounding box center [504, 201] width 46 height 17
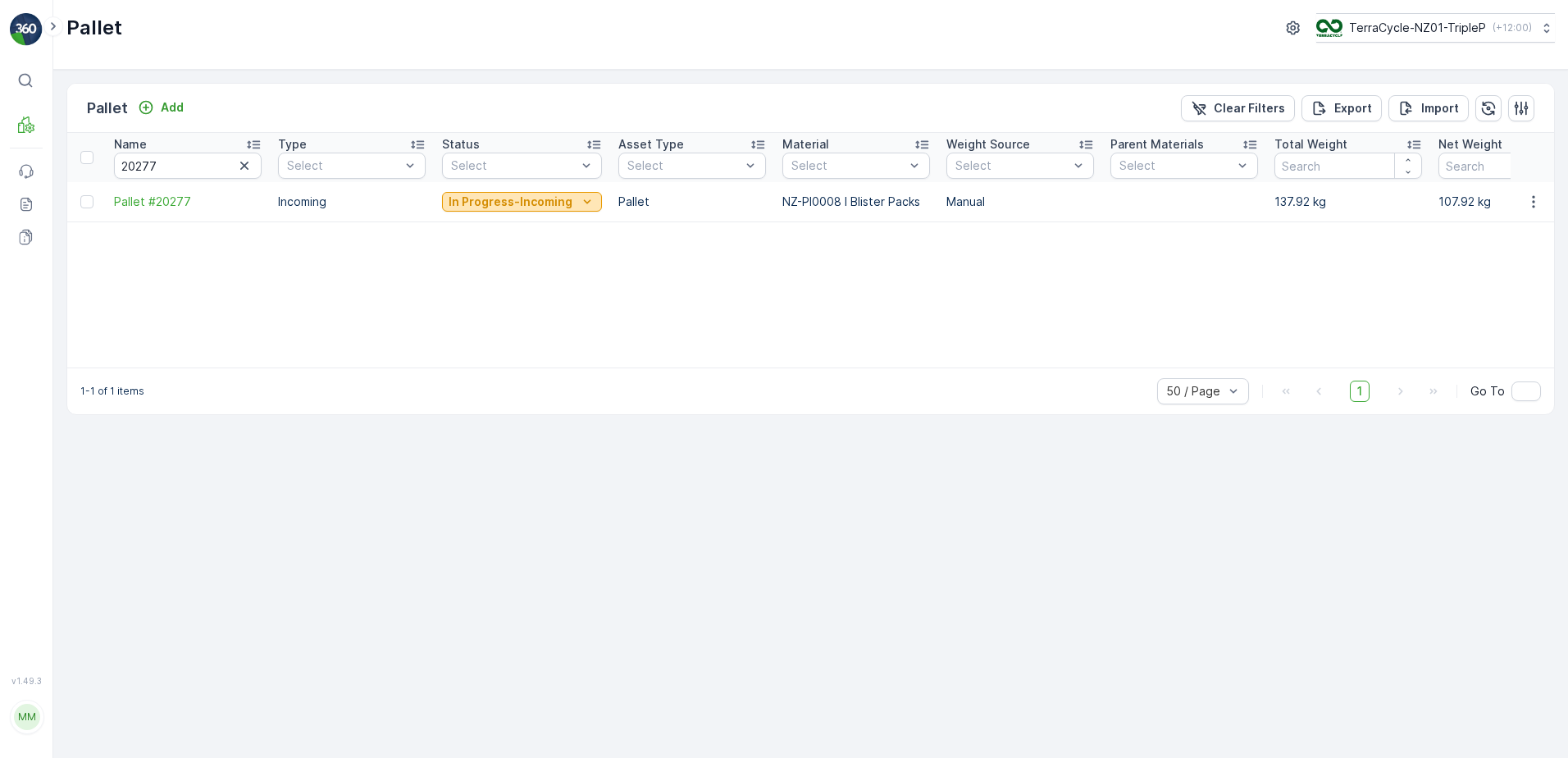
click at [499, 206] on p "In Progress-Incoming" at bounding box center [510, 201] width 124 height 17
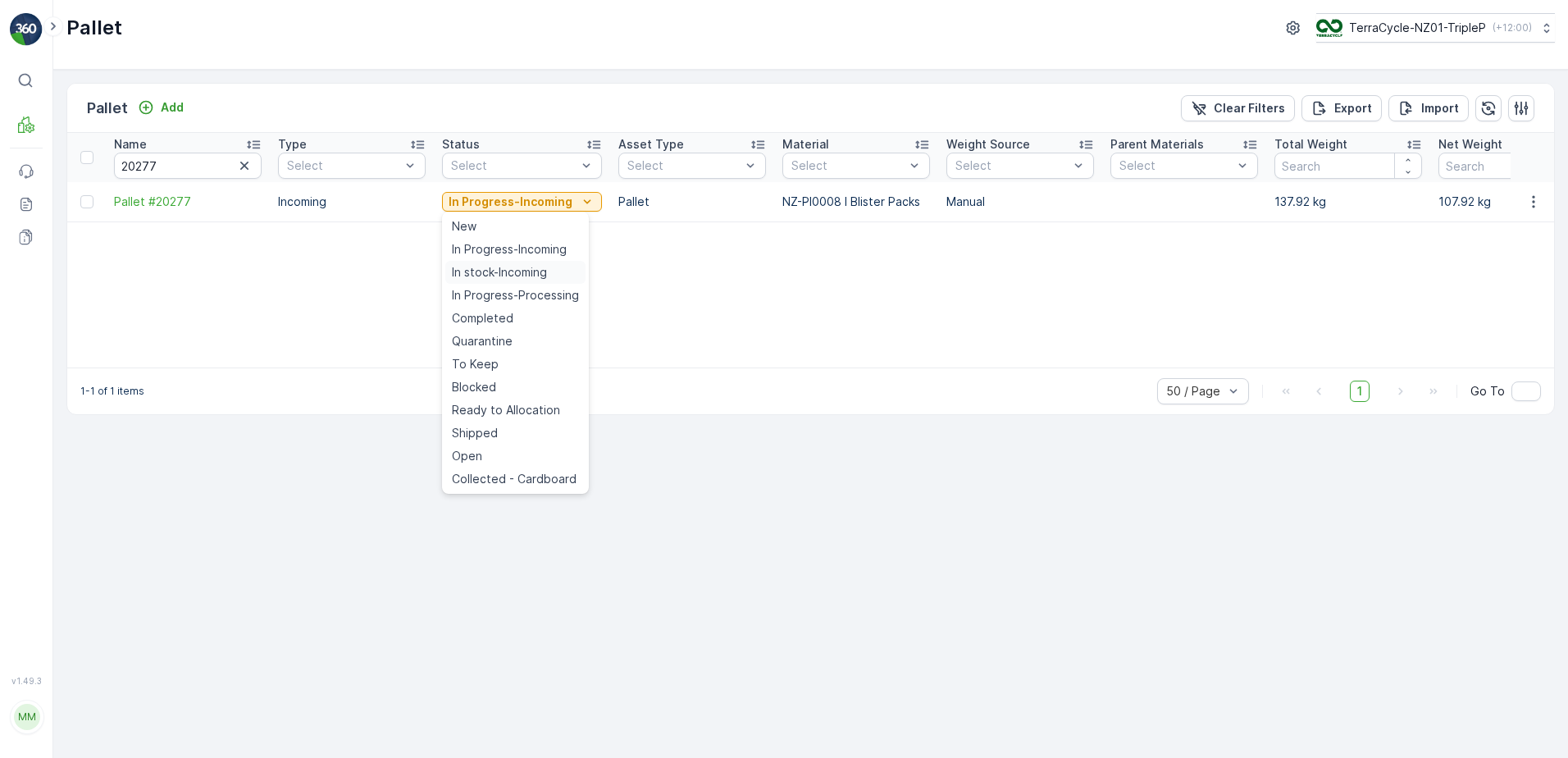
click at [517, 265] on span "In stock-Incoming" at bounding box center [499, 272] width 95 height 17
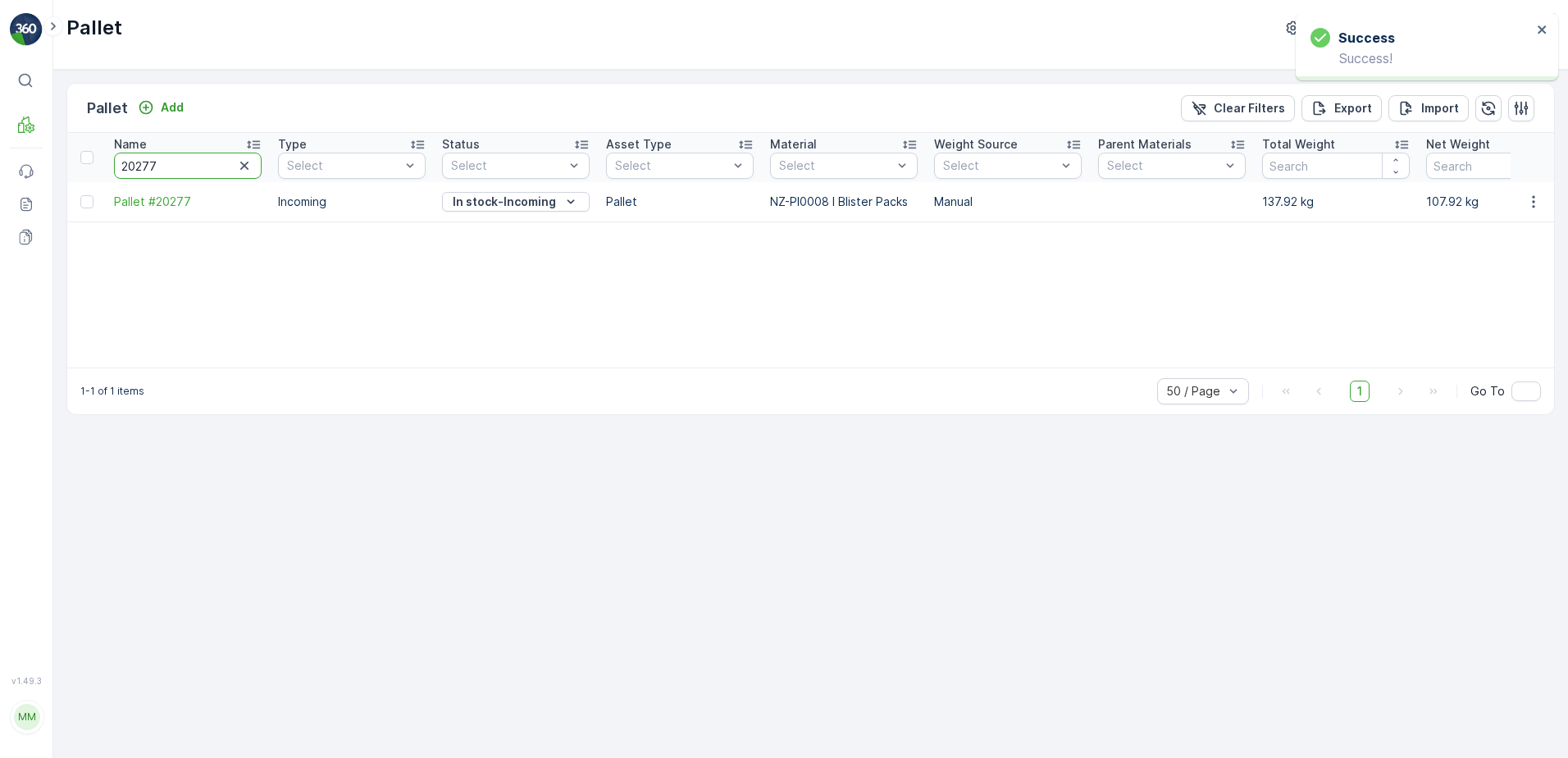
click at [190, 165] on input "20277" at bounding box center [188, 166] width 148 height 26
type input "20380"
click at [568, 200] on div "Blocked" at bounding box center [516, 201] width 134 height 17
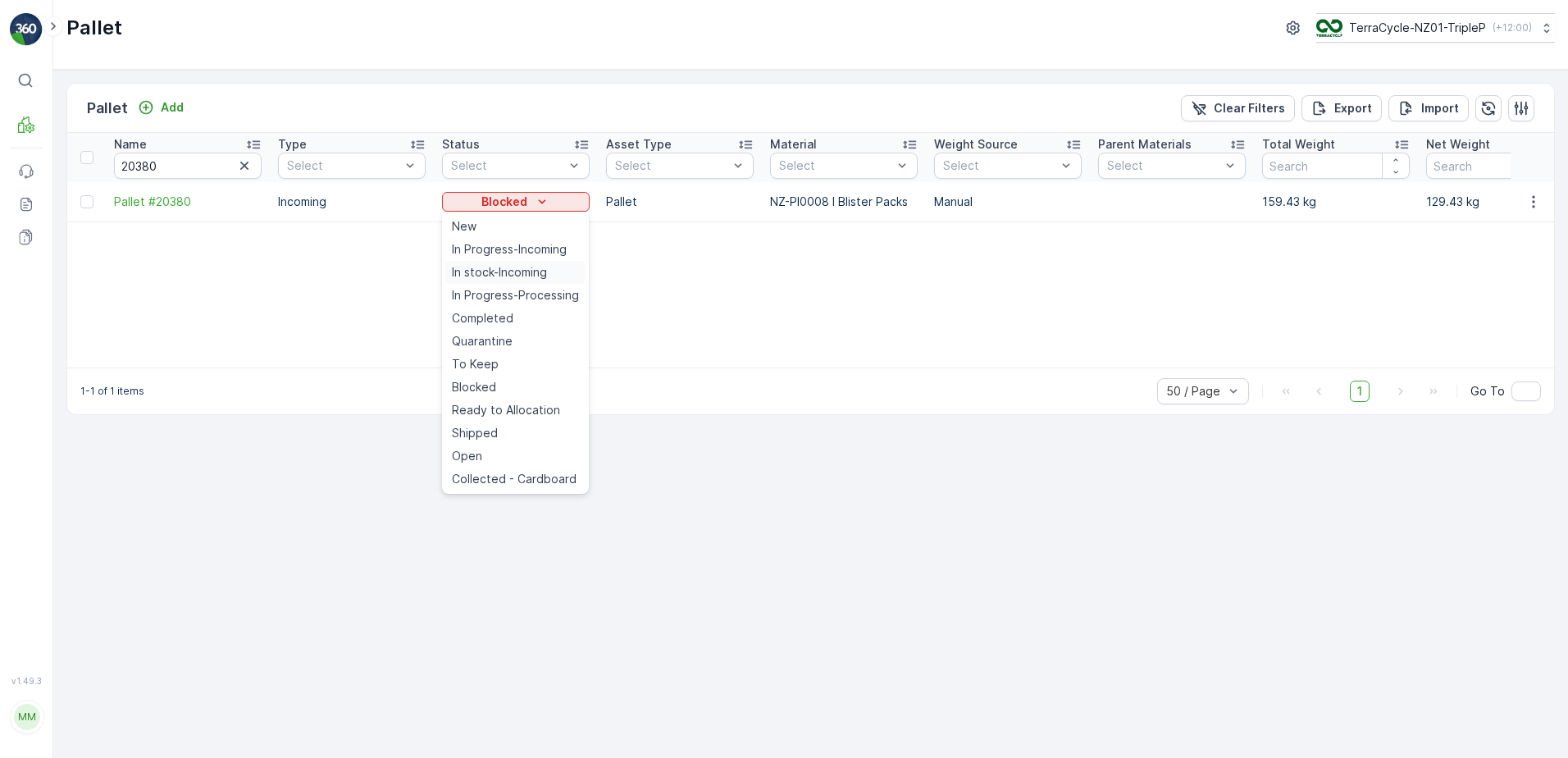
click at [525, 278] on span "In stock-Incoming" at bounding box center [499, 272] width 95 height 17
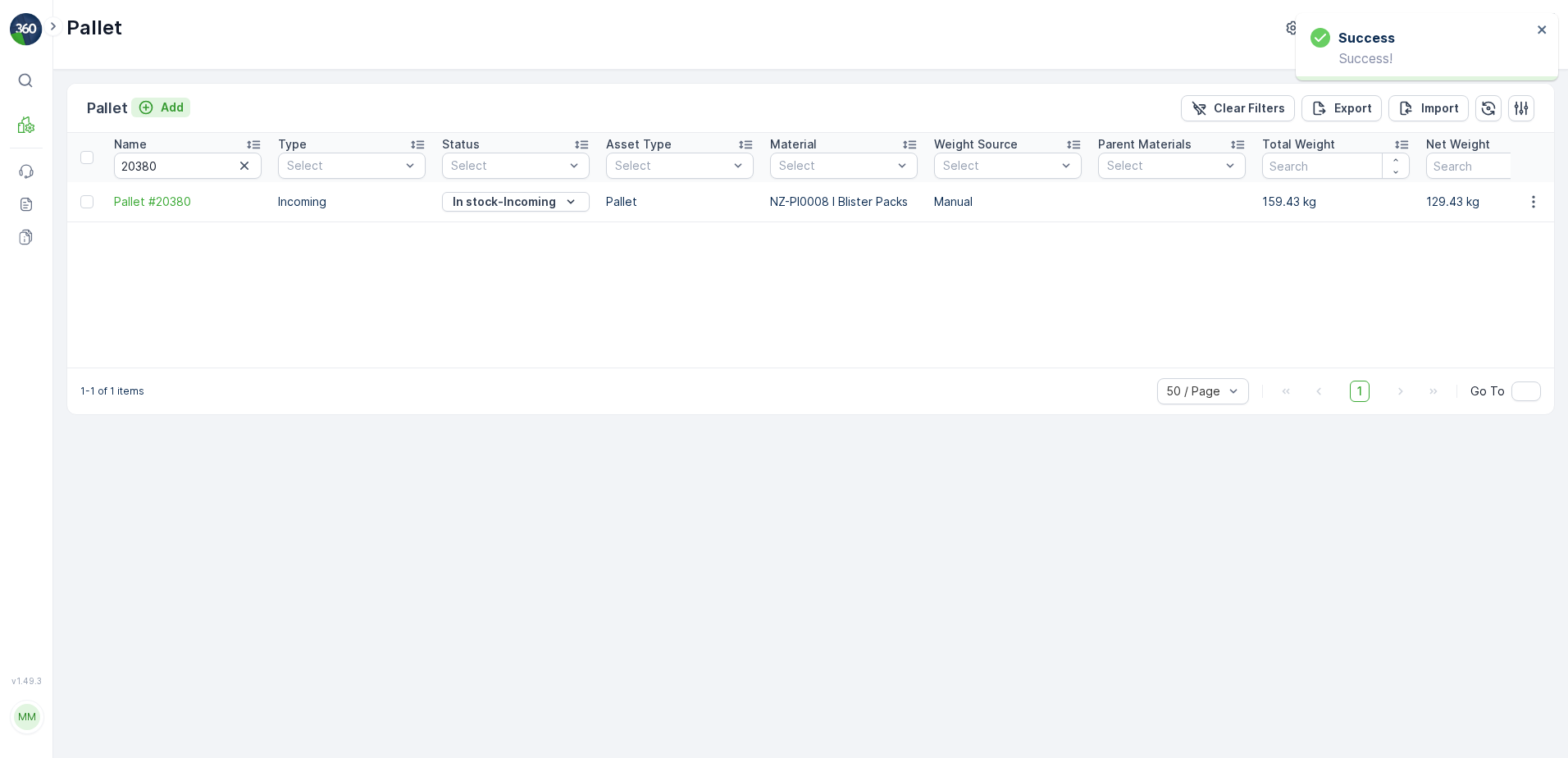
click at [163, 113] on p "Add" at bounding box center [172, 107] width 23 height 17
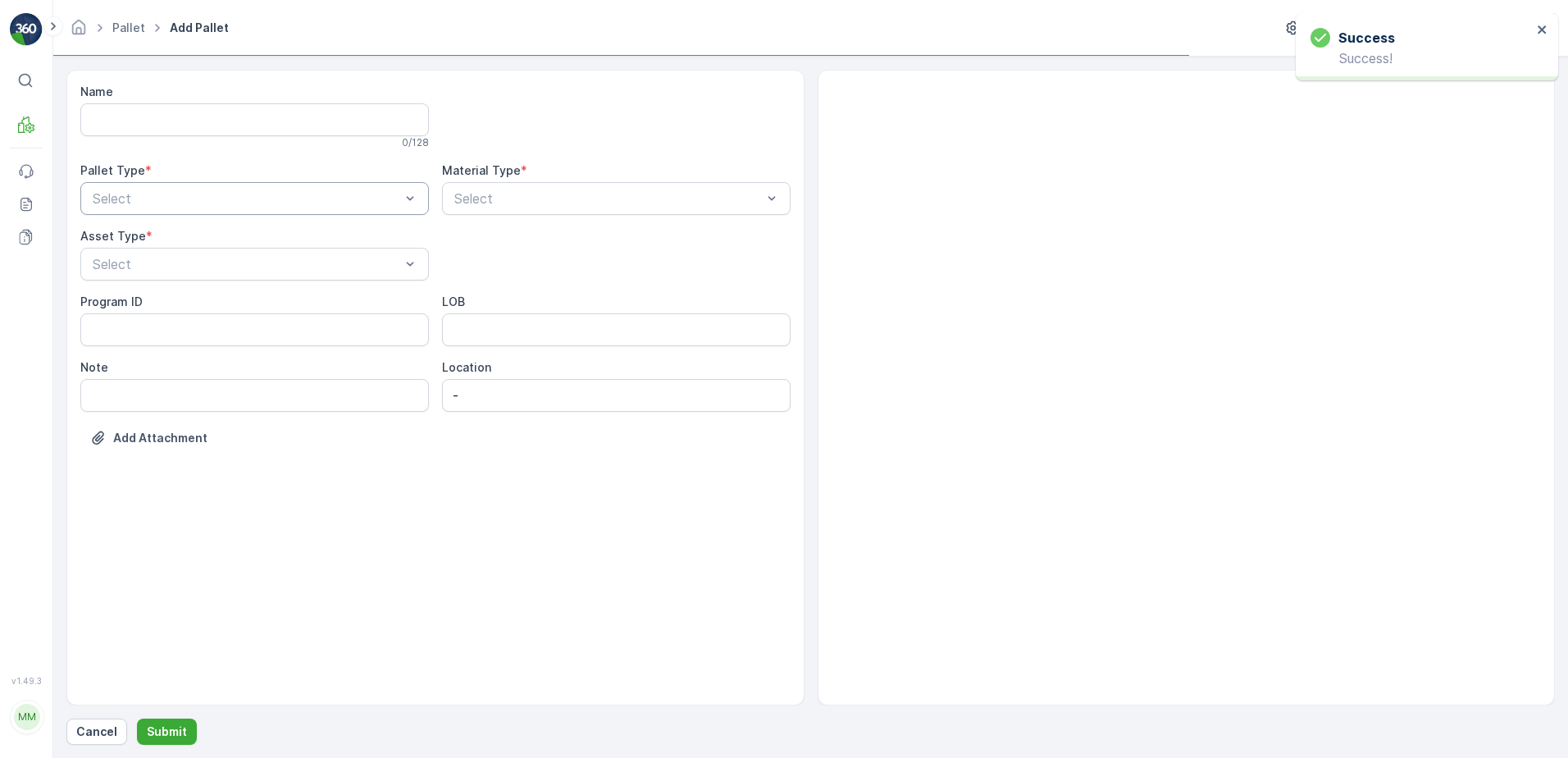
click at [195, 208] on div "Select" at bounding box center [254, 198] width 349 height 32
click at [193, 257] on div "Outgoing" at bounding box center [254, 267] width 349 height 28
click at [151, 335] on div "Bigbag" at bounding box center [255, 332] width 329 height 15
click at [584, 203] on div at bounding box center [608, 199] width 311 height 15
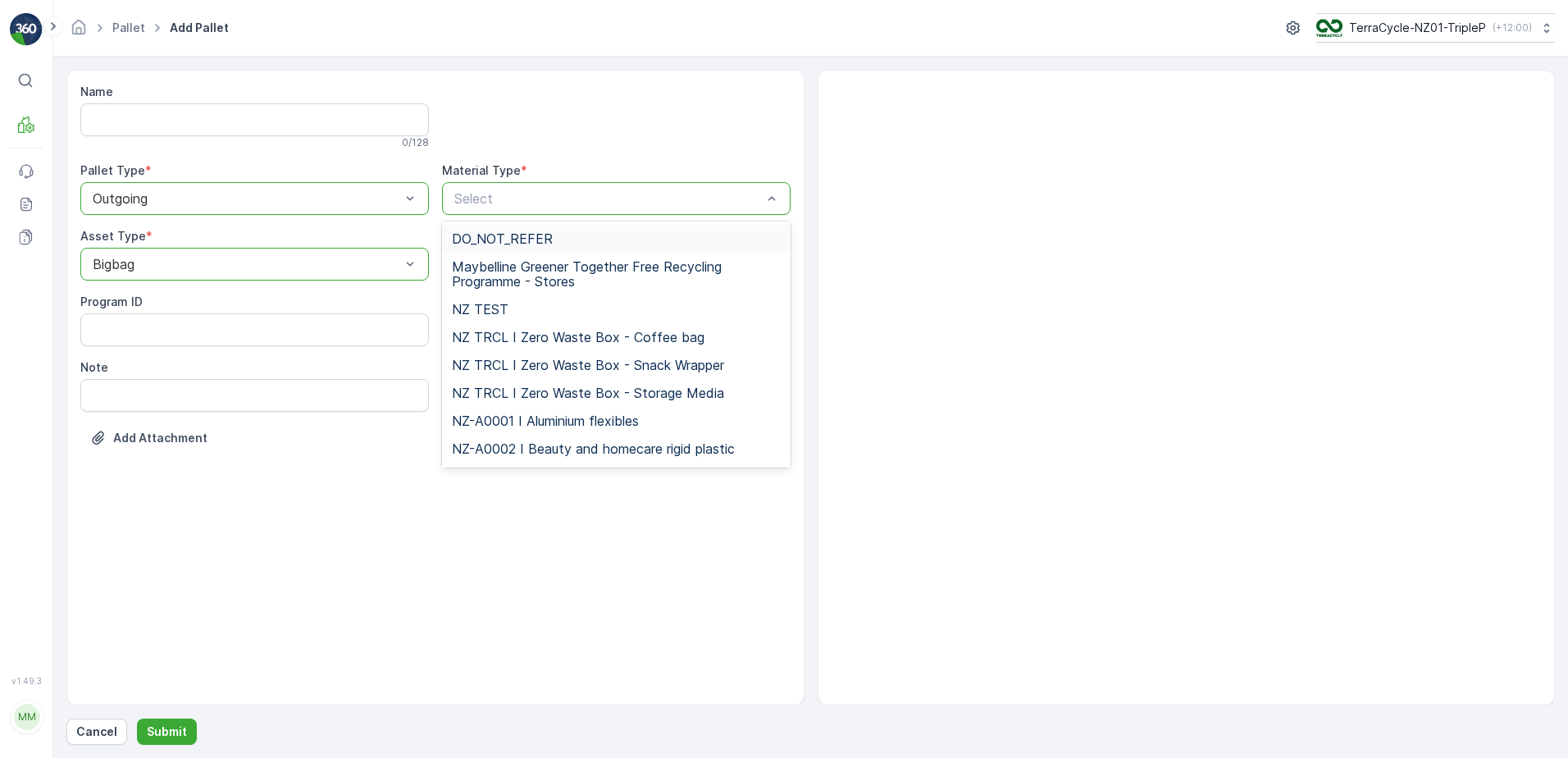
click at [584, 202] on div at bounding box center [608, 199] width 311 height 15
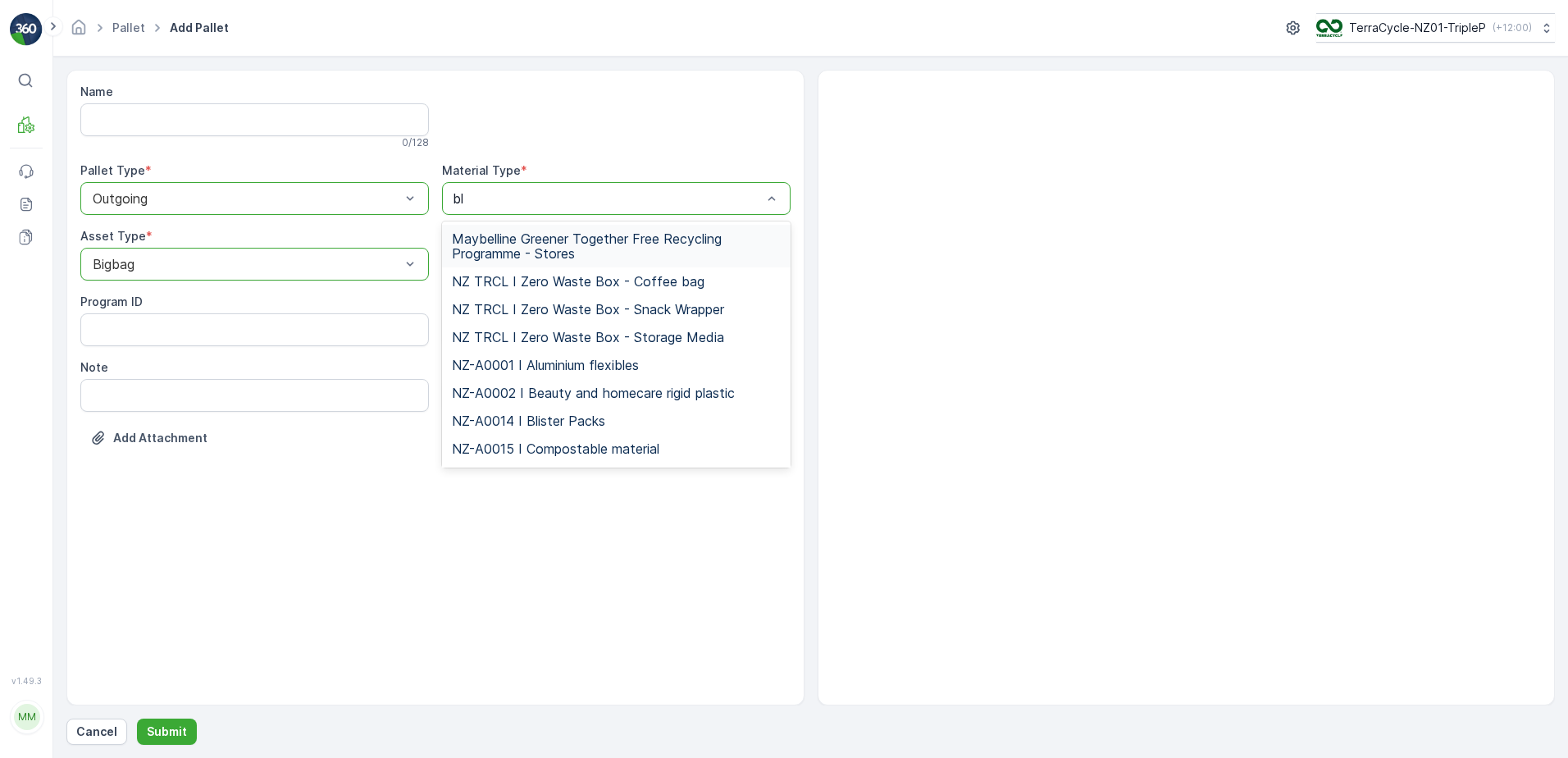
type input "bli"
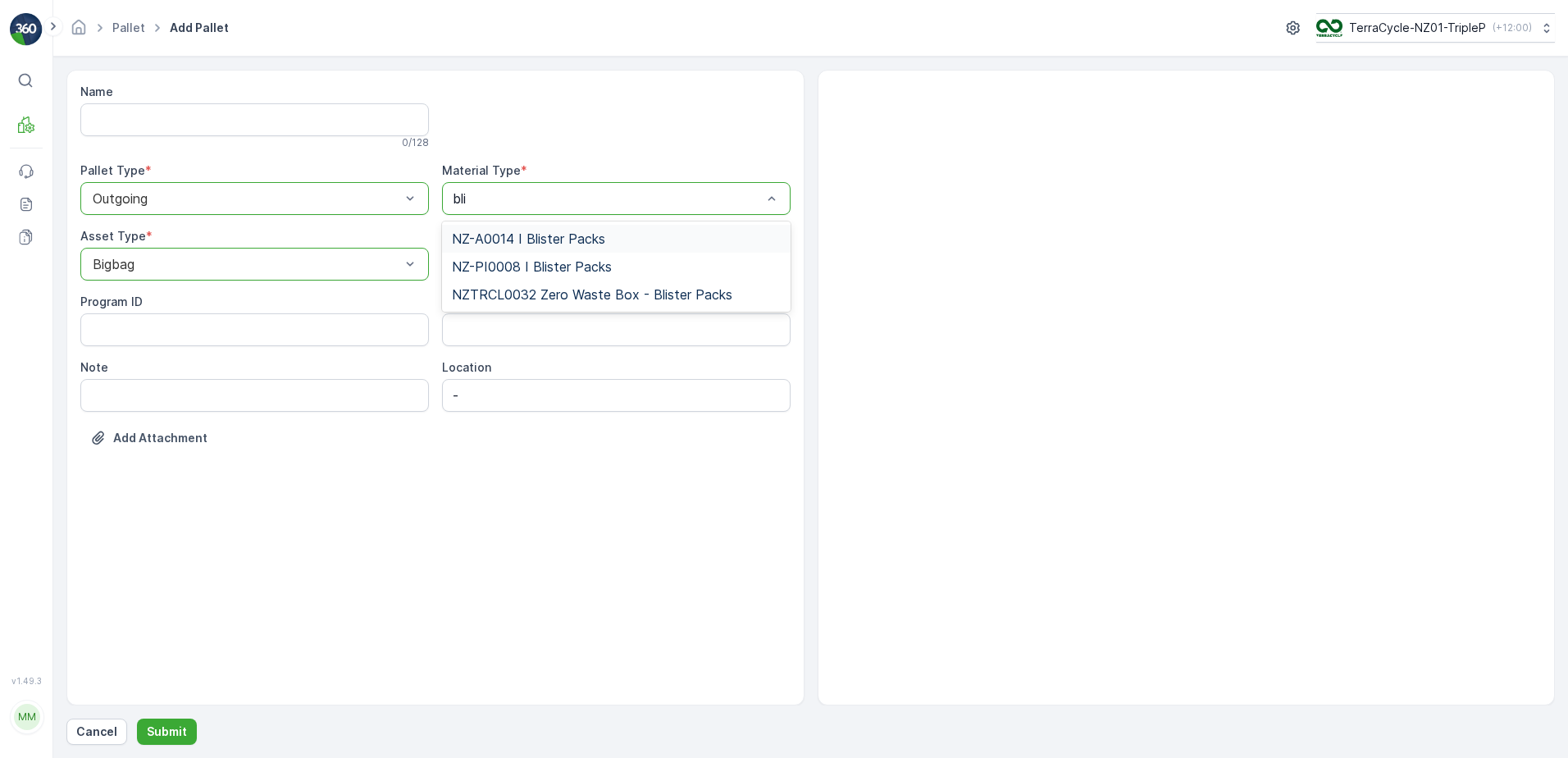
click at [603, 237] on span "NZ-A0014 I Blister Packs" at bounding box center [528, 238] width 154 height 15
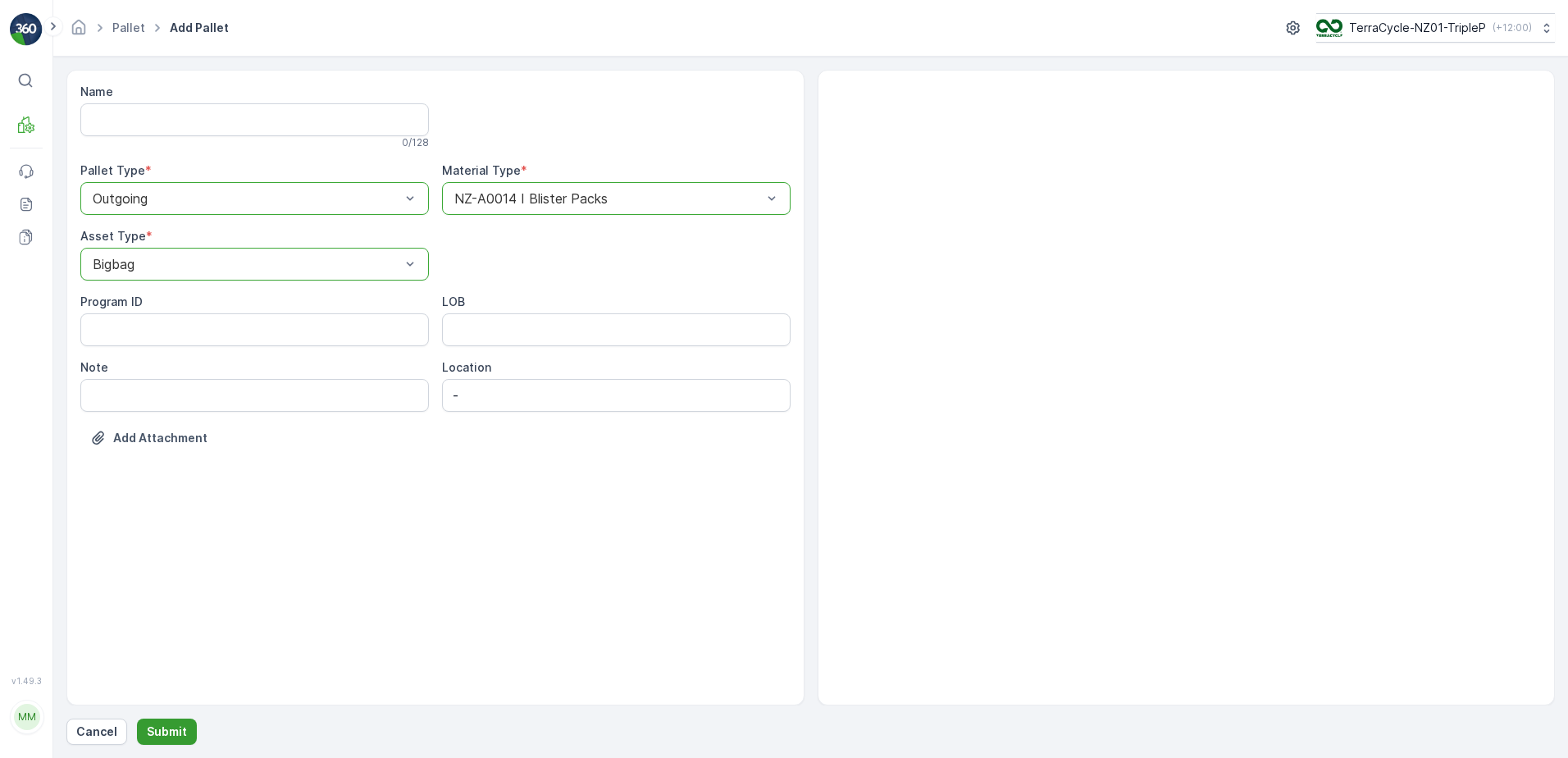
click at [182, 738] on p "Submit" at bounding box center [167, 731] width 40 height 17
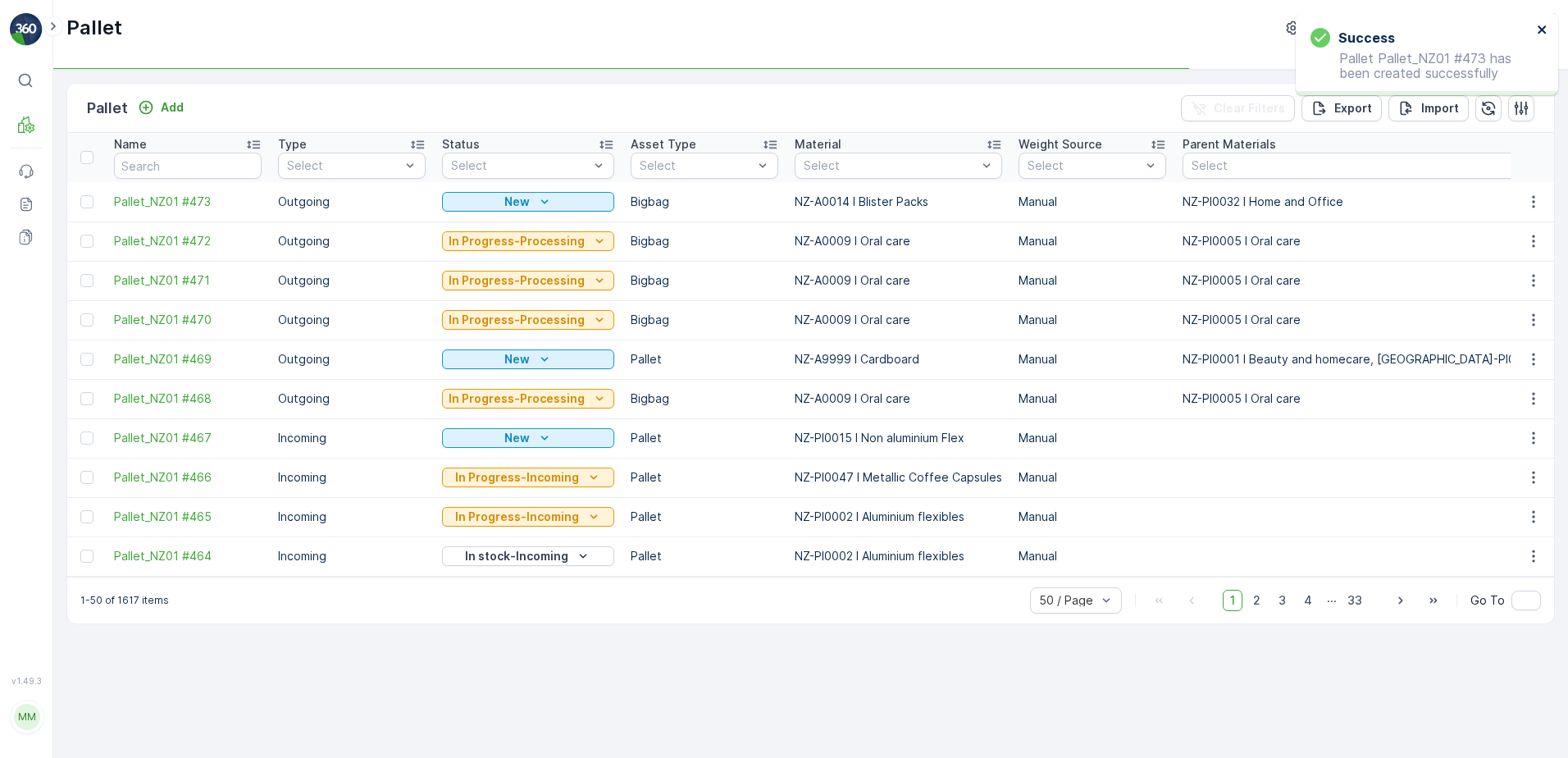
click at [1538, 25] on icon "close" at bounding box center [1543, 29] width 11 height 13
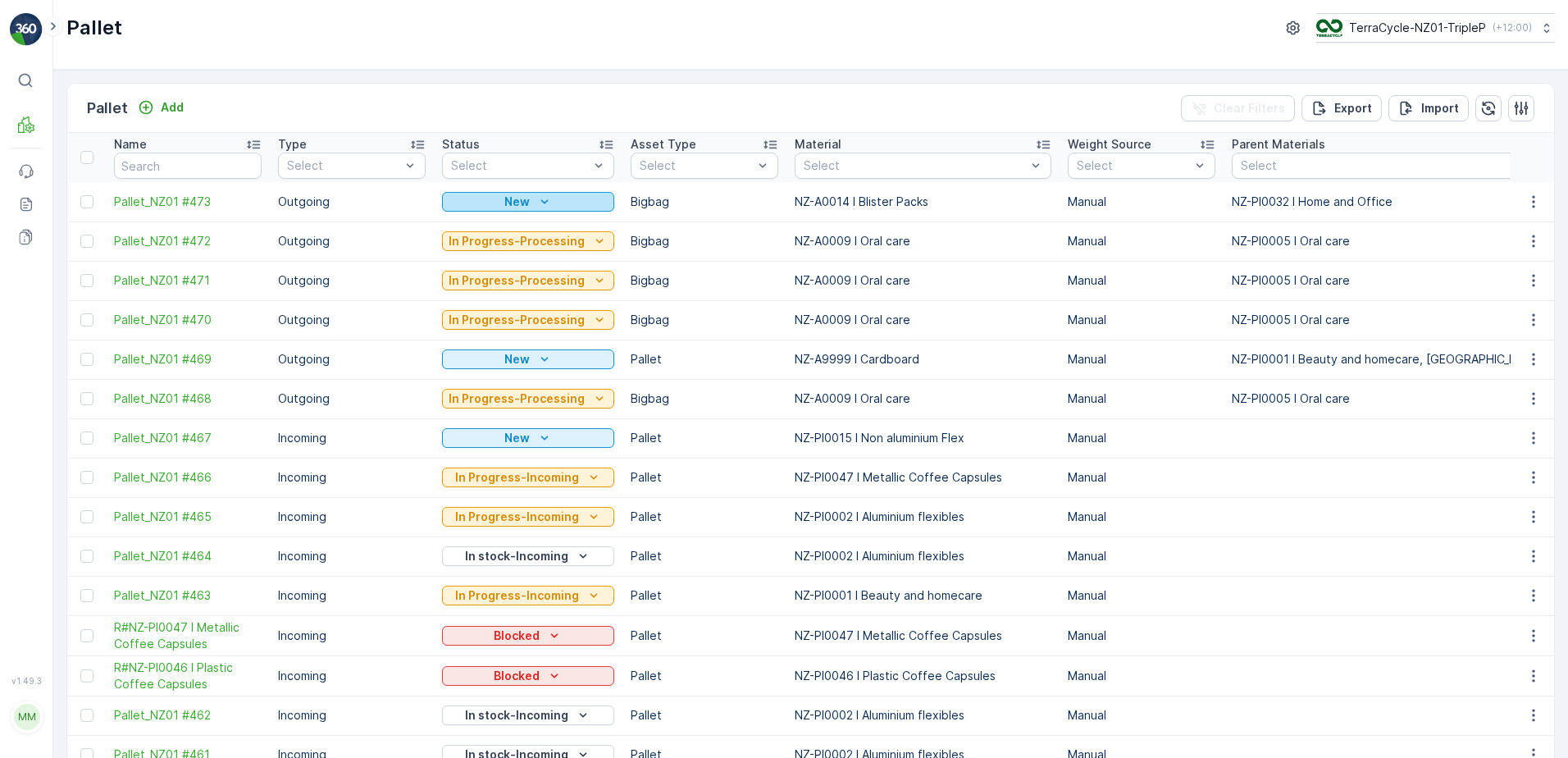
click at [481, 191] on button "New" at bounding box center [528, 201] width 172 height 19
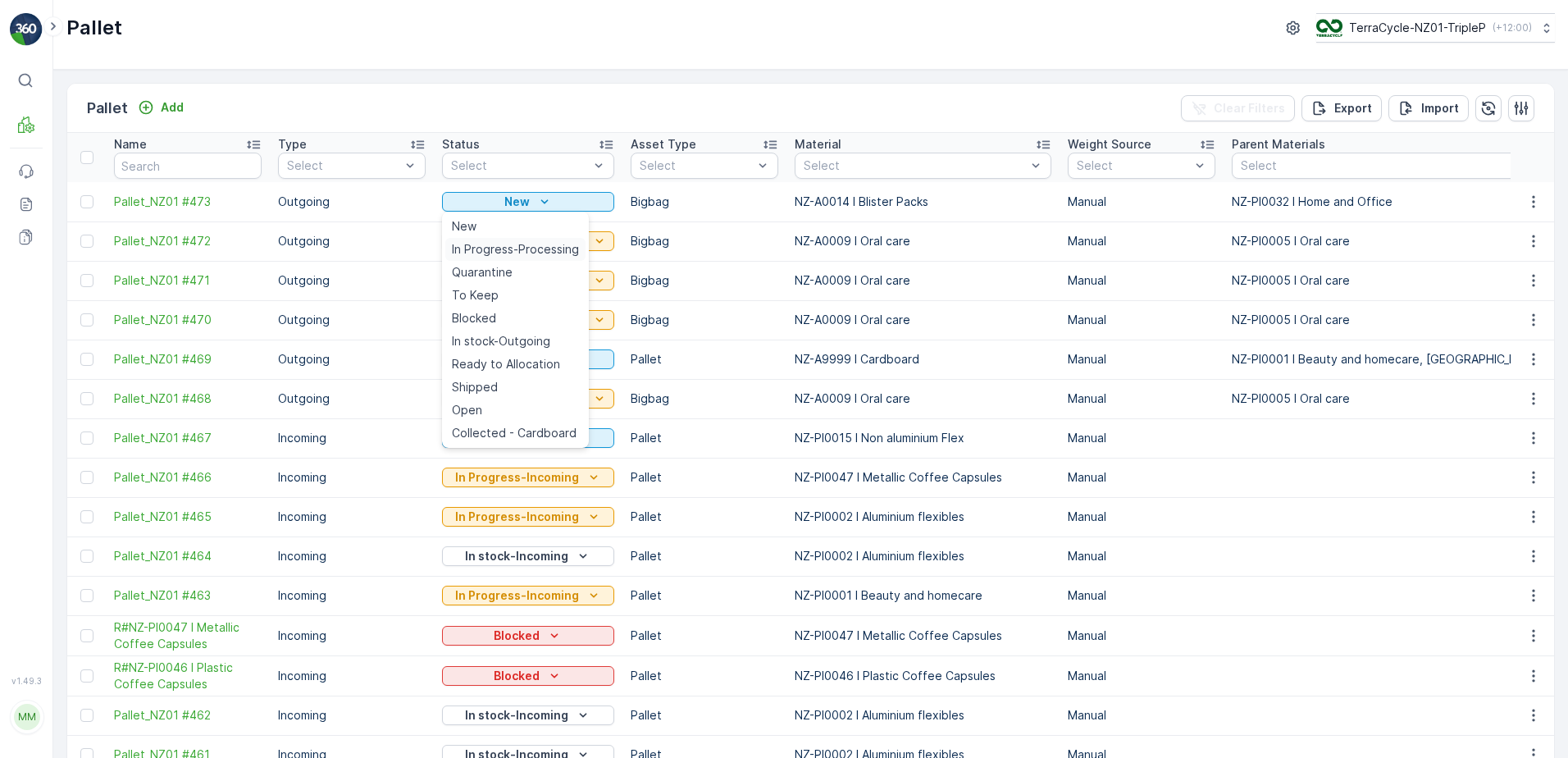
click at [498, 246] on span "In Progress-Processing" at bounding box center [515, 249] width 127 height 17
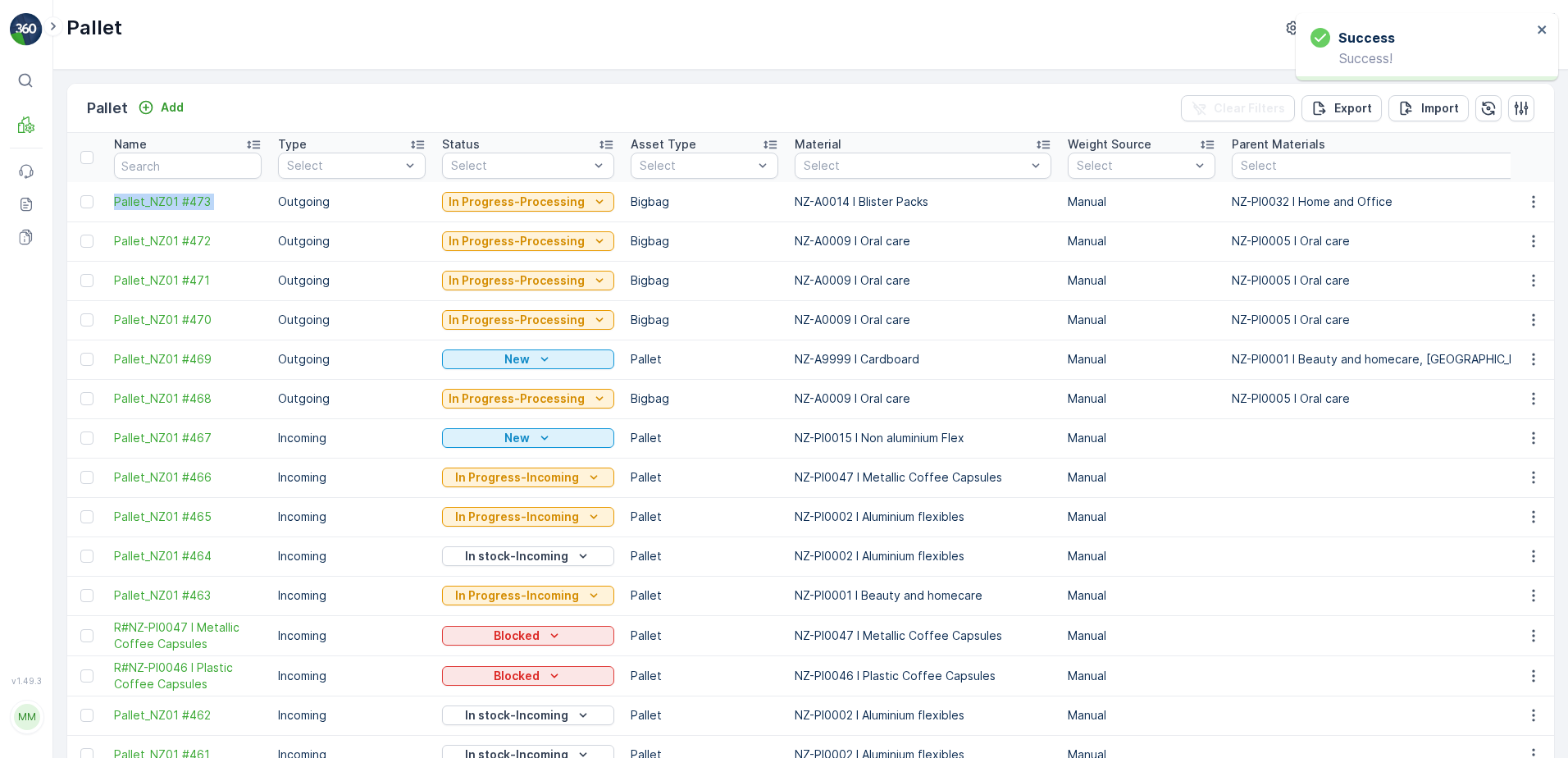
drag, startPoint x: 107, startPoint y: 204, endPoint x: 275, endPoint y: 191, distance: 168.5
copy span "Pallet_NZ01 #473"
click at [646, 69] on div "Pallet Add Clear Filters Export Import Name Type Select Status Select Asset Typ…" at bounding box center [811, 413] width 1514 height 688
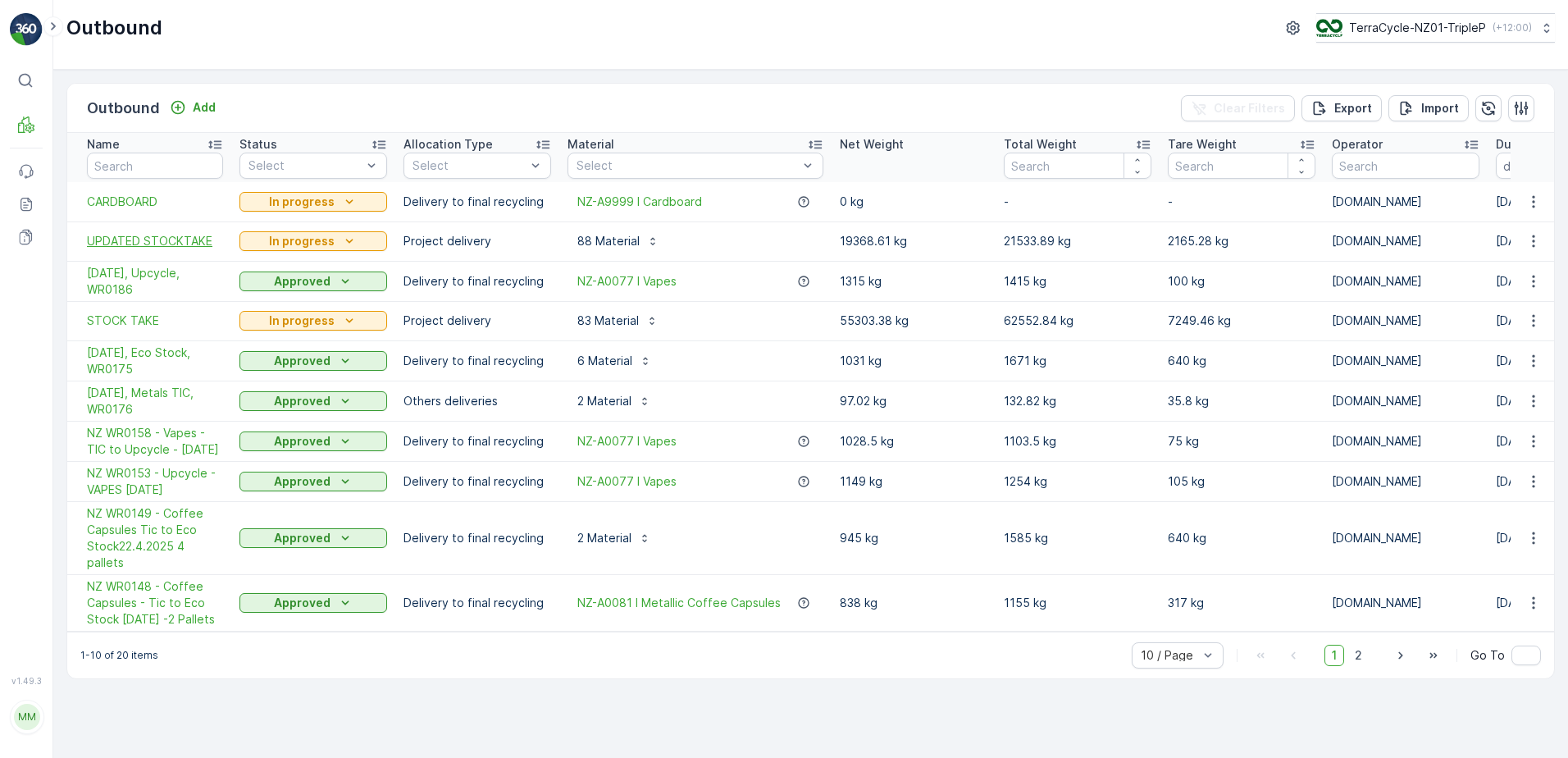
click at [202, 240] on span "UPDATED STOCKTAKE" at bounding box center [155, 241] width 136 height 17
